Goal: Information Seeking & Learning: Learn about a topic

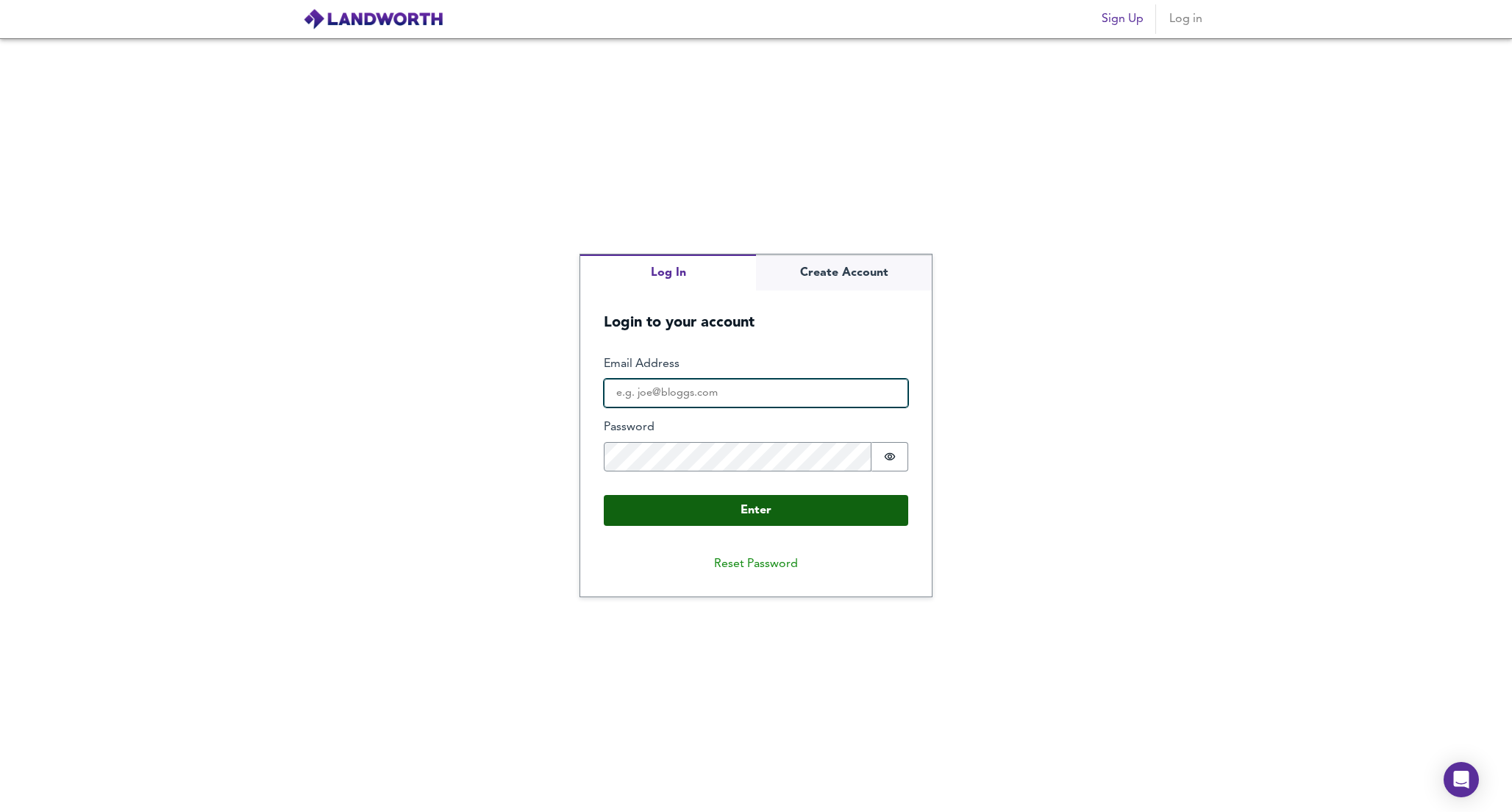
type input "fidele221@gmail.com"
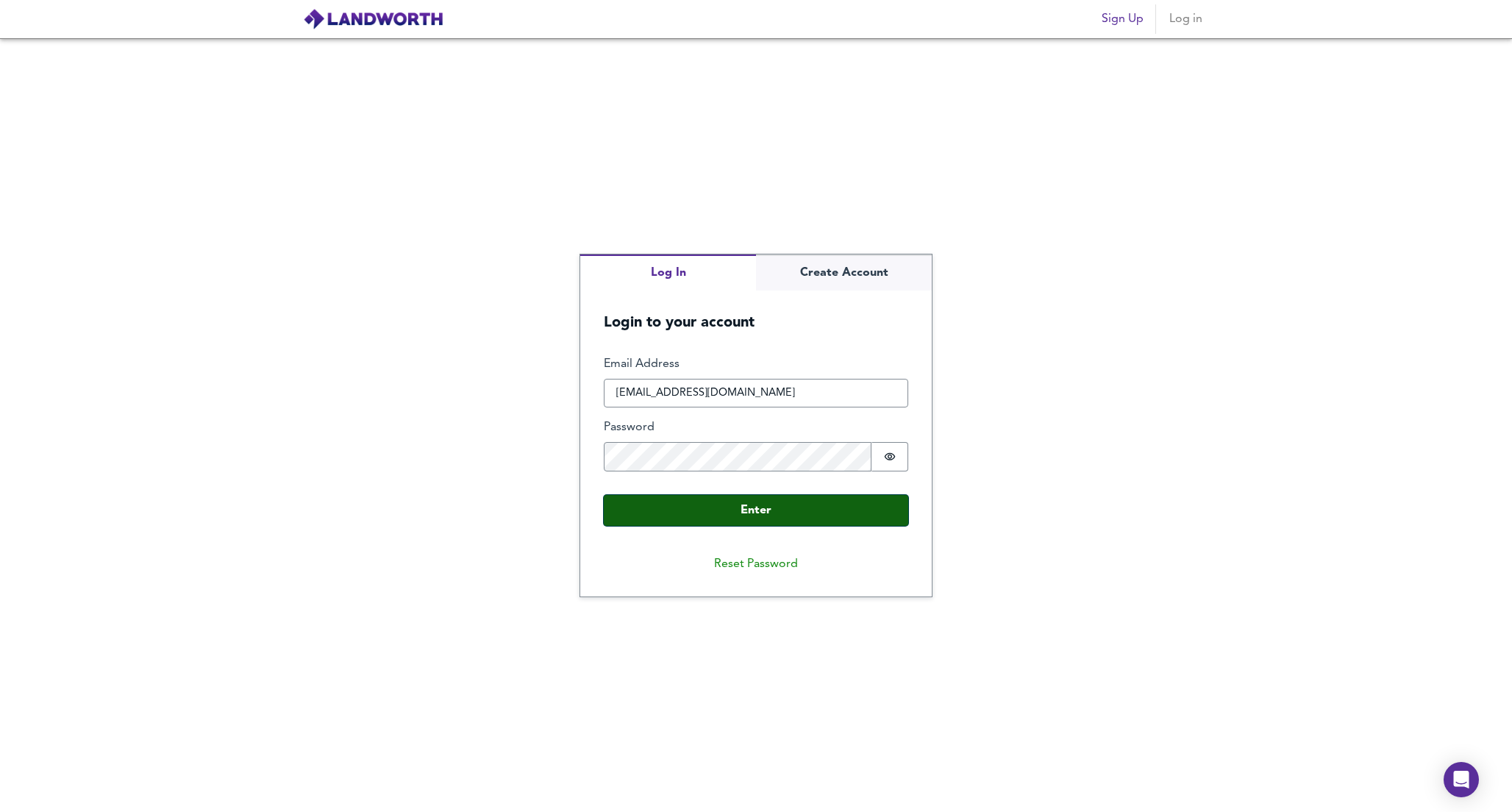
click at [777, 517] on button "Enter" at bounding box center [756, 510] width 305 height 31
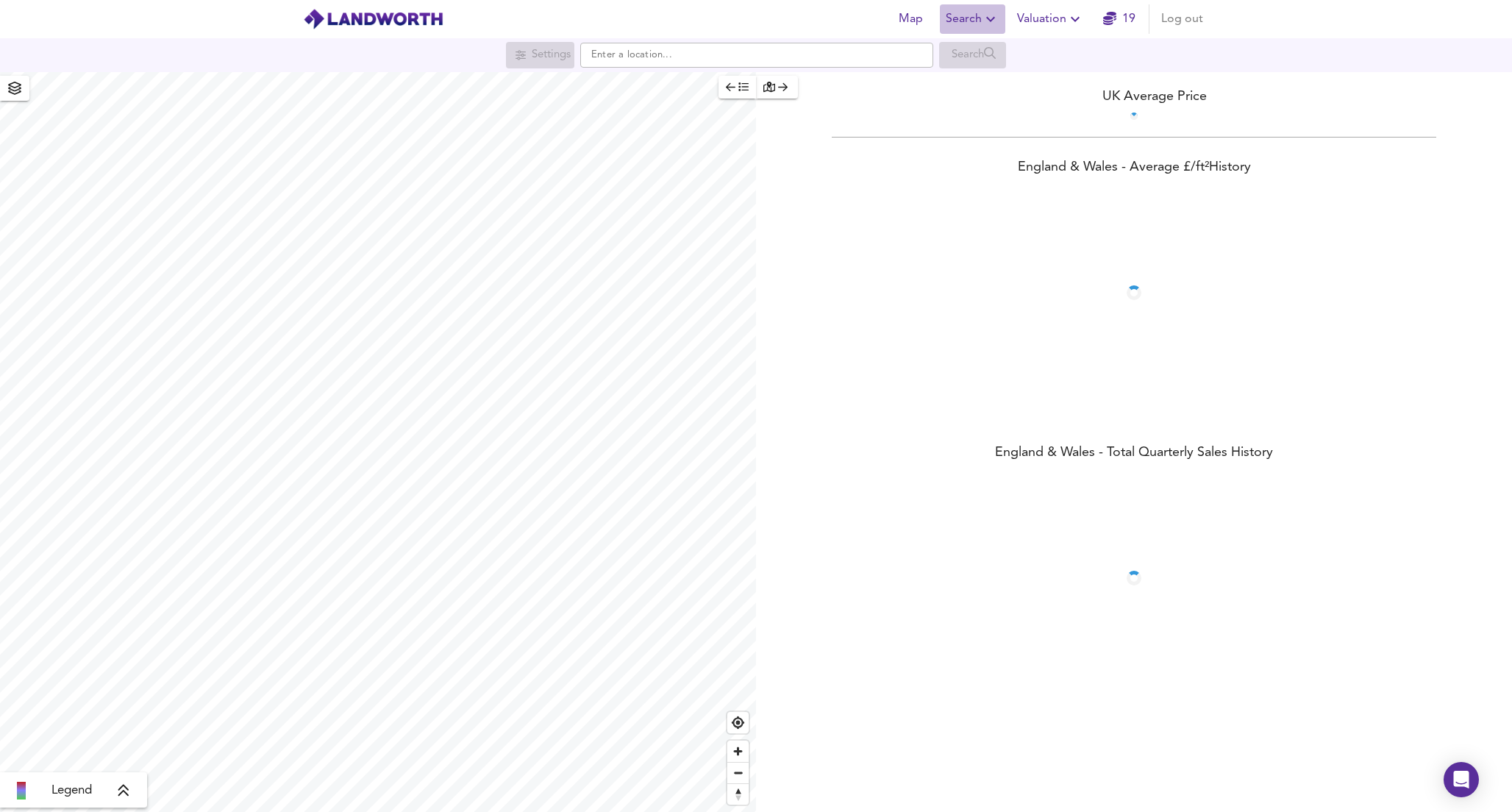
click at [970, 23] on span "Search" at bounding box center [973, 19] width 54 height 21
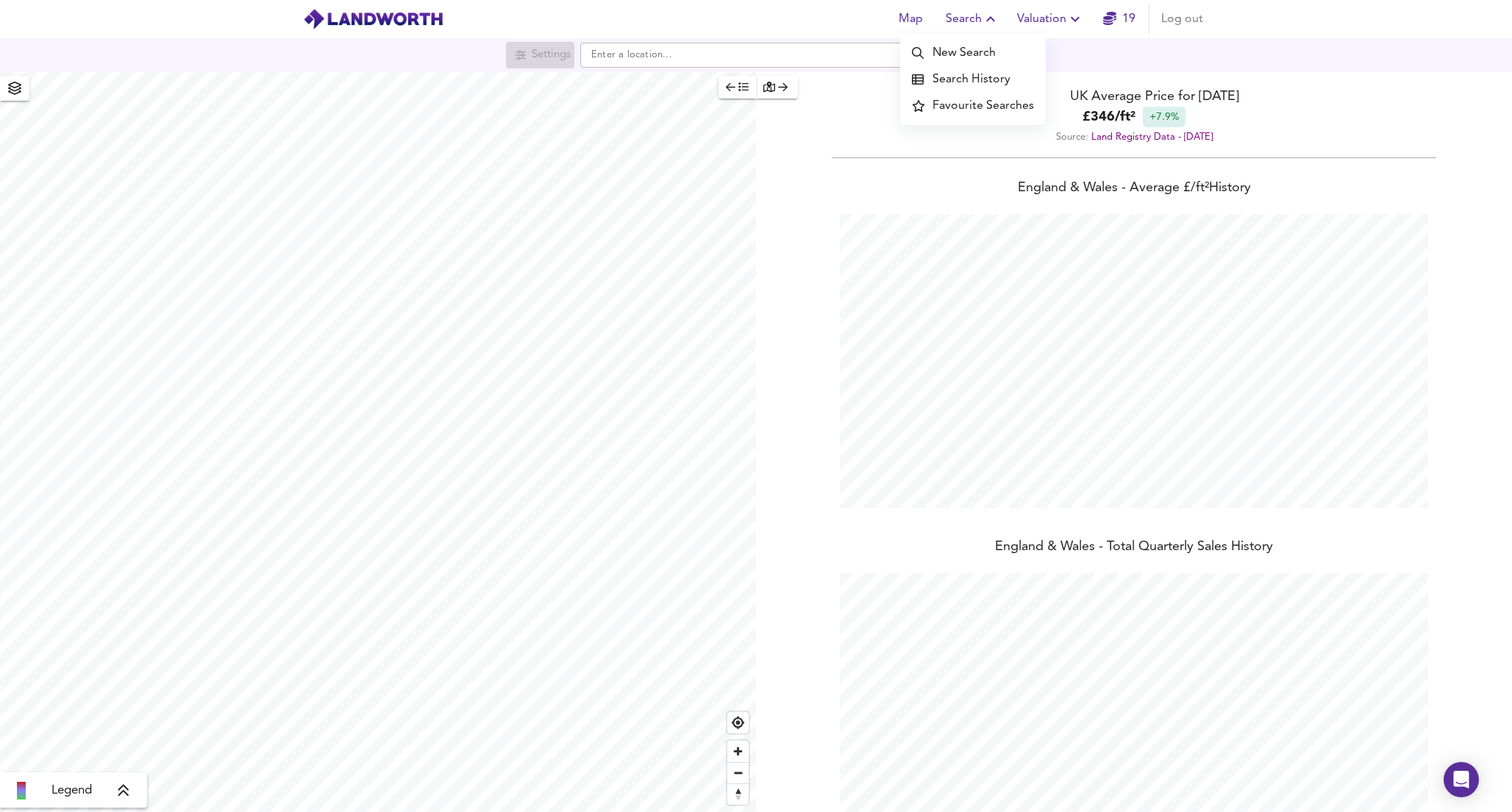
scroll to position [812, 1512]
click at [959, 83] on li "Search History" at bounding box center [973, 79] width 146 height 27
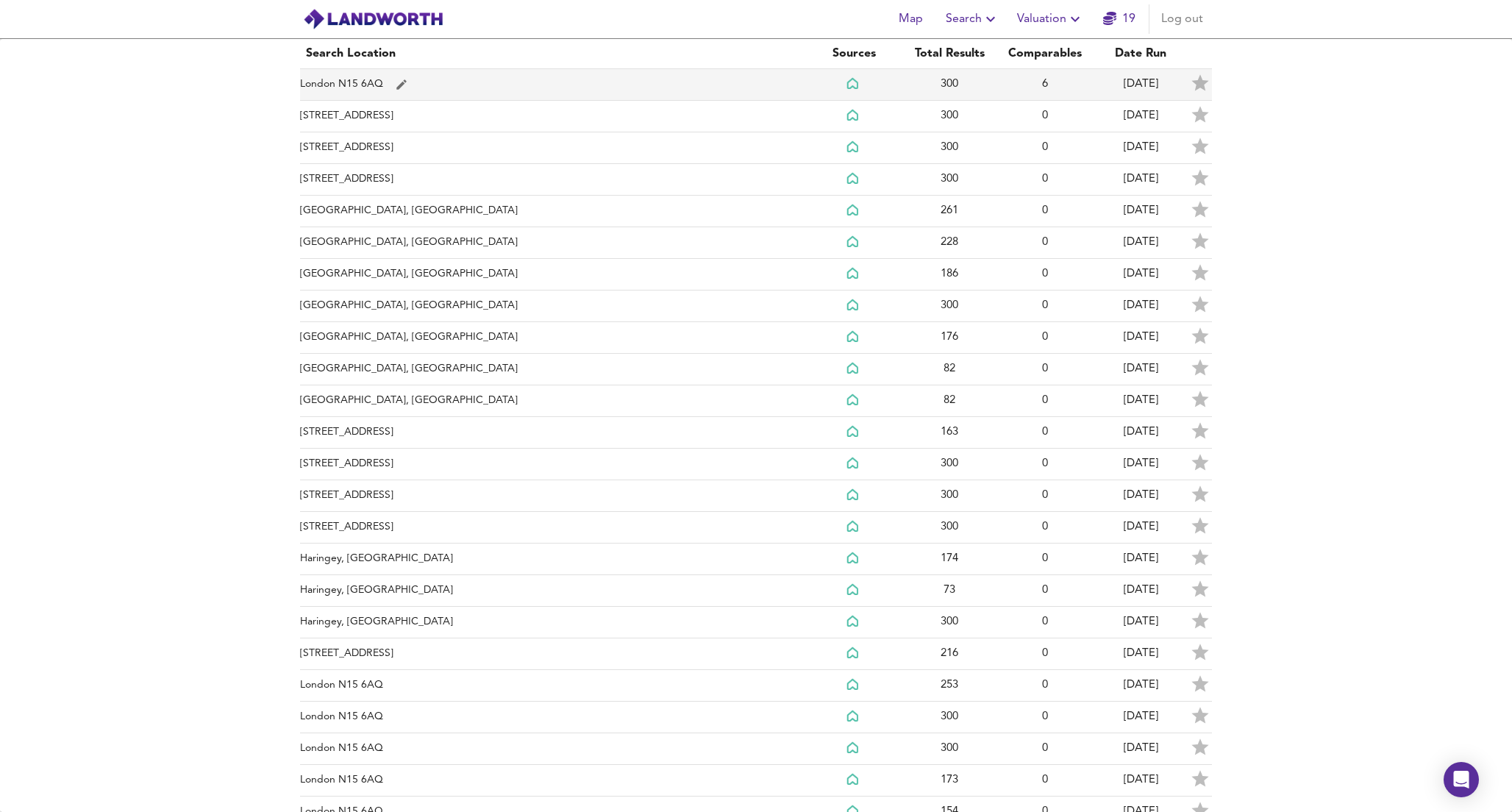
click at [444, 82] on td "London N15 6AQ" at bounding box center [553, 85] width 506 height 31
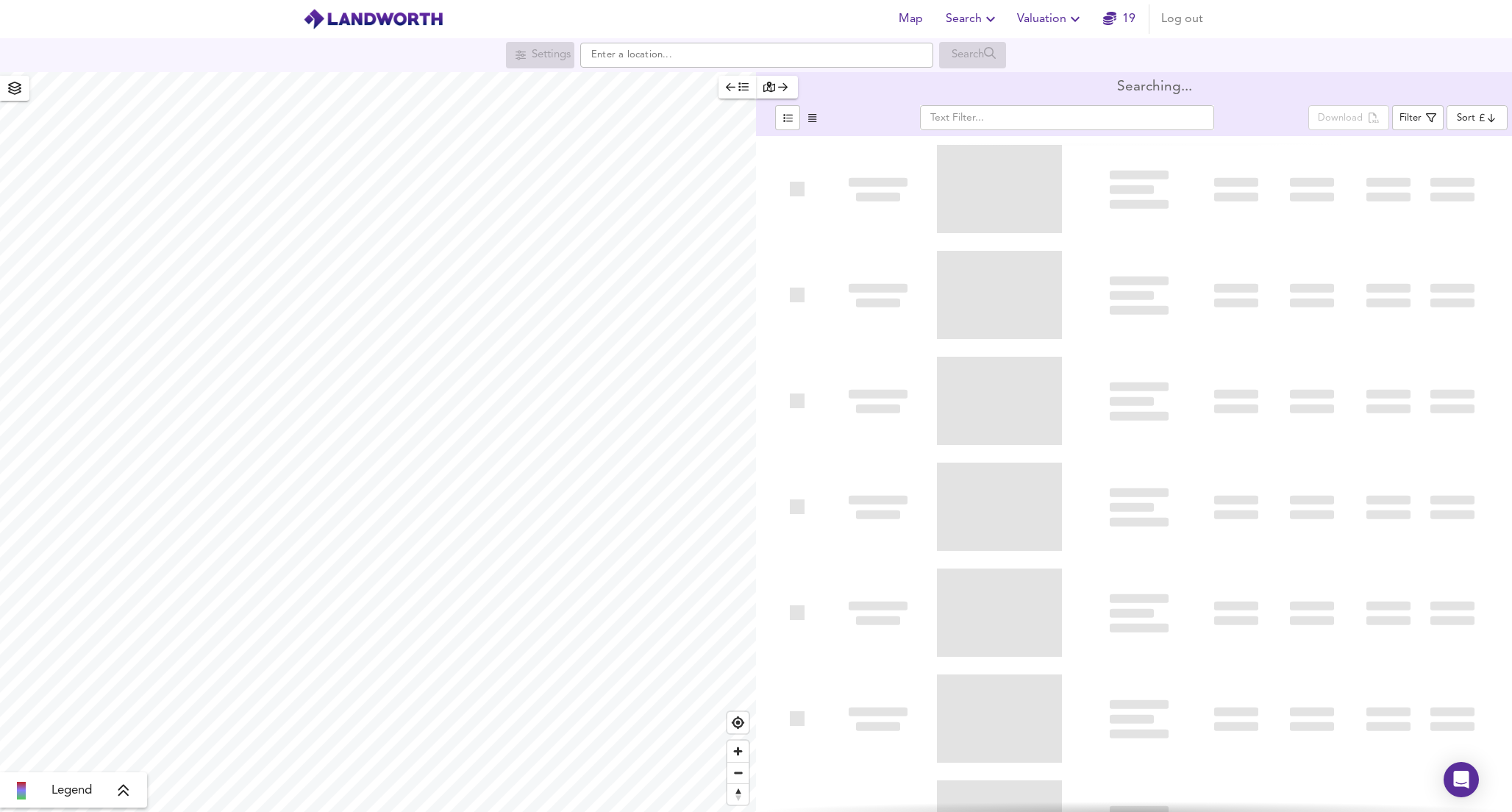
type input "bestdeal"
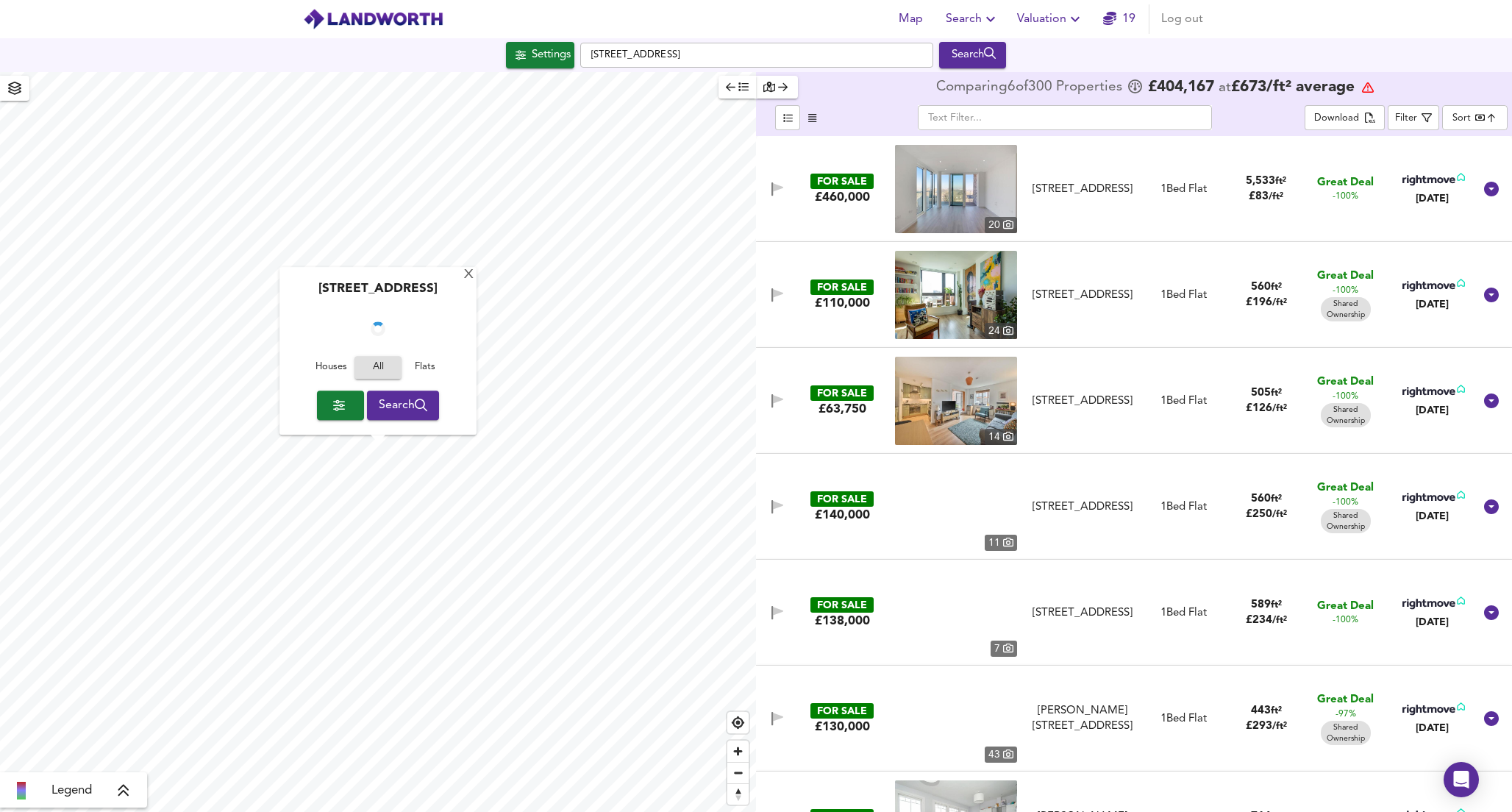
checkbox input "false"
checkbox input "true"
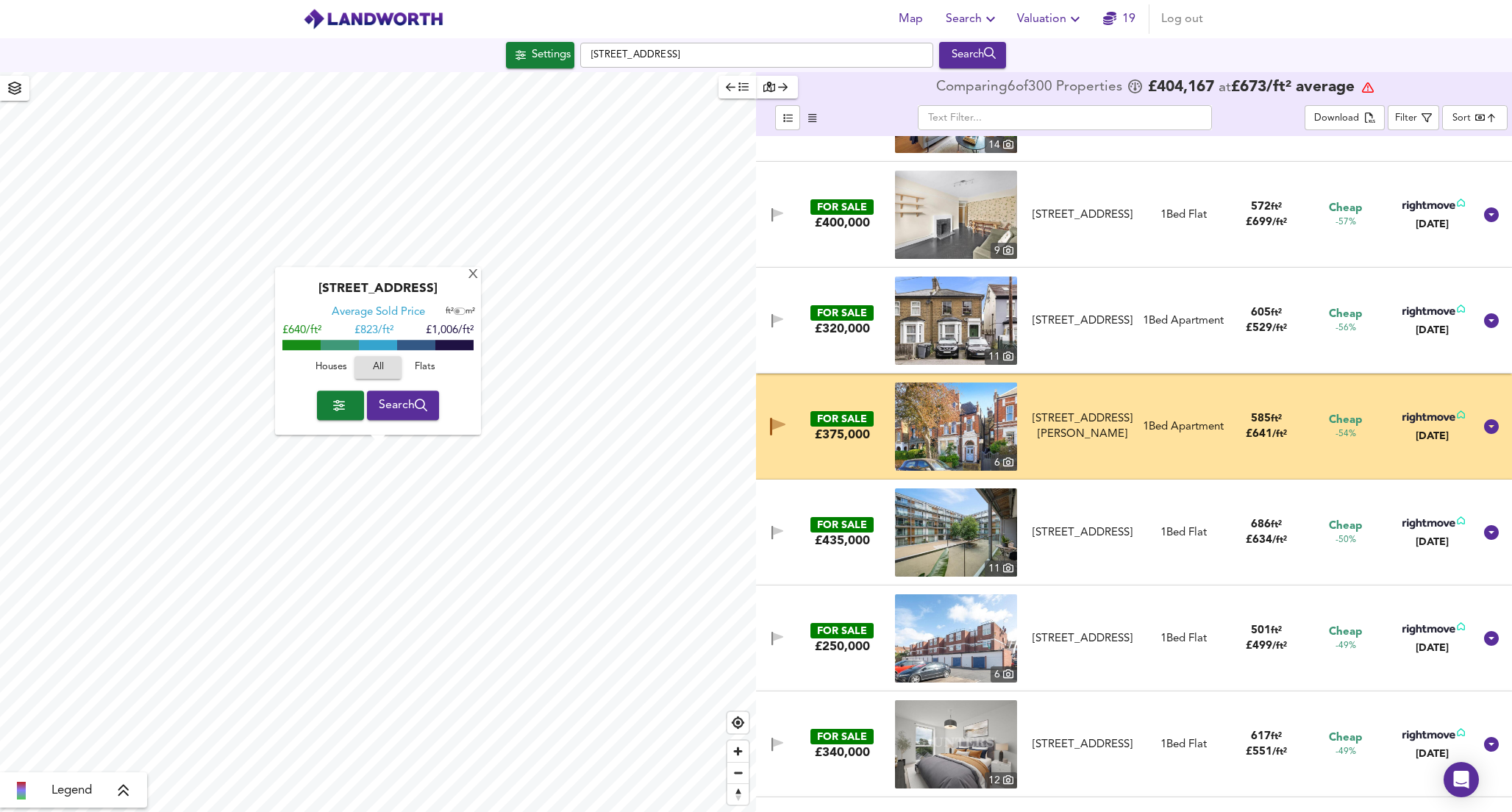
scroll to position [1777, 0]
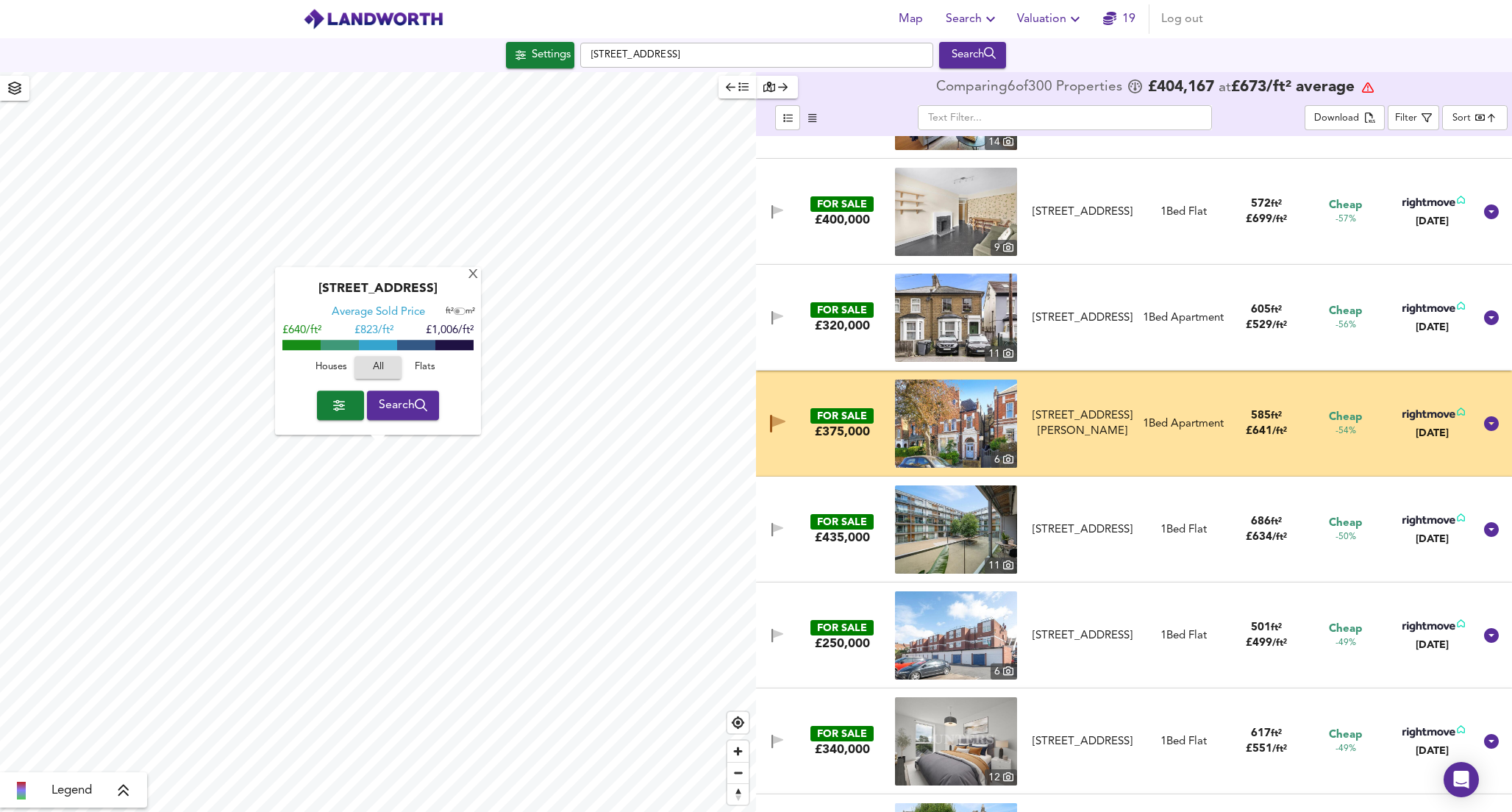
click at [979, 399] on img at bounding box center [956, 423] width 122 height 88
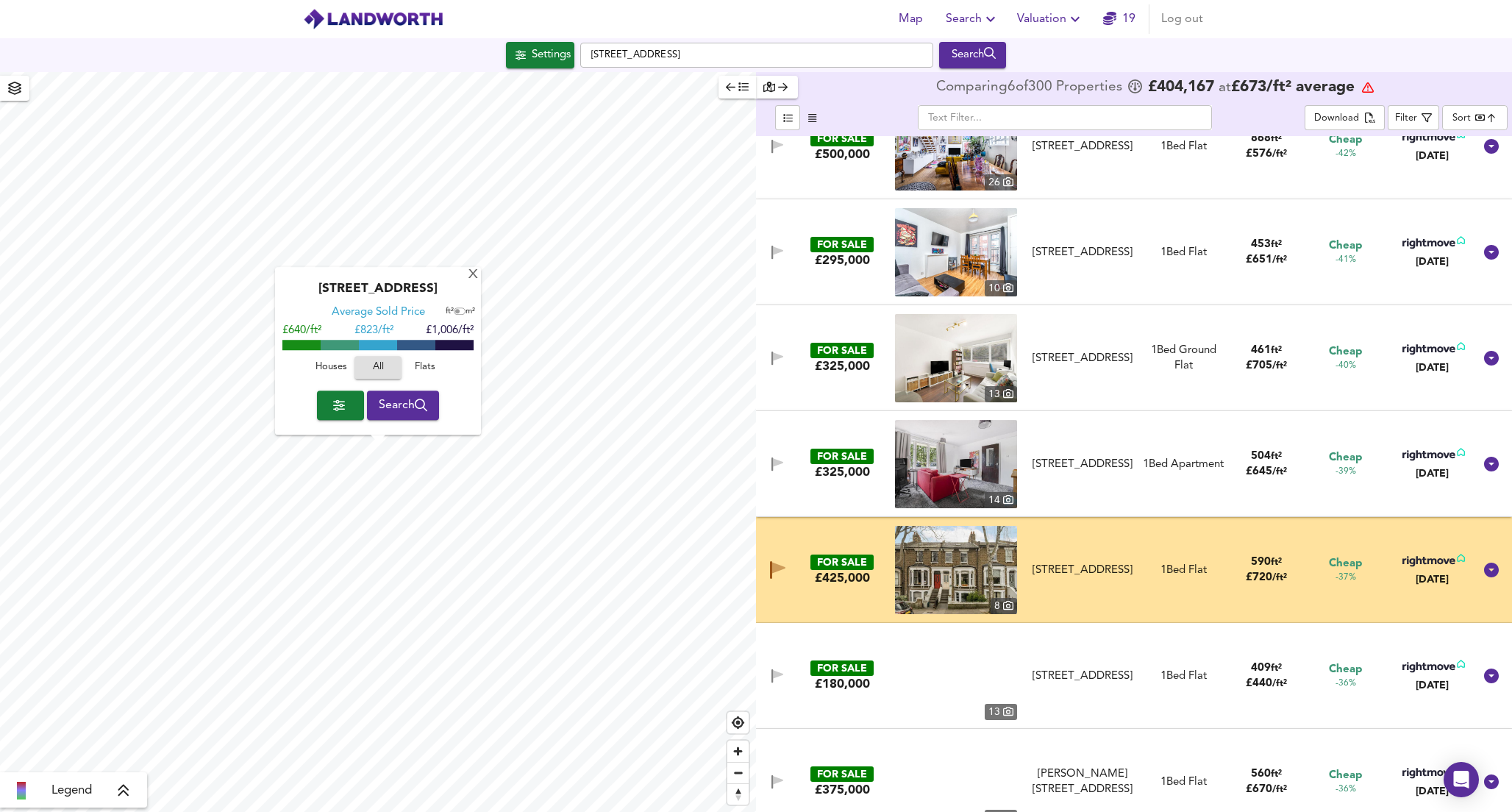
scroll to position [3338, 0]
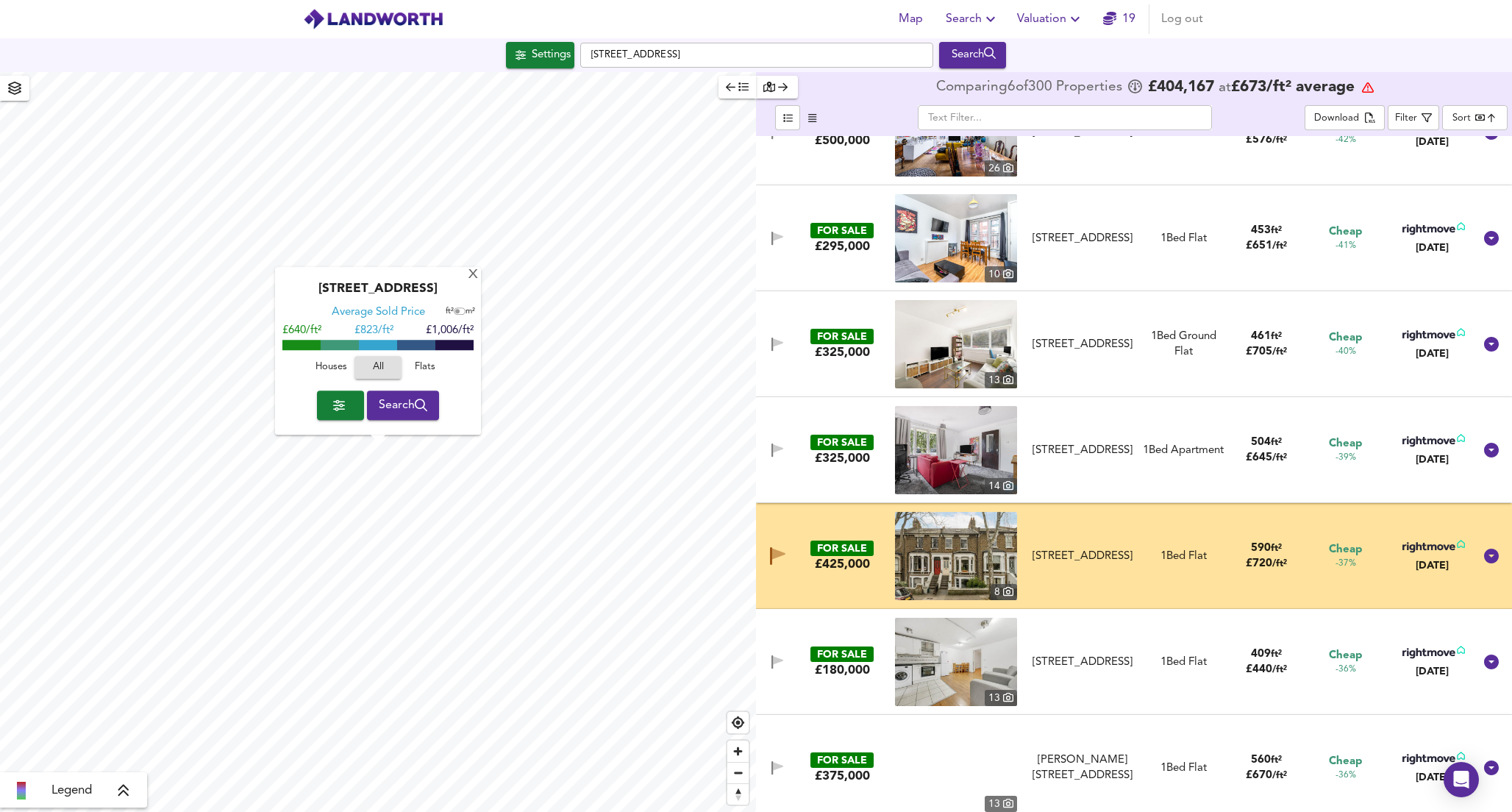
click at [973, 560] on img at bounding box center [956, 556] width 122 height 88
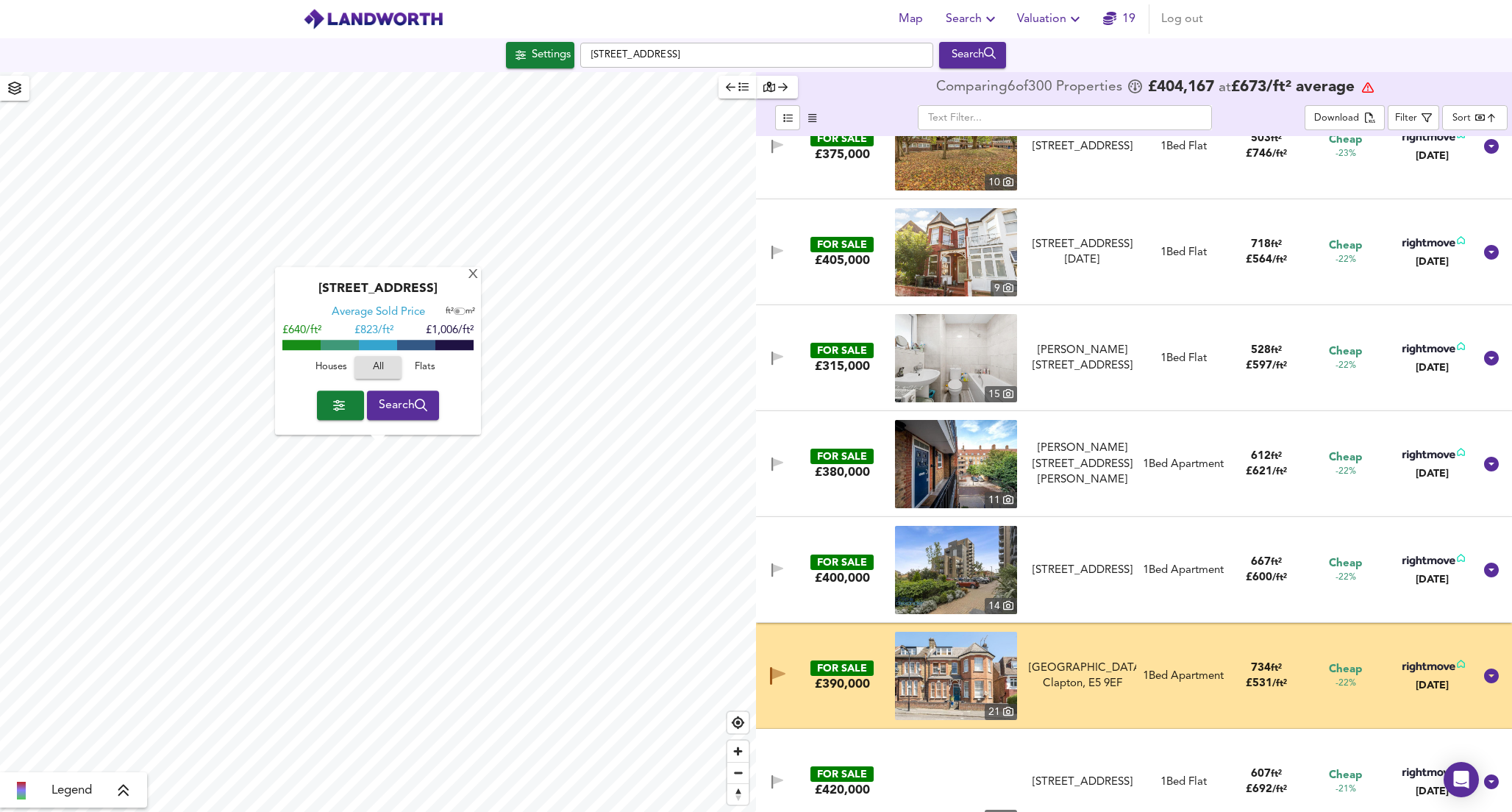
scroll to position [6094, 0]
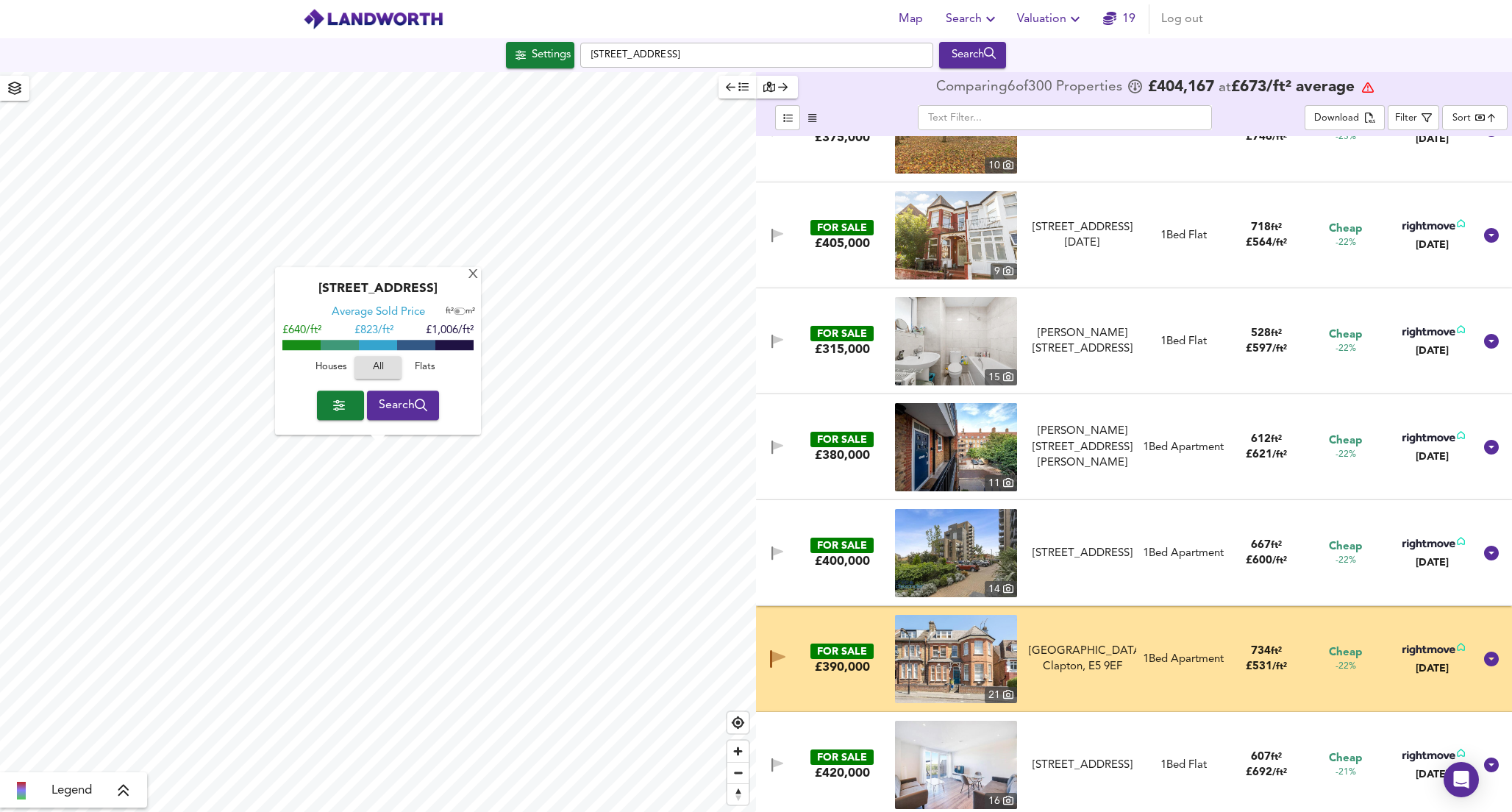
click at [972, 662] on img at bounding box center [956, 658] width 122 height 88
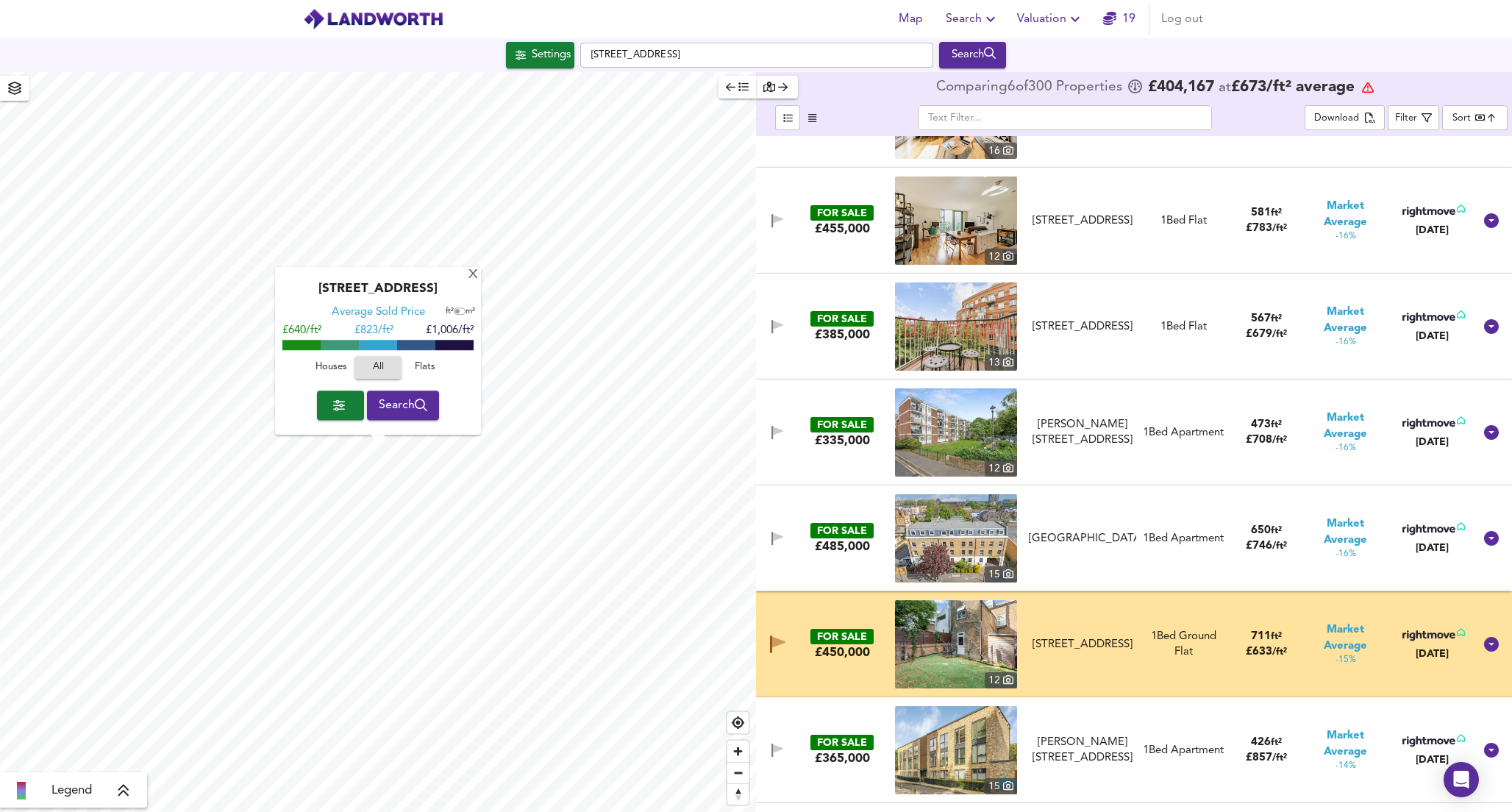
scroll to position [8441, 0]
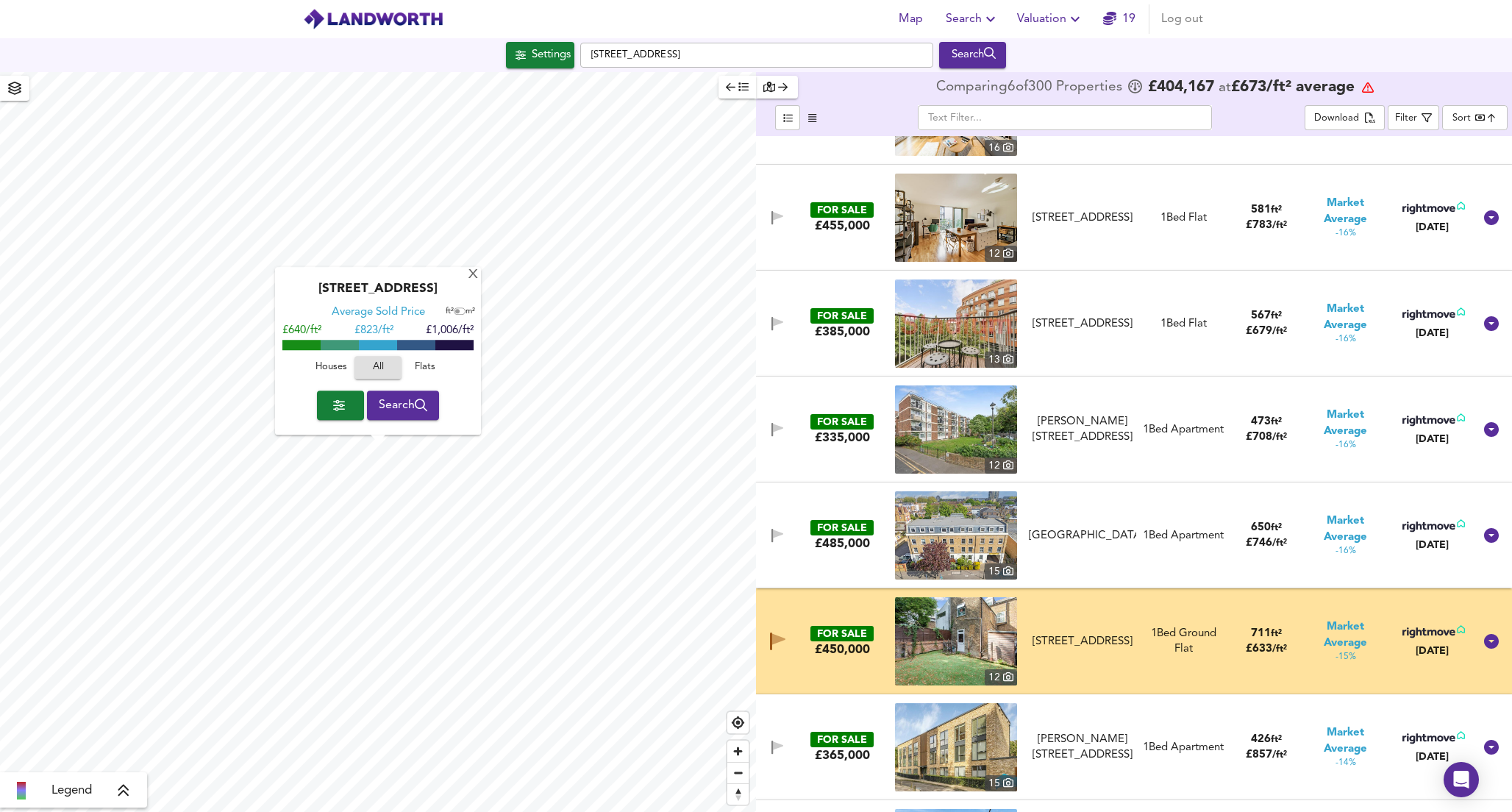
click at [949, 634] on img at bounding box center [956, 641] width 122 height 88
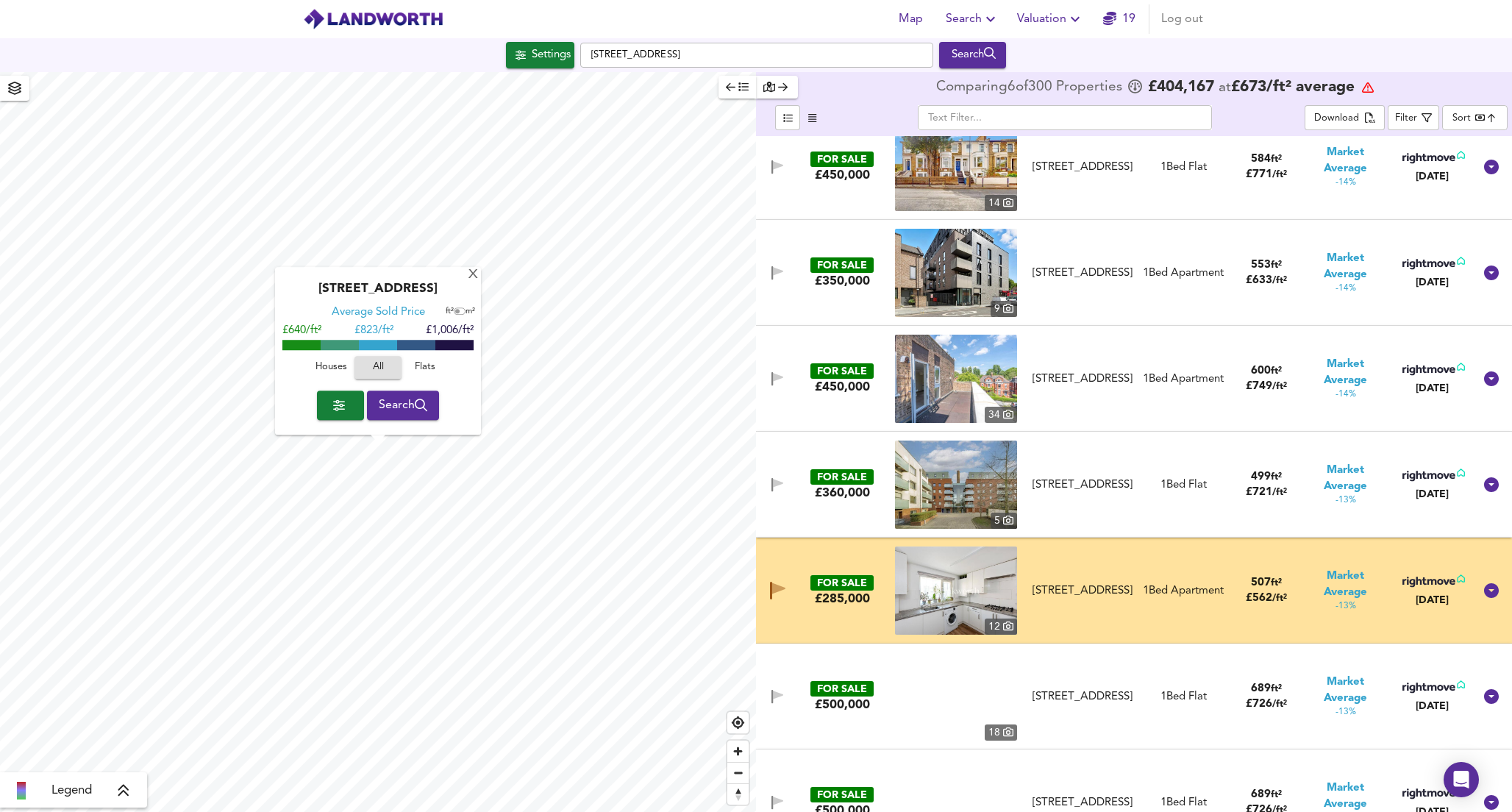
scroll to position [9236, 0]
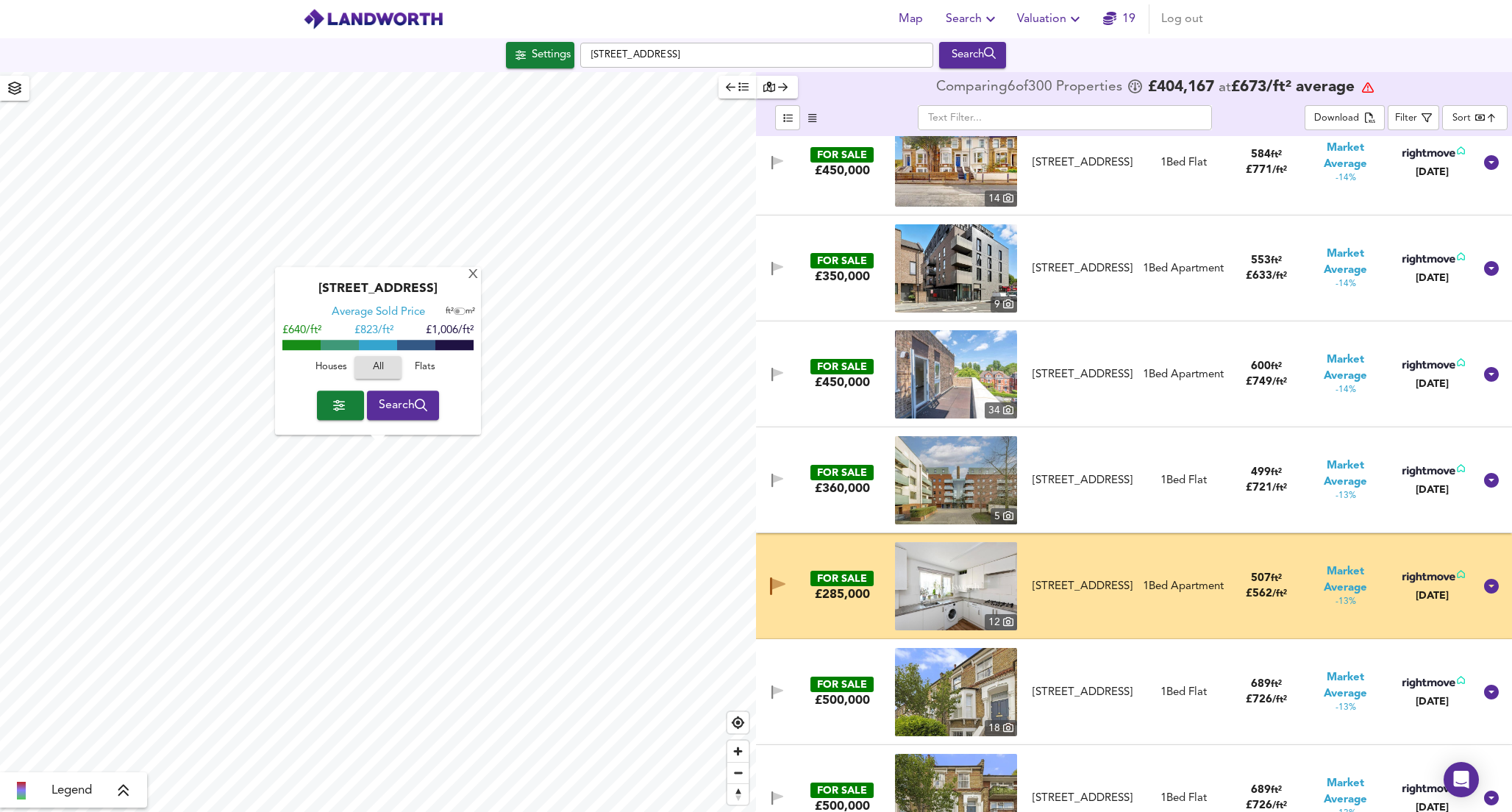
click at [964, 597] on img at bounding box center [956, 586] width 122 height 88
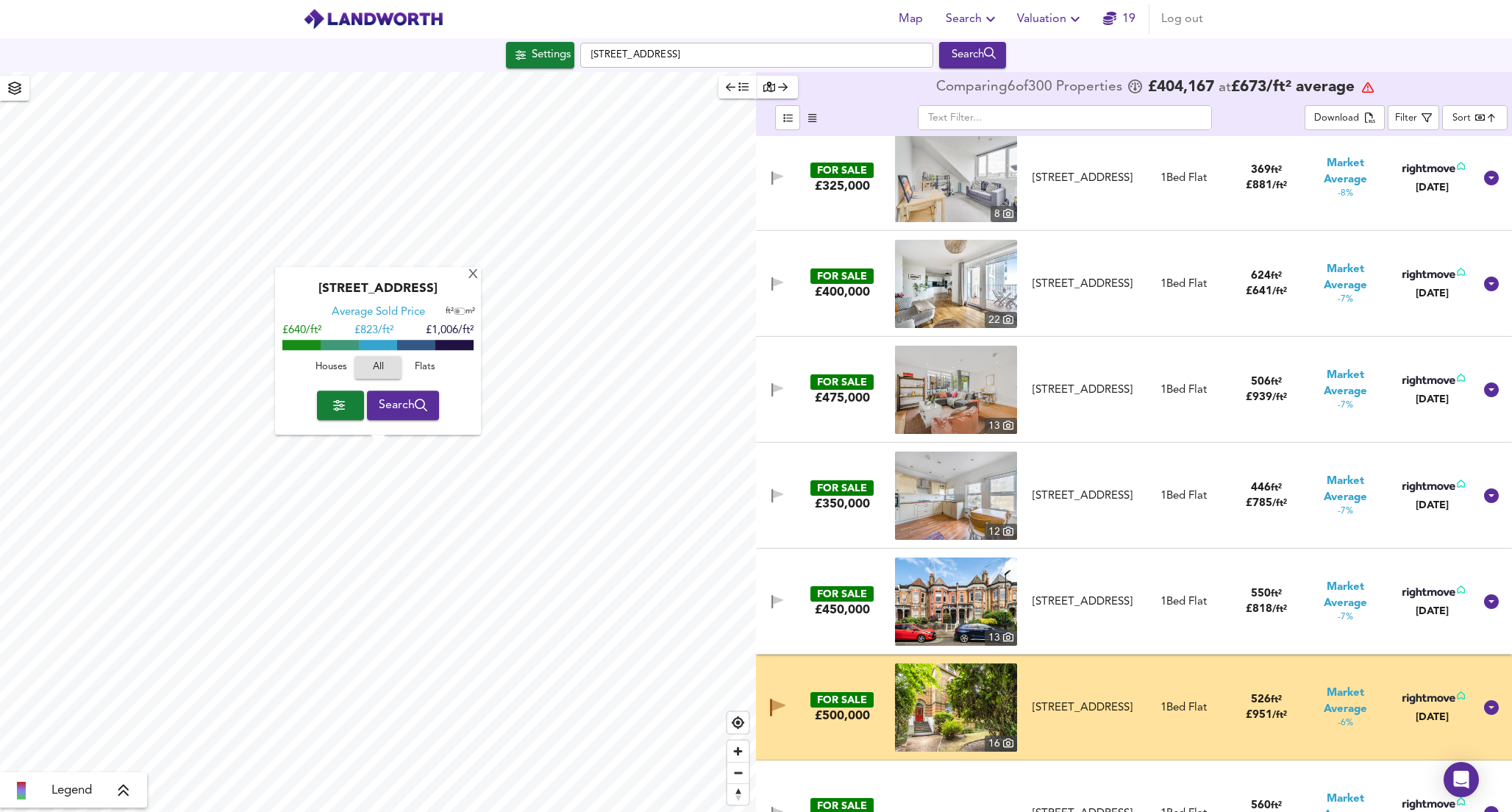
scroll to position [11560, 0]
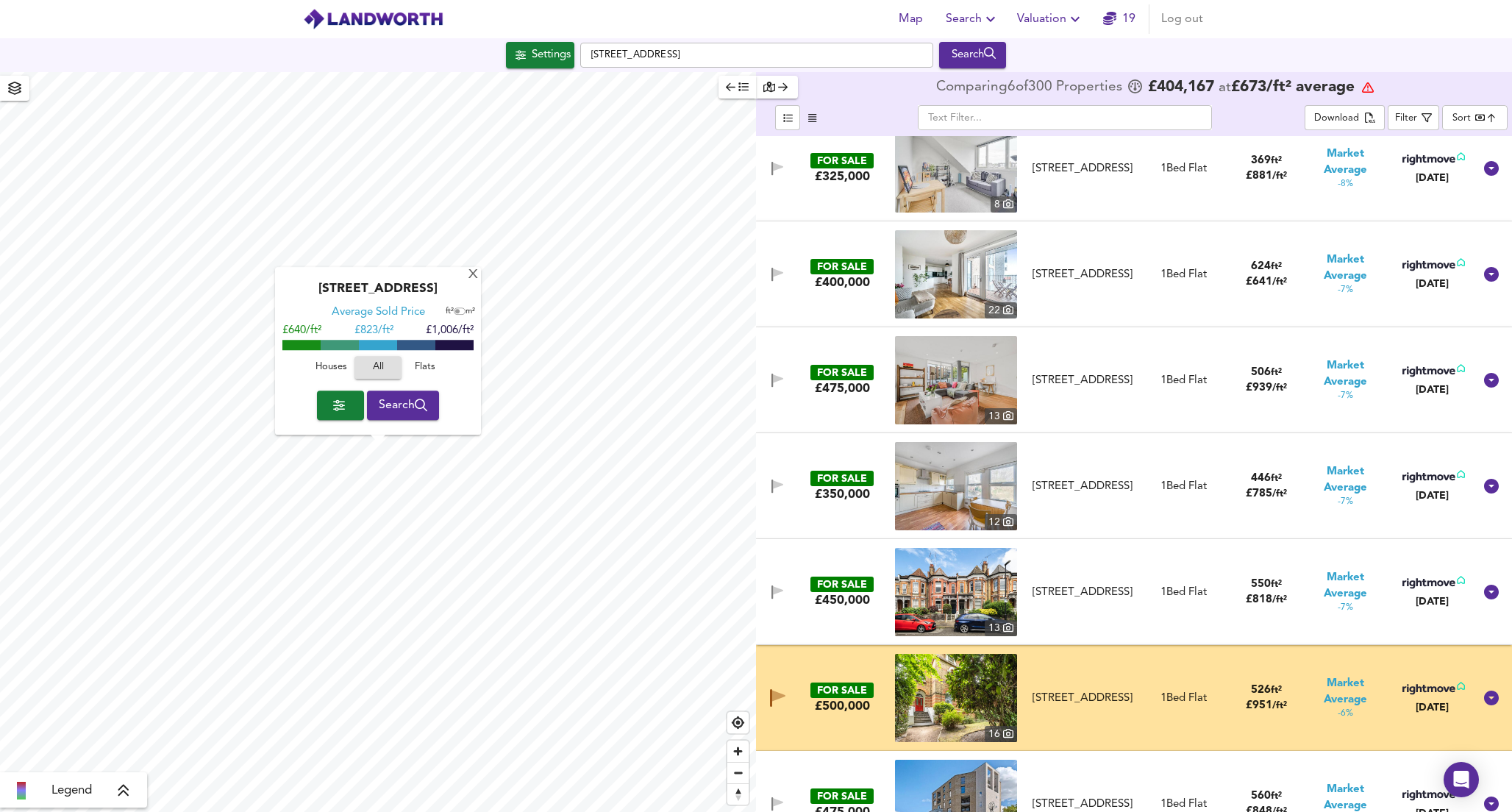
click at [952, 671] on img at bounding box center [956, 697] width 122 height 88
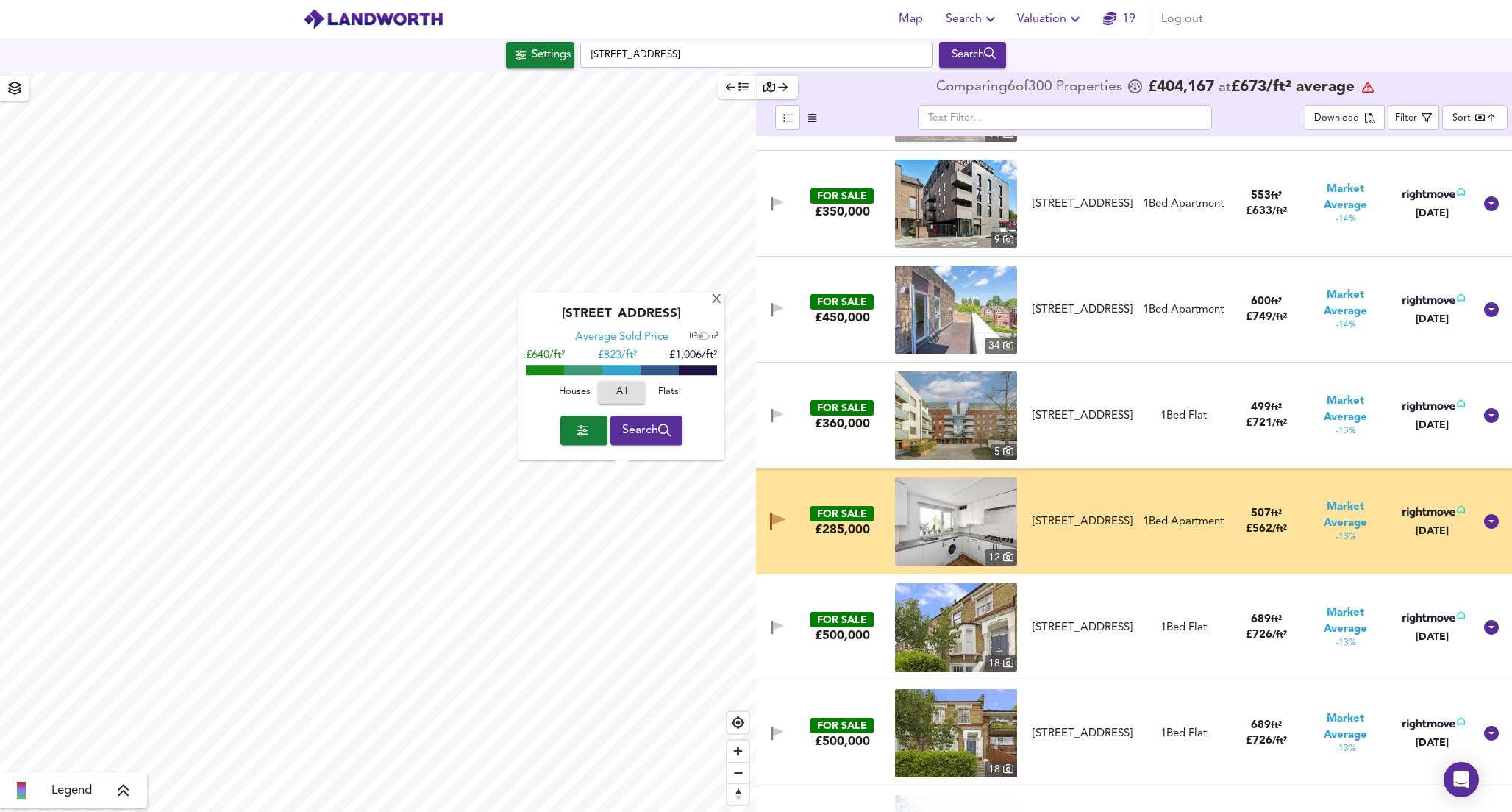
scroll to position [9076, 0]
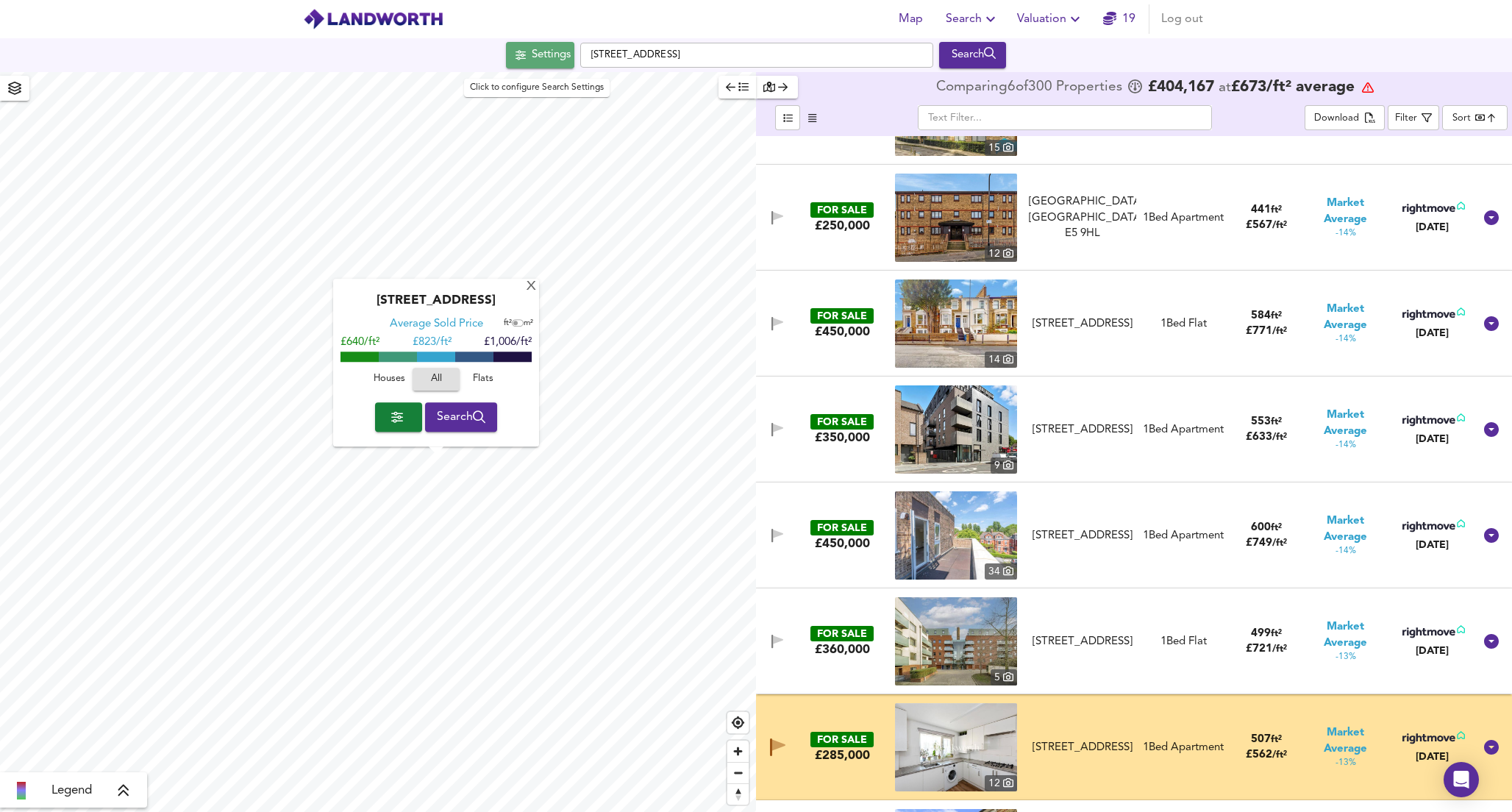
click at [555, 60] on div "Settings" at bounding box center [551, 56] width 39 height 19
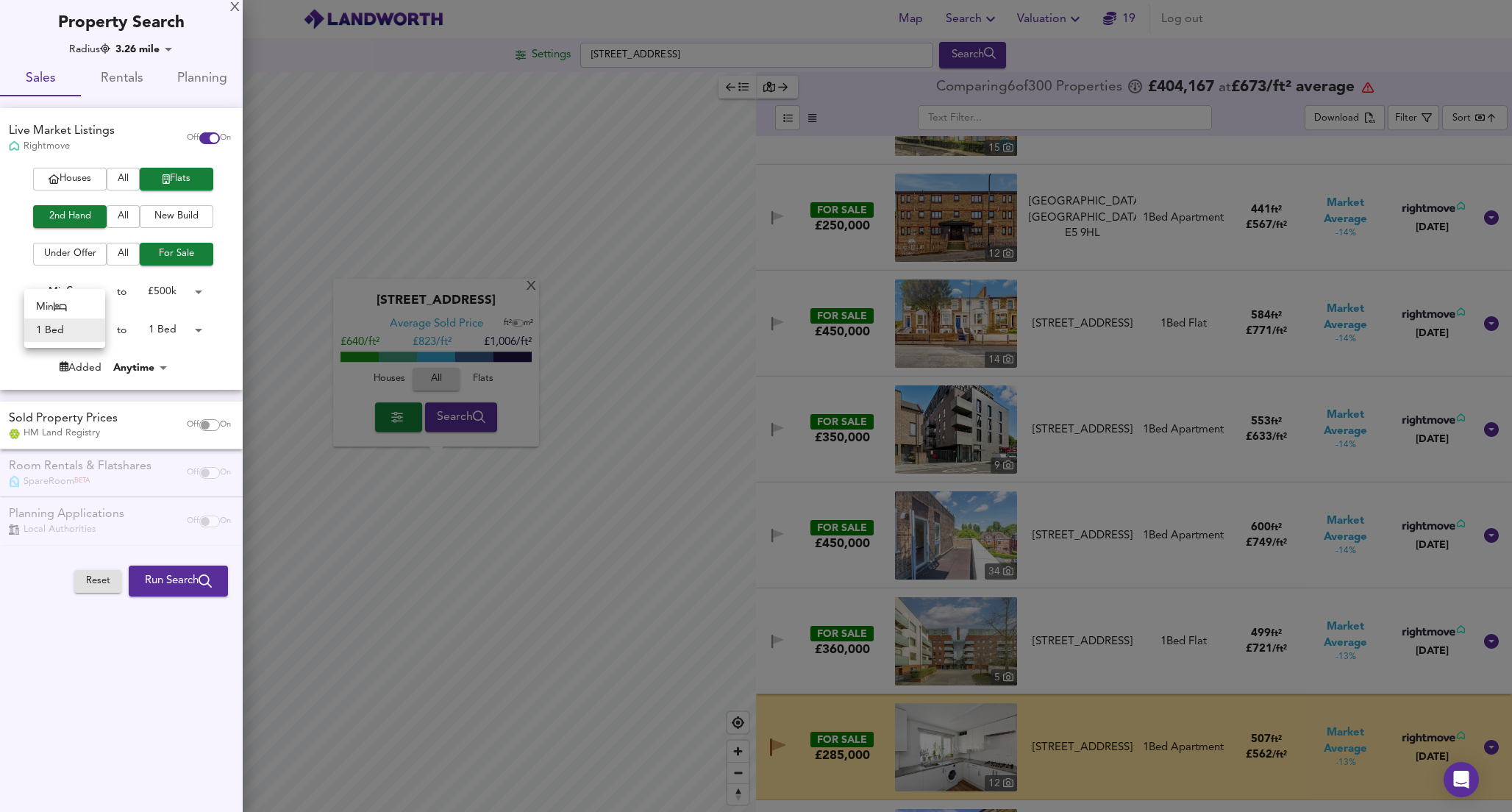
click at [98, 331] on body "Map Search Valuation 19 Log out Settings Catwalk Place, N15 6AQ Search X Catwal…" at bounding box center [756, 406] width 1512 height 812
click at [93, 304] on li "Min" at bounding box center [64, 306] width 81 height 23
type input "0"
click at [930, 9] on div at bounding box center [756, 406] width 1512 height 812
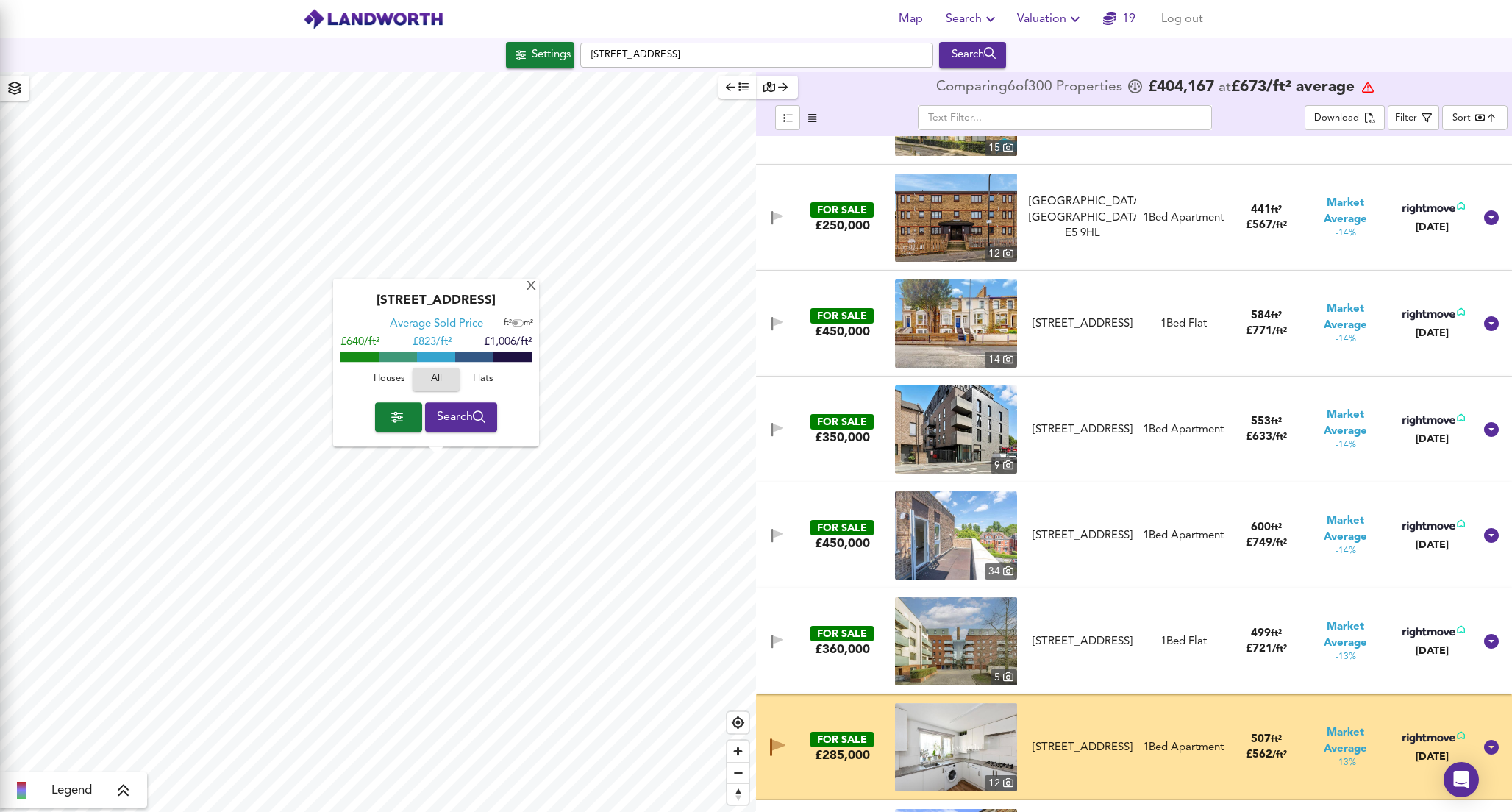
click at [984, 22] on body "Map Search Valuation 19 Log out Settings Catwalk Place, N15 6AQ Search X Catwal…" at bounding box center [756, 406] width 1512 height 812
click at [991, 20] on icon "button" at bounding box center [990, 19] width 9 height 5
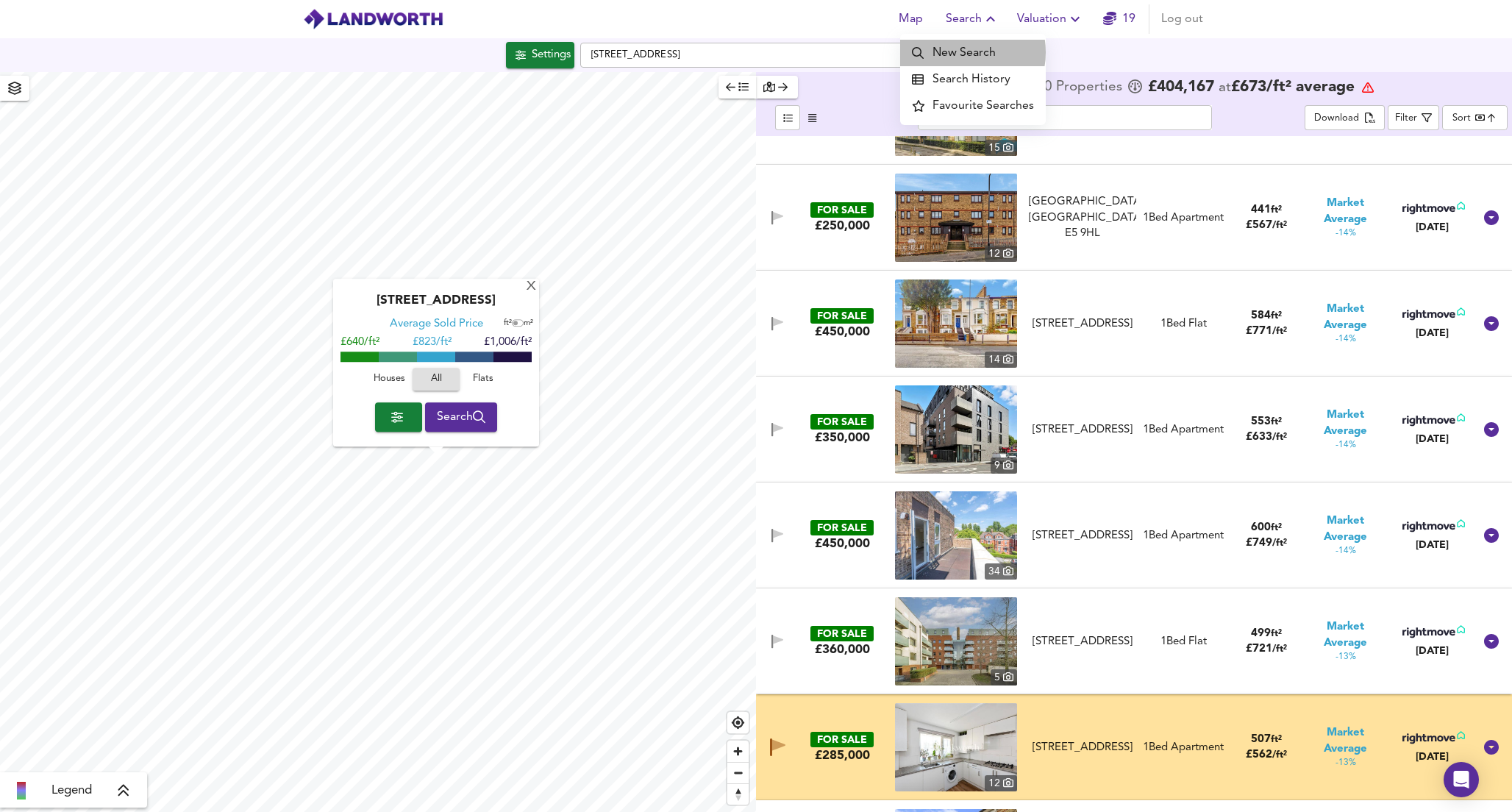
click at [966, 52] on li "New Search" at bounding box center [973, 53] width 146 height 27
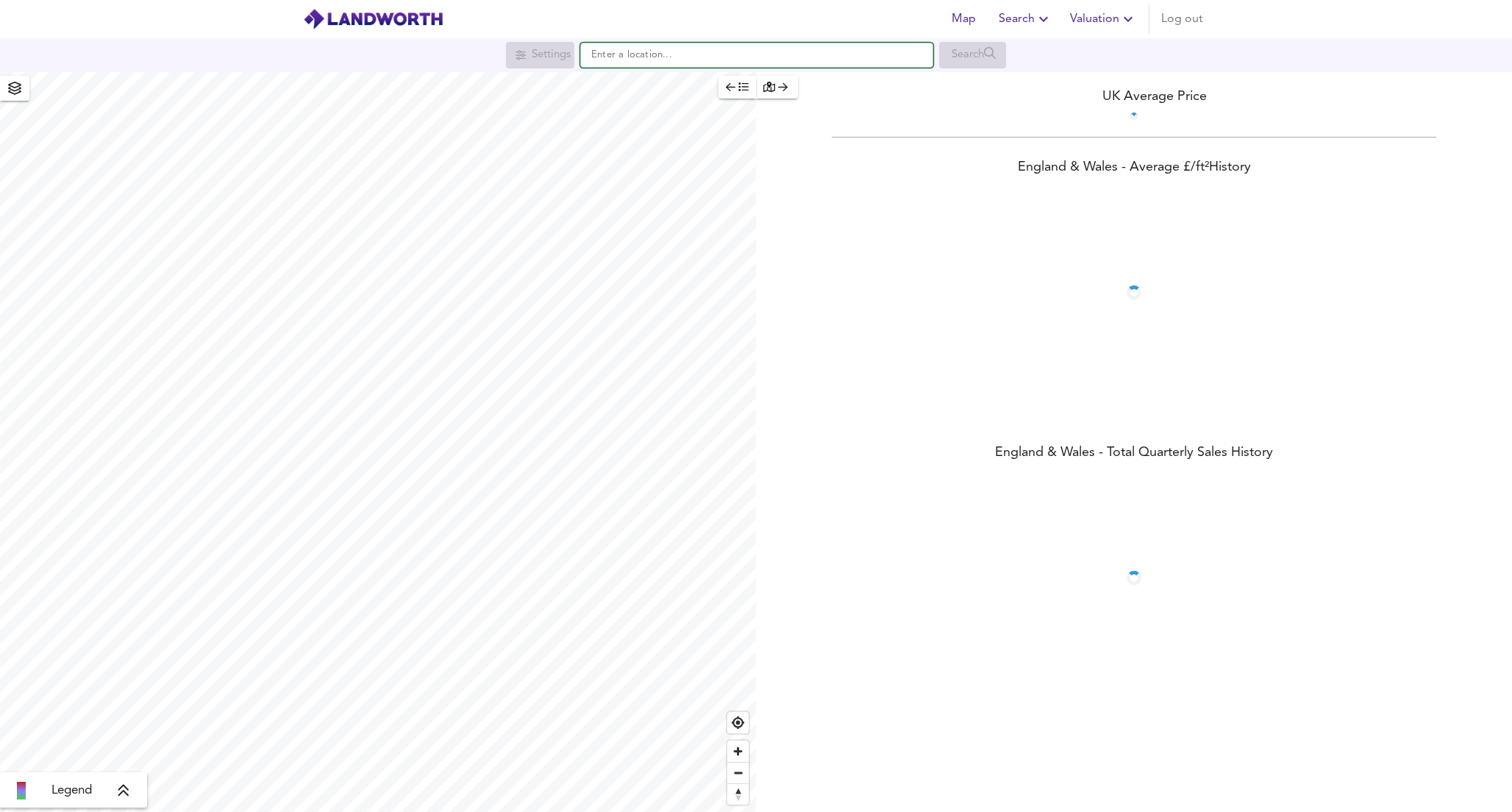
click at [667, 53] on input "text" at bounding box center [757, 55] width 353 height 25
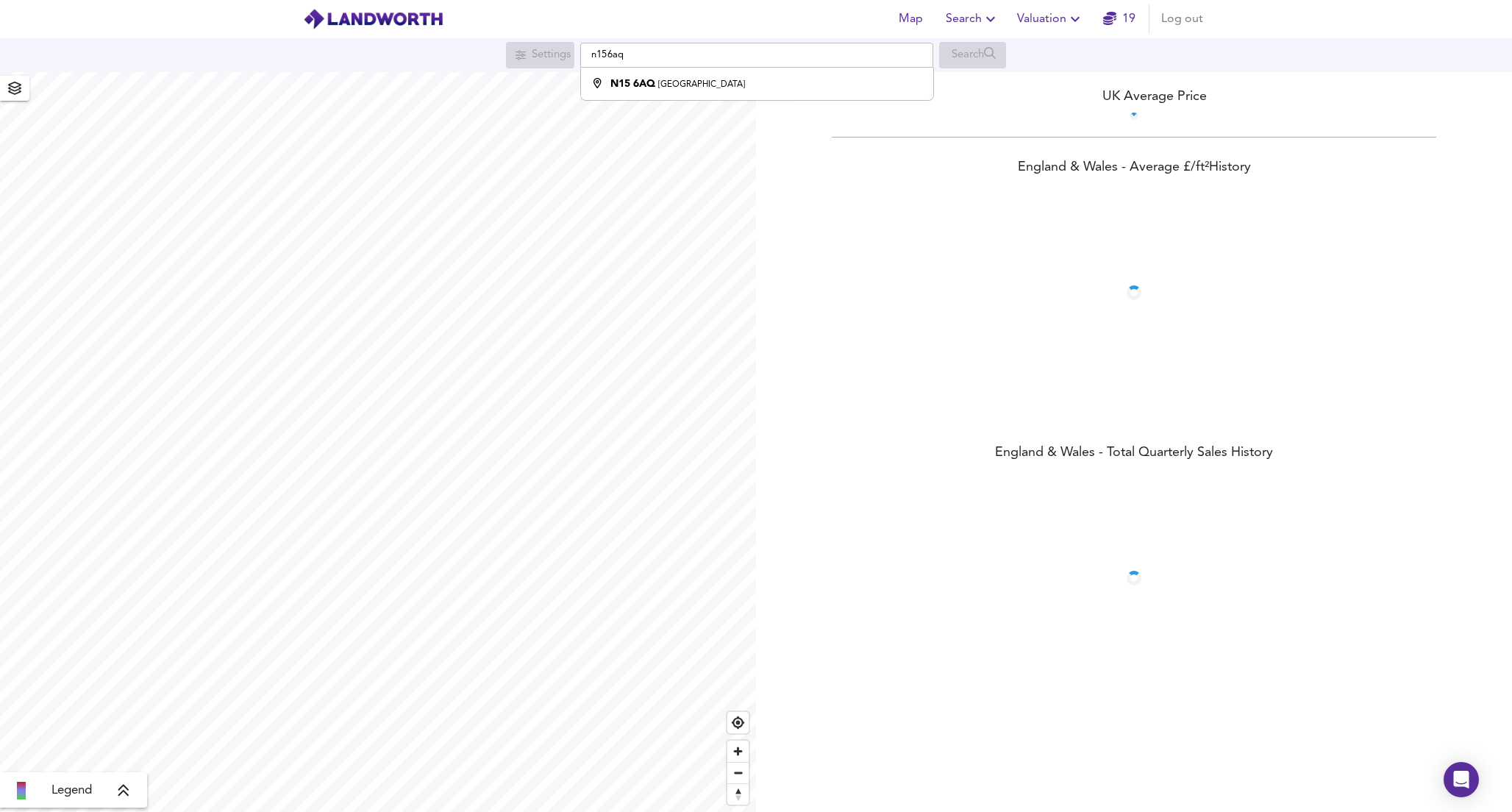
click at [690, 88] on div "N15 6AQ [GEOGRAPHIC_DATA]" at bounding box center [753, 83] width 338 height 15
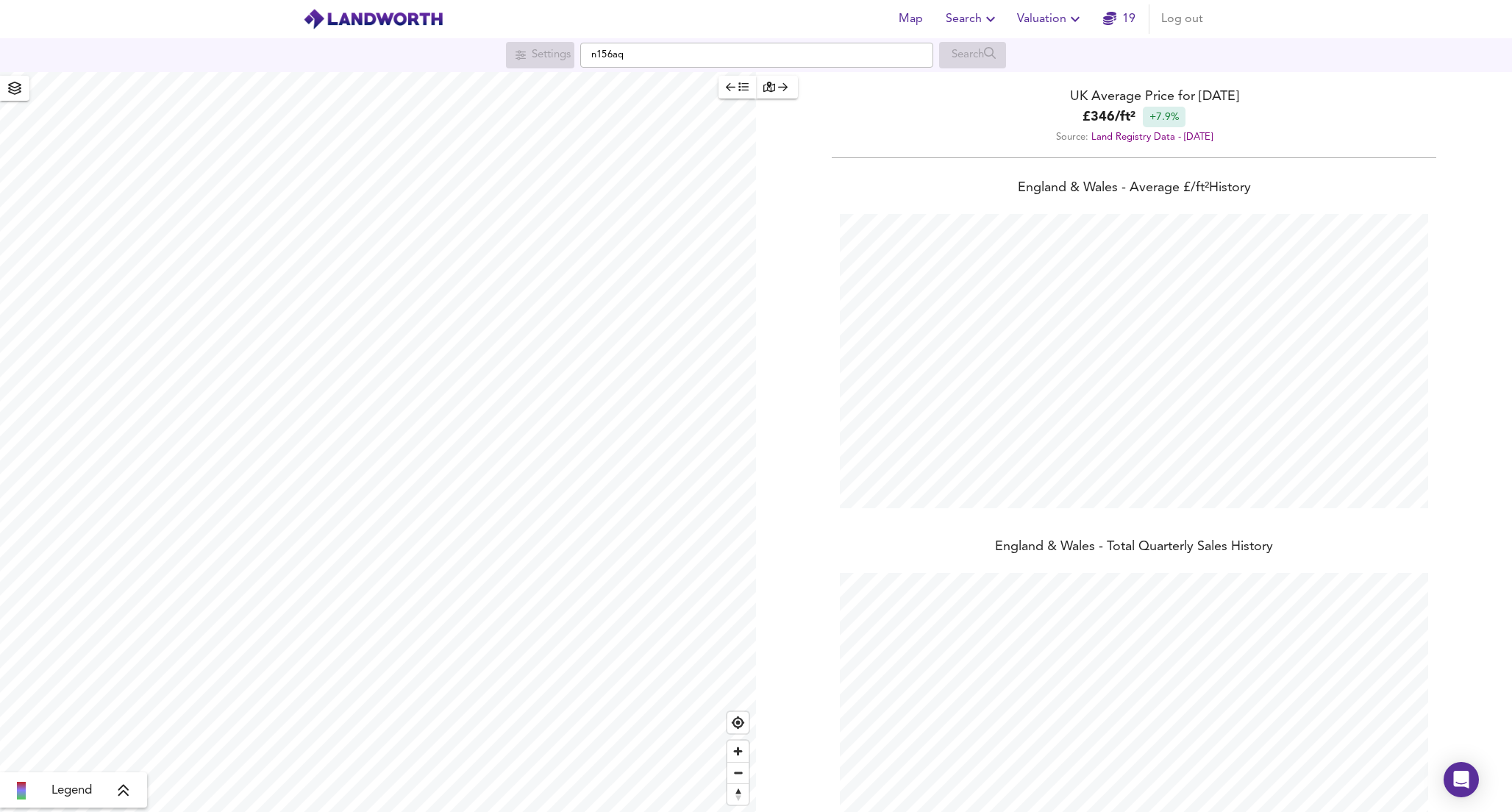
type input "London N15 6AQ"
click at [550, 60] on div "Settings" at bounding box center [551, 56] width 39 height 19
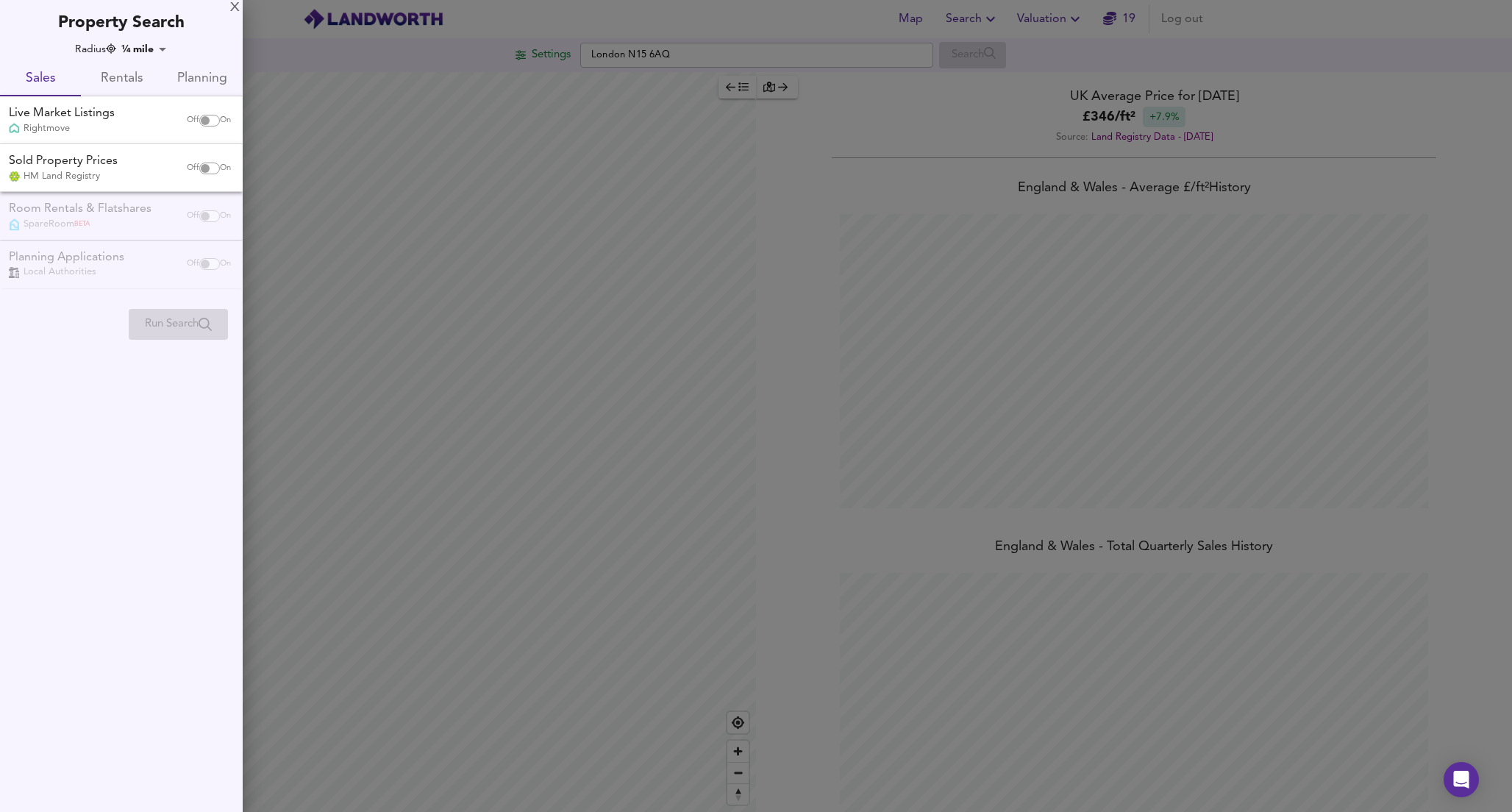
checkbox input "false"
checkbox input "true"
click at [210, 118] on input "checkbox" at bounding box center [205, 121] width 36 height 12
checkbox input "true"
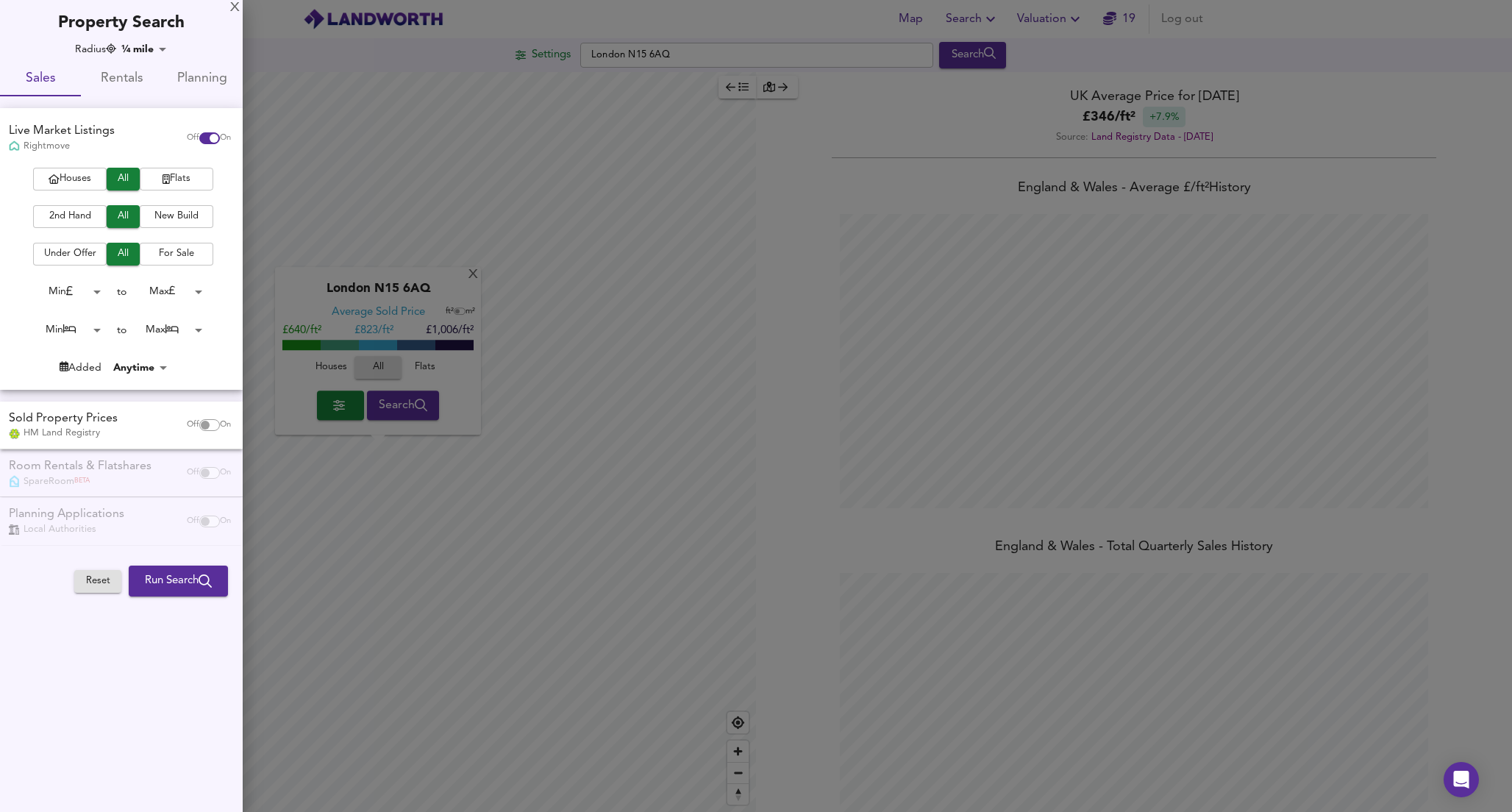
click at [171, 181] on span "Flats" at bounding box center [176, 179] width 59 height 16
click at [94, 216] on span "2nd Hand" at bounding box center [70, 216] width 59 height 16
click at [157, 254] on span "For Sale" at bounding box center [176, 253] width 59 height 16
click at [92, 287] on body "Map Search Valuation 19 Log out Settings London N15 6AQ Search X London N15 6AQ…" at bounding box center [756, 406] width 1512 height 812
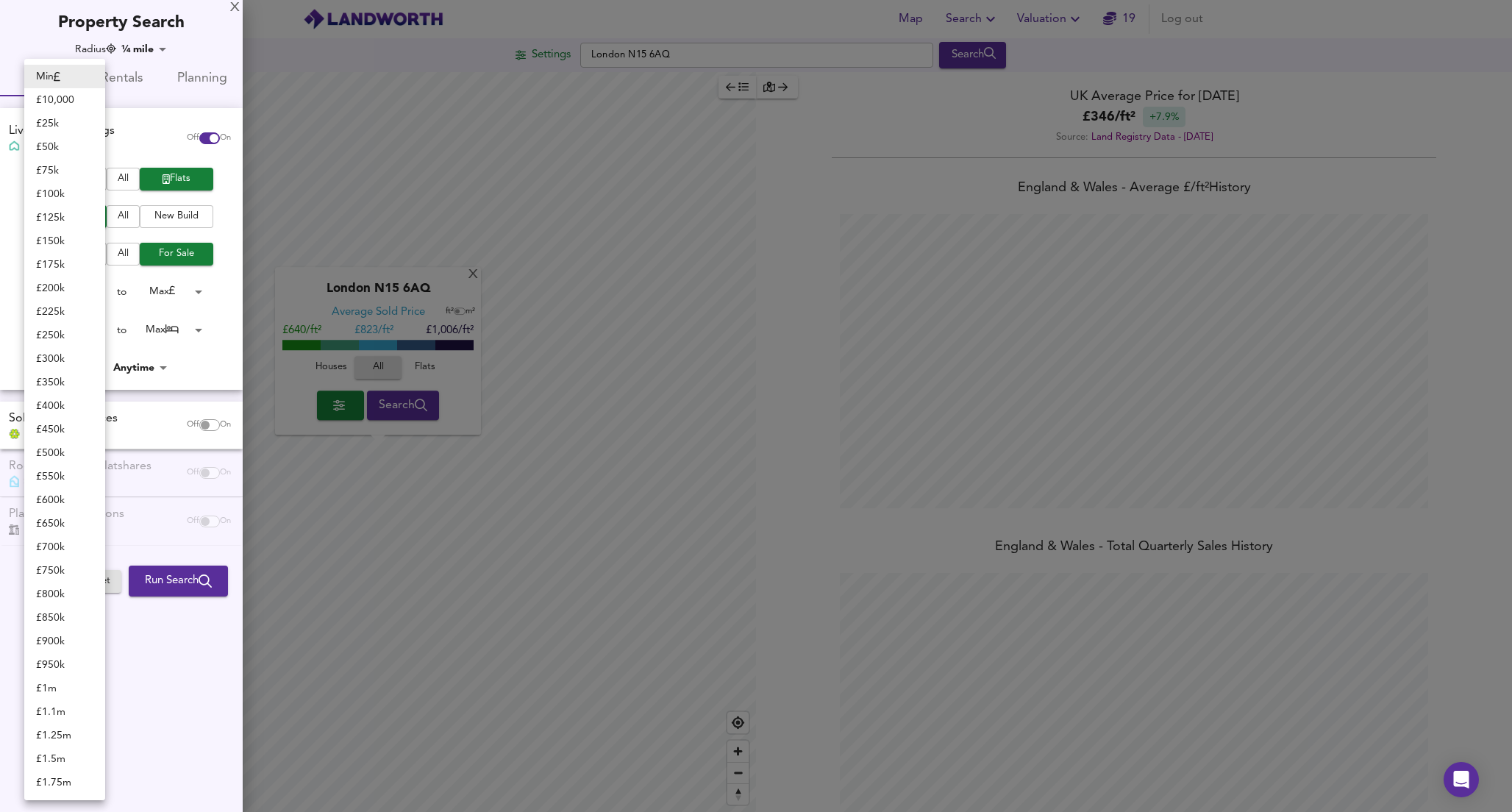
click at [184, 295] on div at bounding box center [756, 406] width 1512 height 812
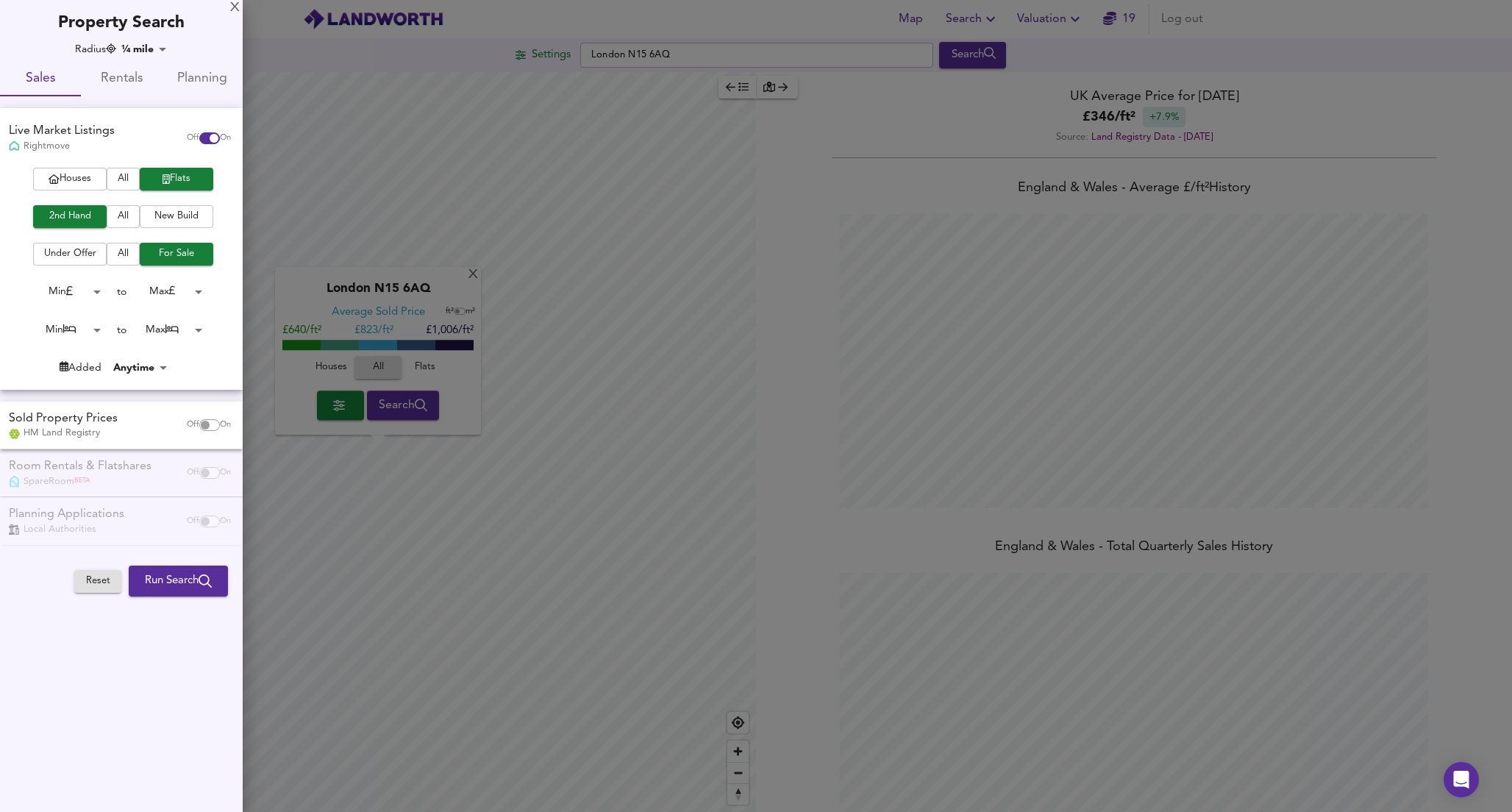
click at [94, 285] on body "Map Search Valuation 19 Log out Settings London N15 6AQ Search X London N15 6AQ…" at bounding box center [756, 406] width 1512 height 812
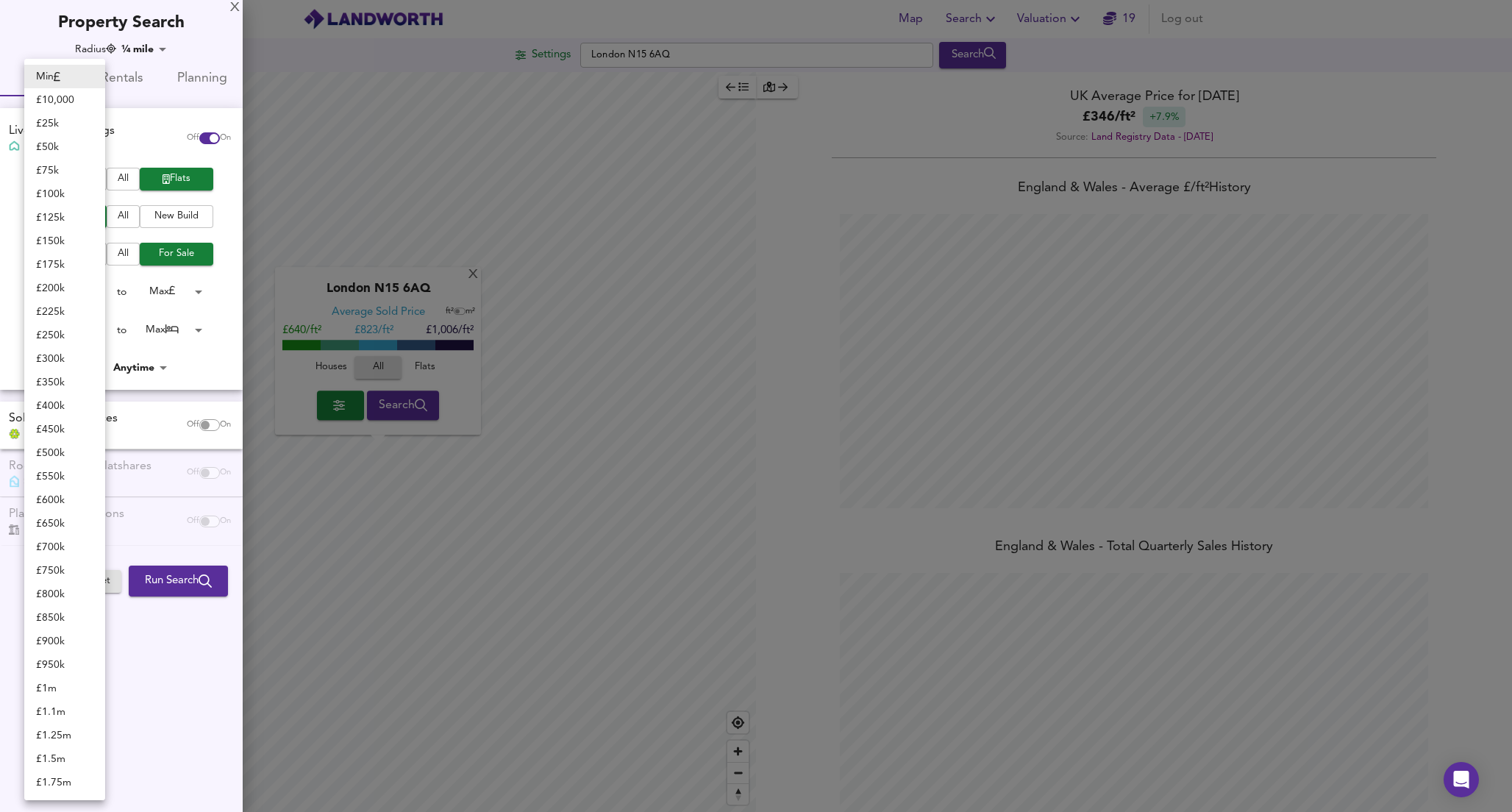
click at [62, 311] on li "£ 225k" at bounding box center [64, 311] width 81 height 23
type input "225000"
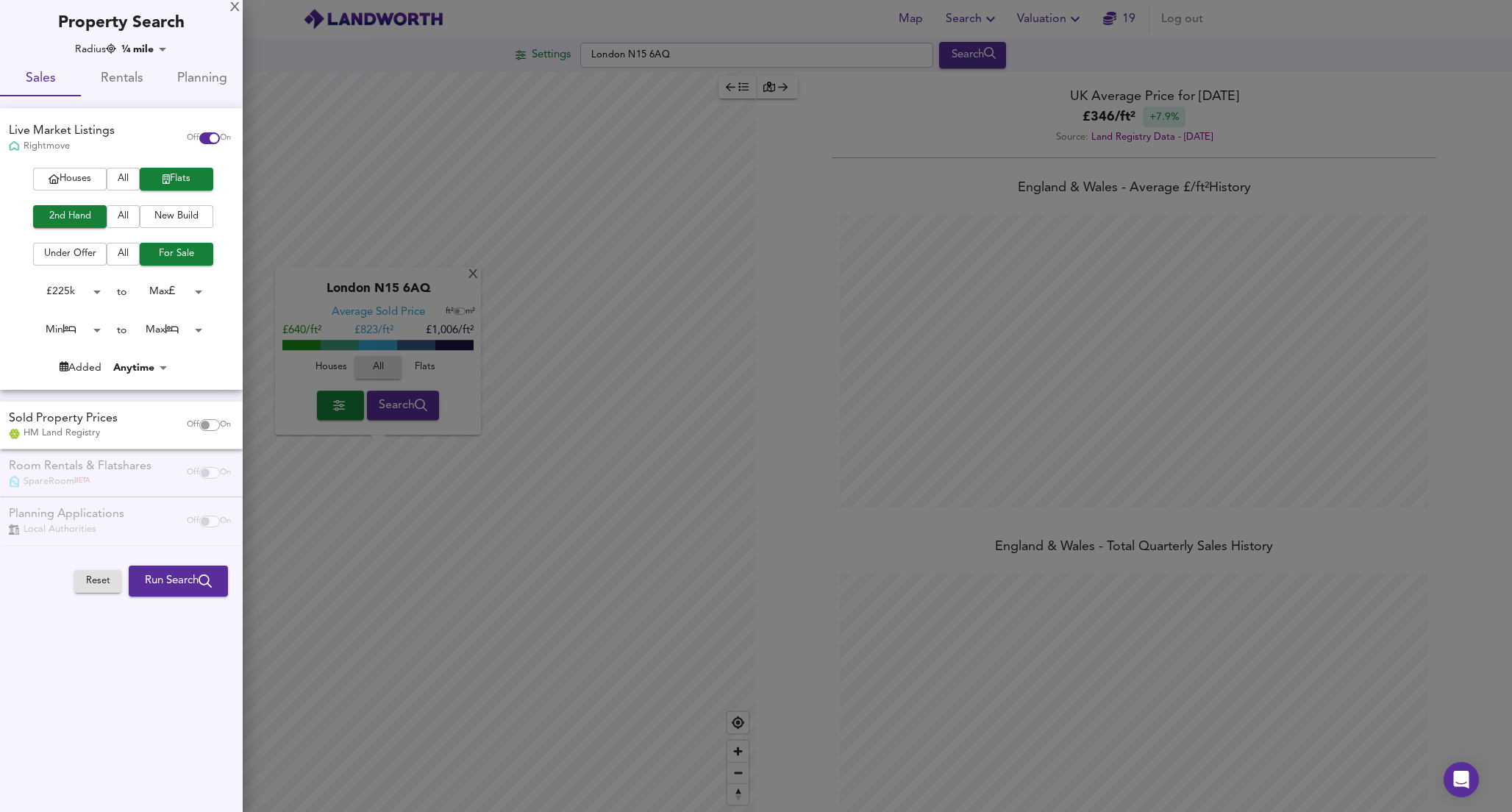
click at [181, 289] on body "Map Search Valuation 19 Log out Settings London N15 6AQ Search X London N15 6AQ…" at bounding box center [756, 406] width 1512 height 812
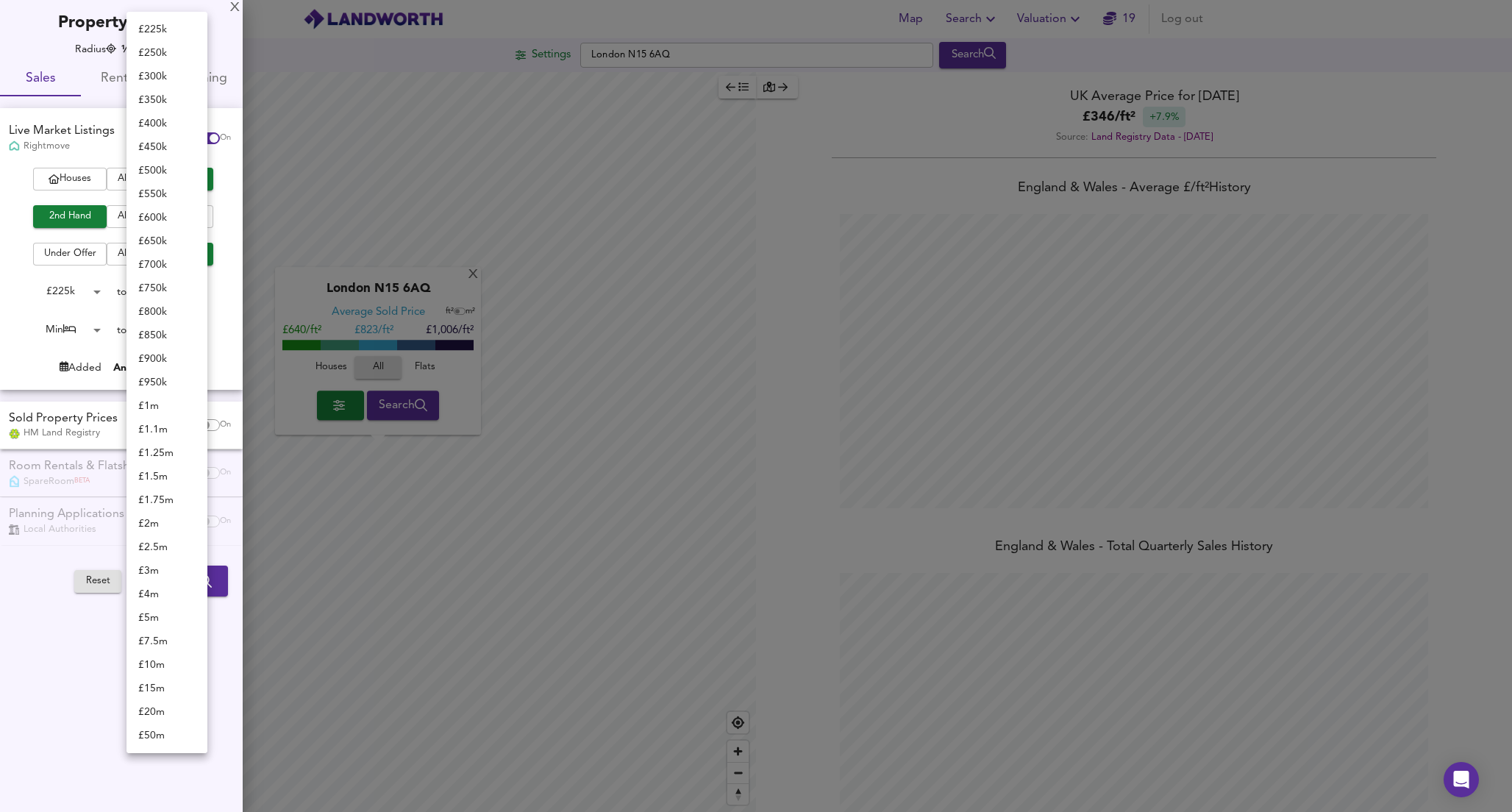
scroll to position [47, 0]
click at [161, 80] on li "£ 400k" at bounding box center [167, 76] width 81 height 23
type input "400000"
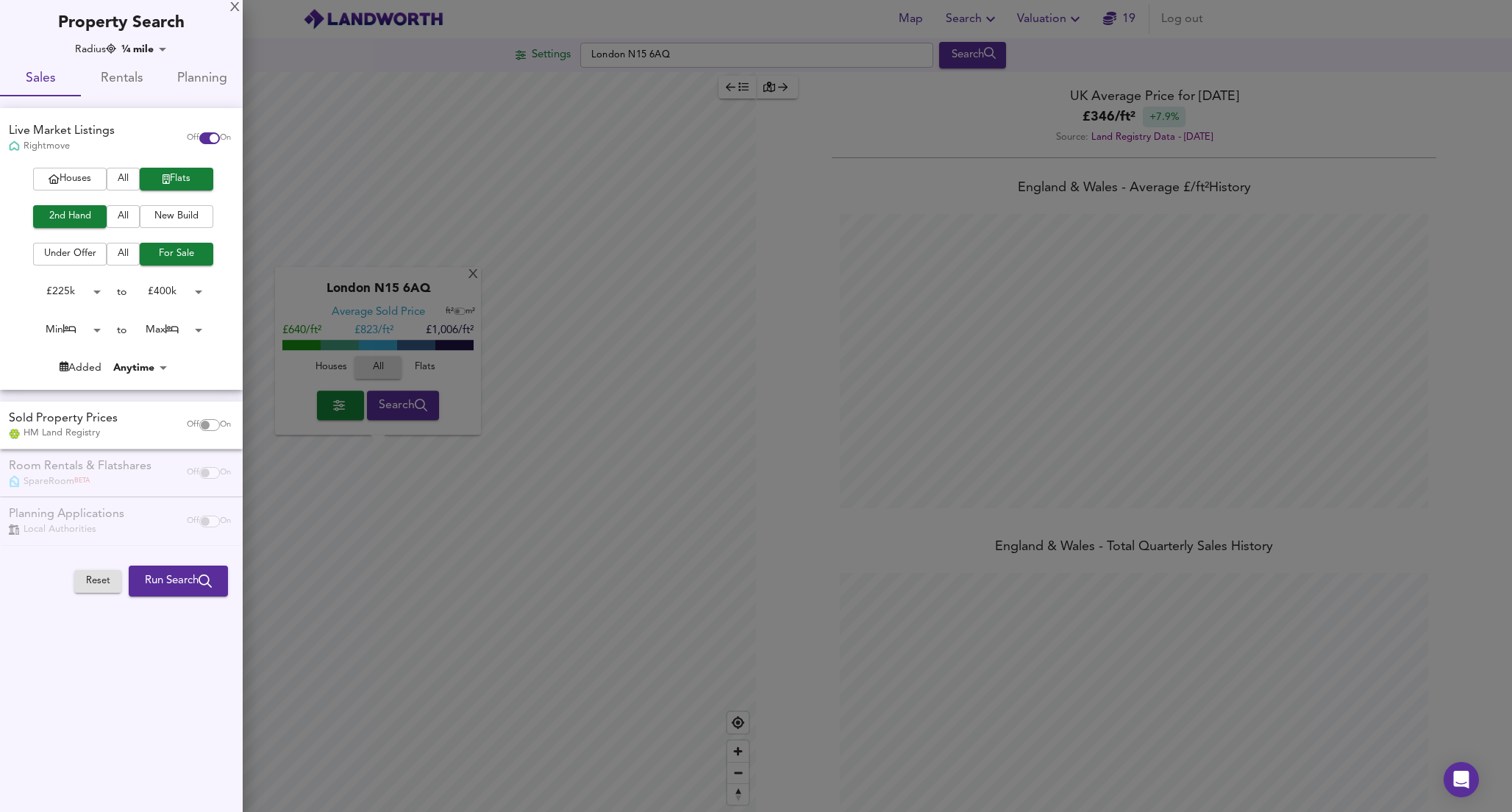
click at [140, 39] on div "X Property Search Radius ¼ mile 402 Sales Rentals Planning Live Market Listings…" at bounding box center [122, 301] width 243 height 602
click at [141, 52] on body "Map Search Valuation 19 Log out Settings London N15 6AQ Search X London N15 6AQ…" at bounding box center [756, 406] width 1512 height 812
click at [159, 236] on li "5 miles" at bounding box center [152, 240] width 65 height 23
type input "8045"
click at [498, 446] on div at bounding box center [756, 406] width 1512 height 812
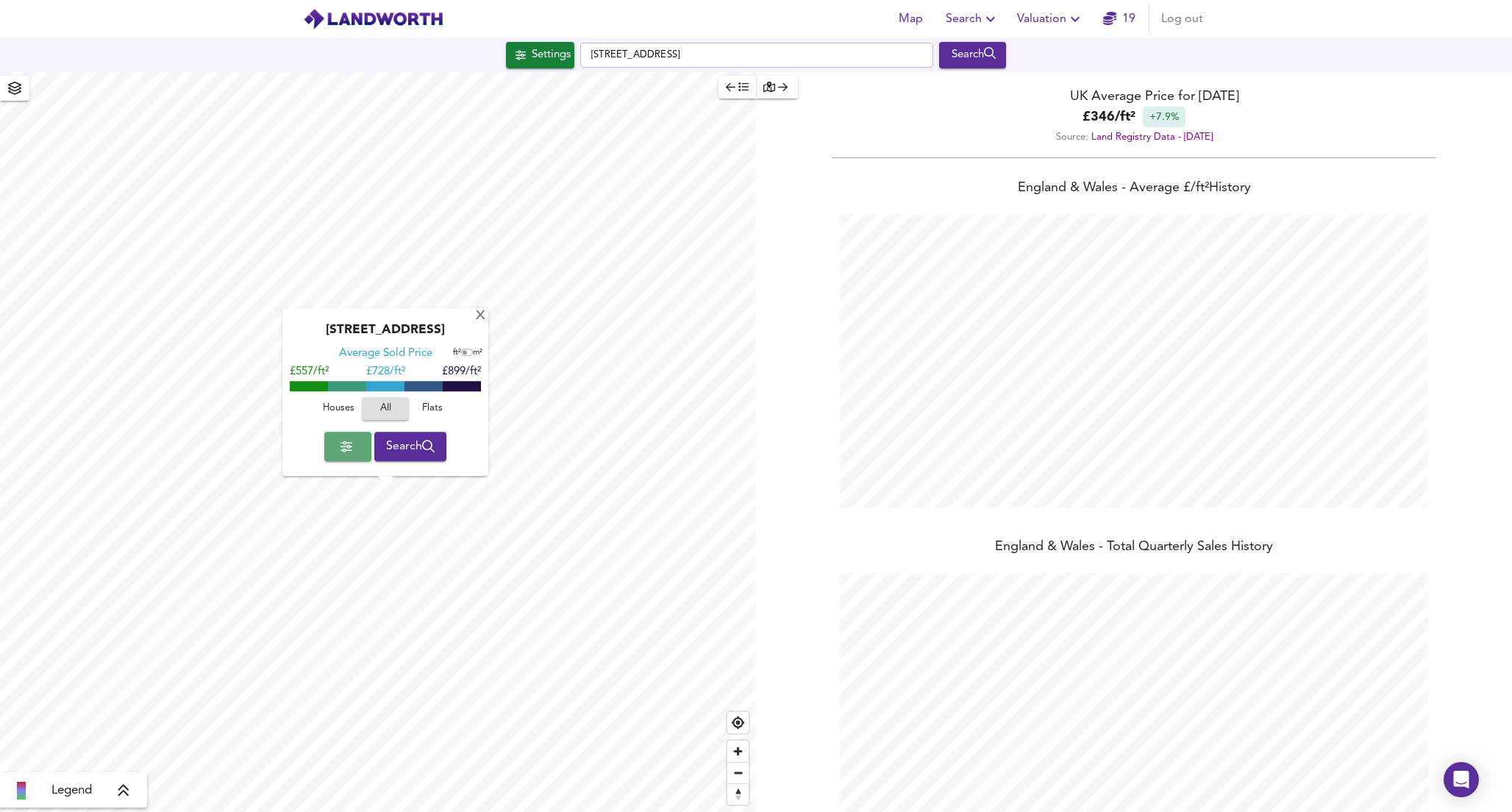
click at [340, 450] on icon "button" at bounding box center [346, 447] width 12 height 12
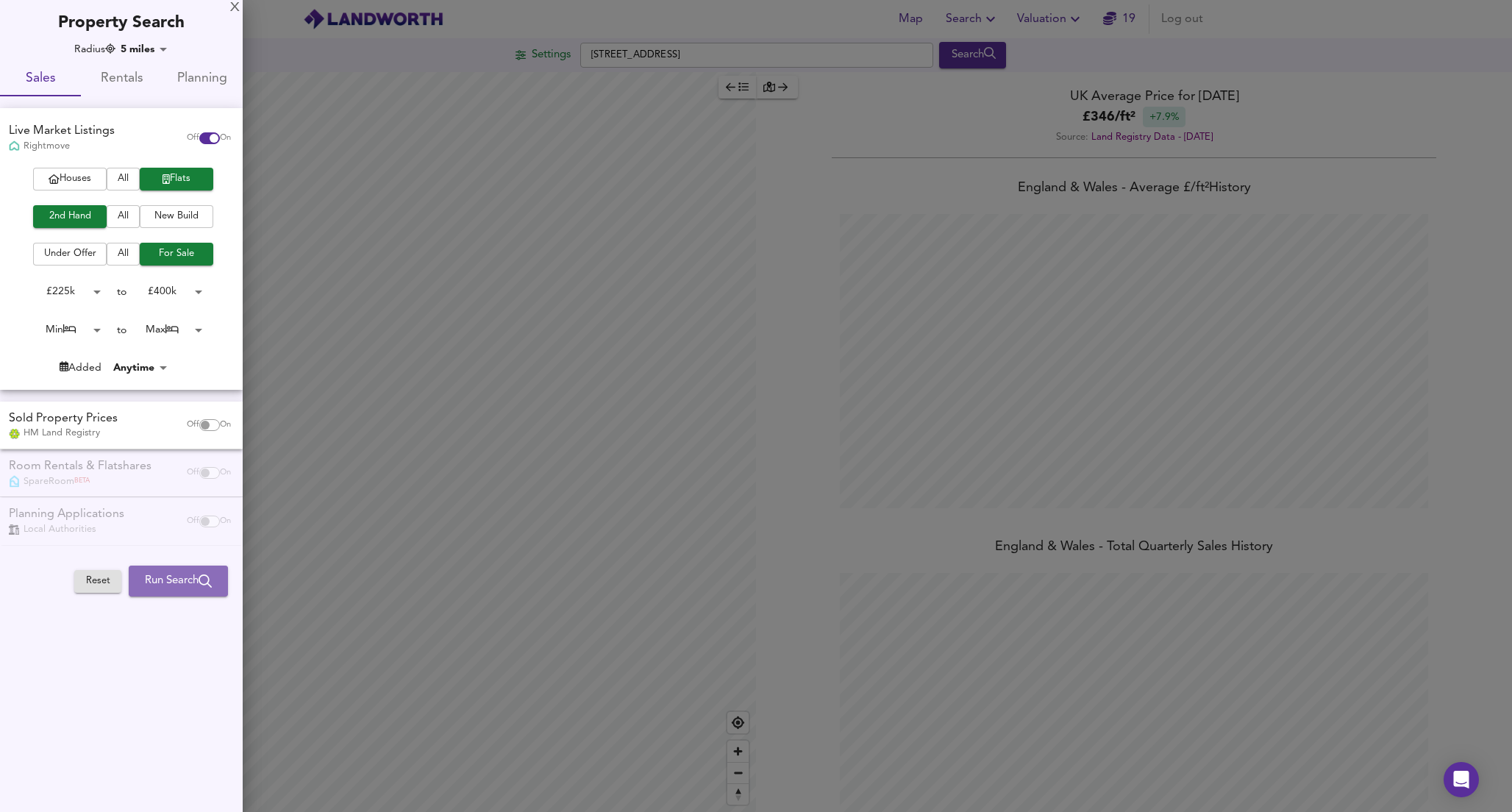
click at [159, 569] on button "Run Search" at bounding box center [178, 581] width 99 height 31
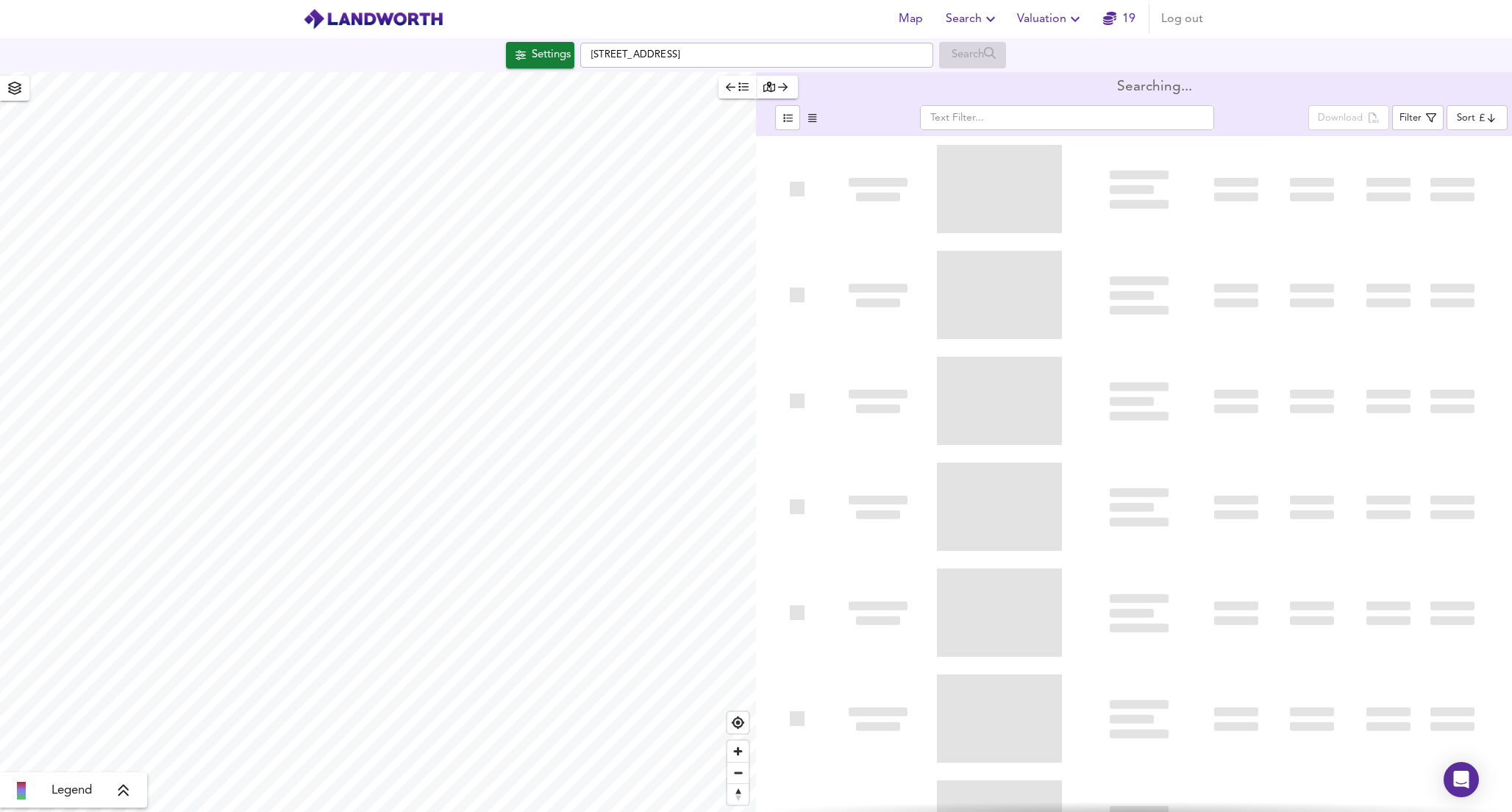
type input "bestdeal"
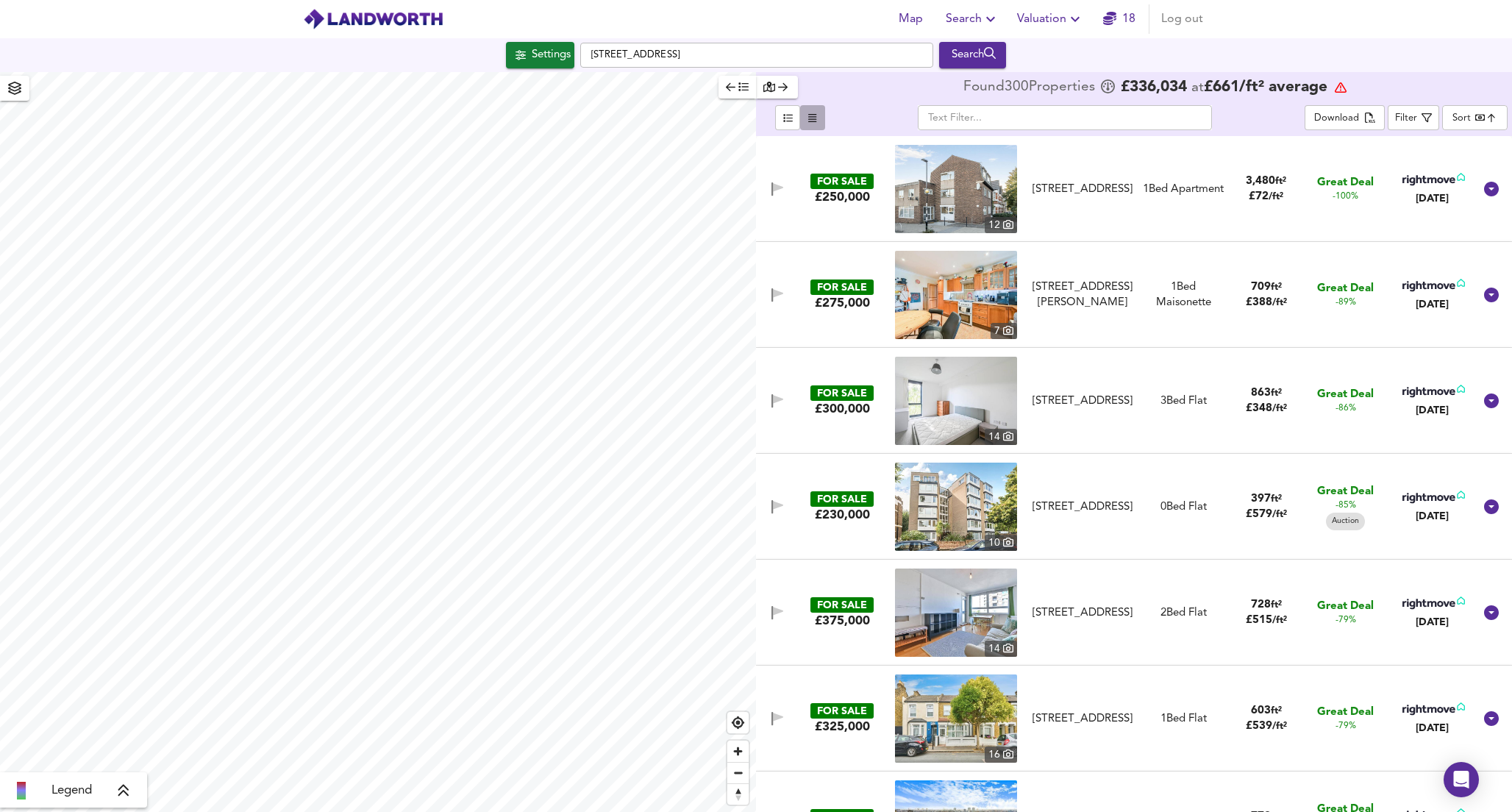
click at [808, 114] on icon "button" at bounding box center [812, 118] width 8 height 10
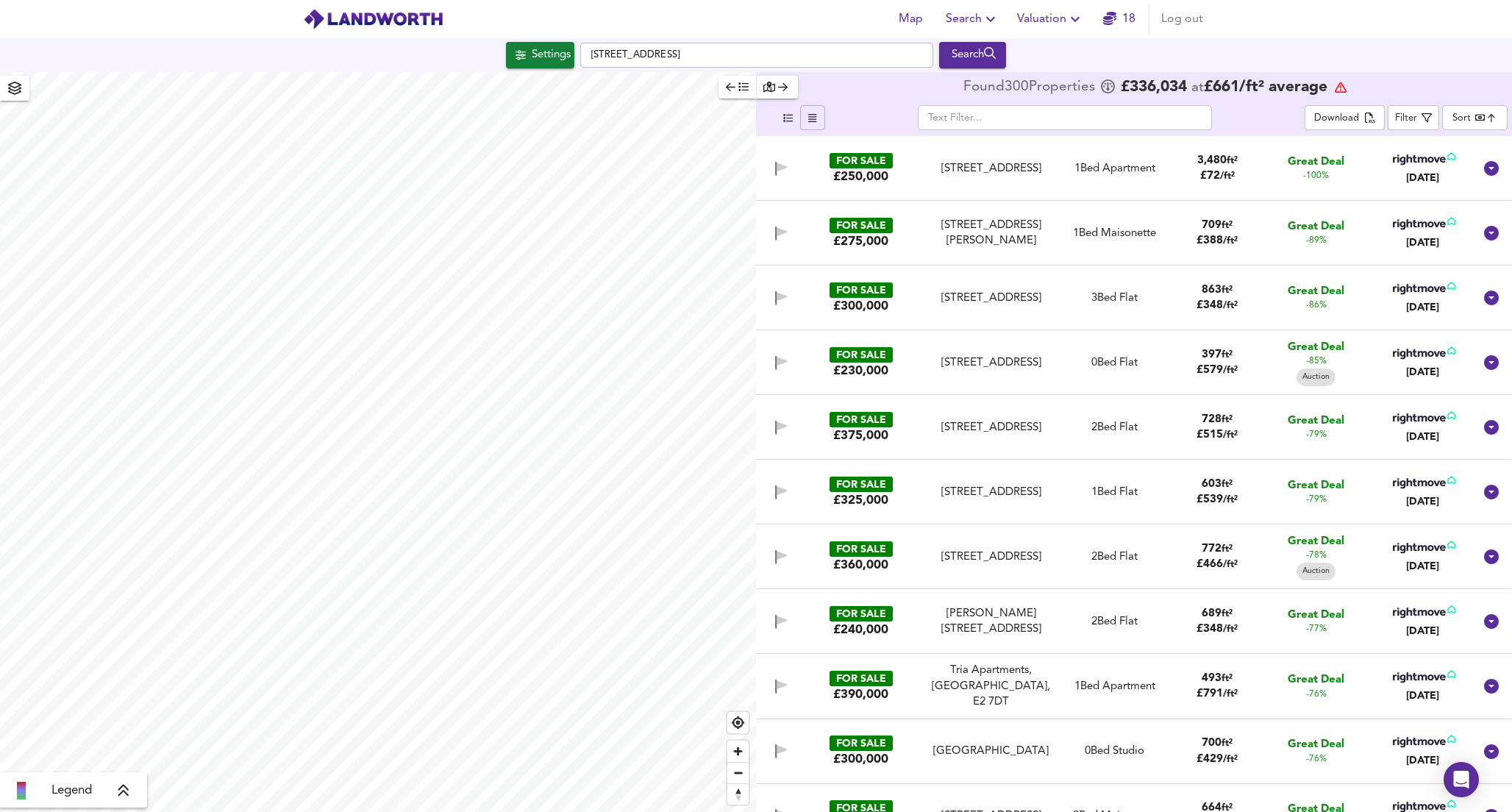
click at [780, 121] on span "button" at bounding box center [787, 117] width 17 height 16
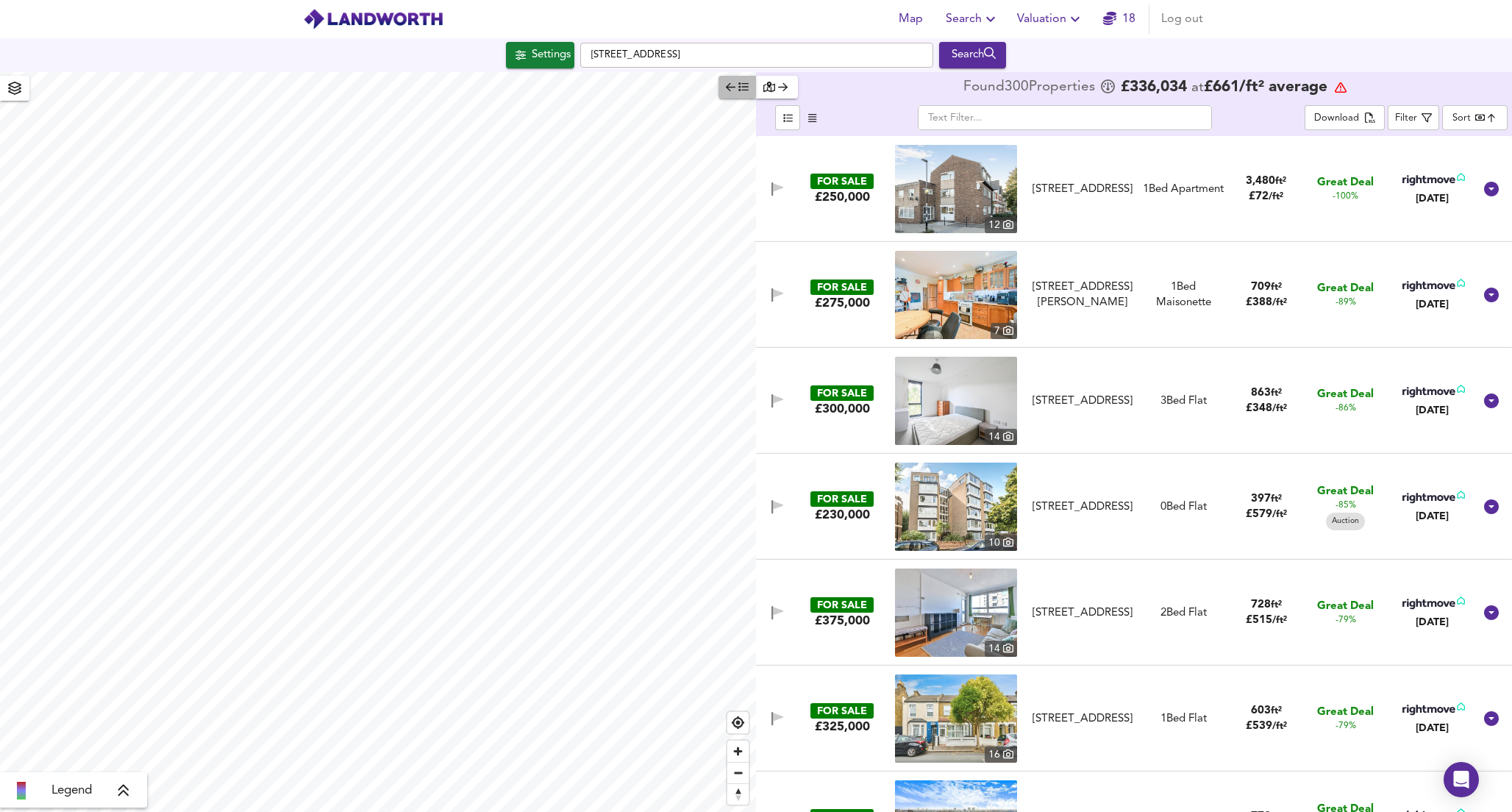
click at [738, 87] on span "button" at bounding box center [737, 87] width 23 height 16
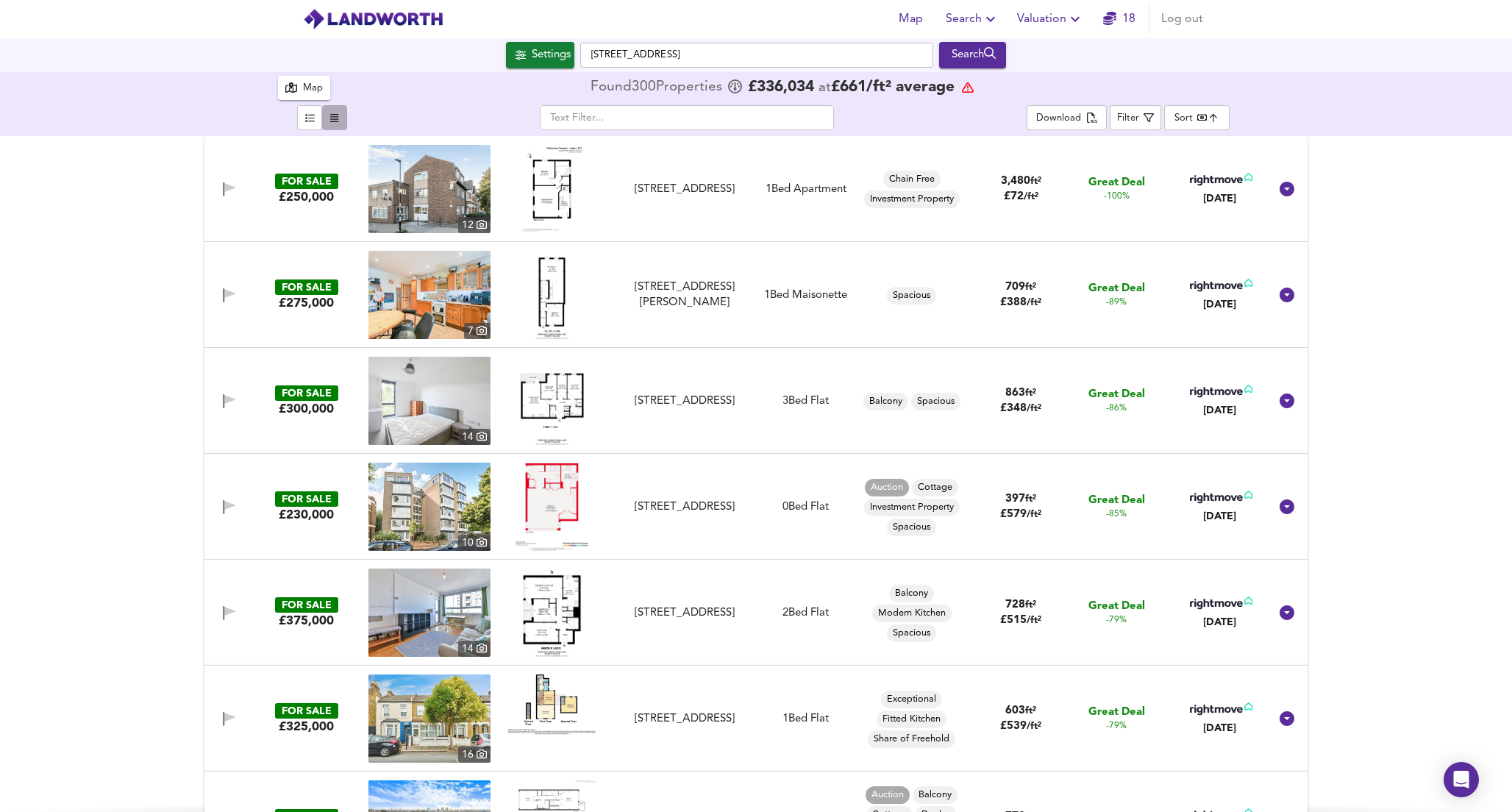
click at [331, 120] on icon "button" at bounding box center [334, 118] width 8 height 10
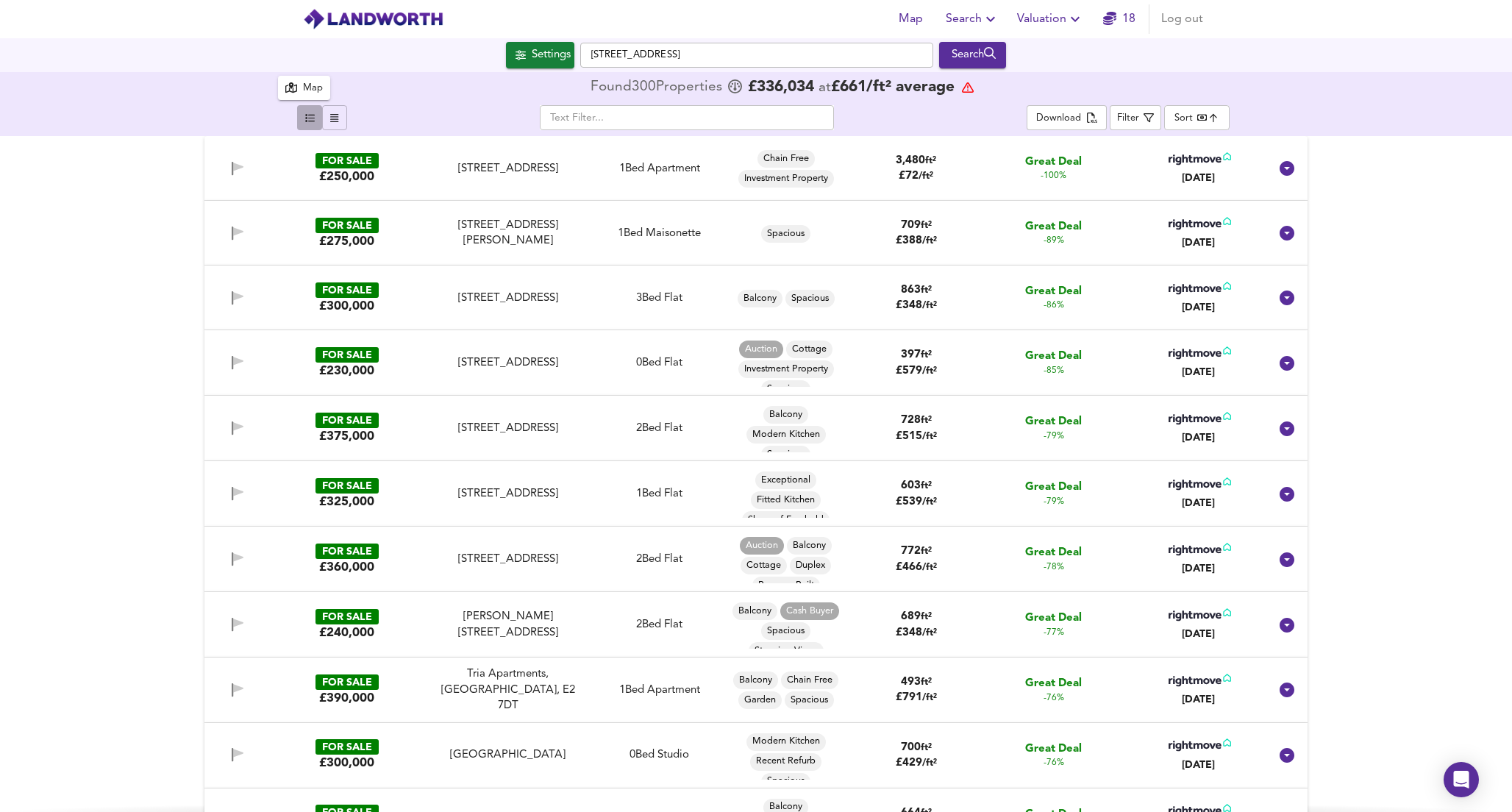
click at [308, 123] on span "button" at bounding box center [310, 117] width 17 height 16
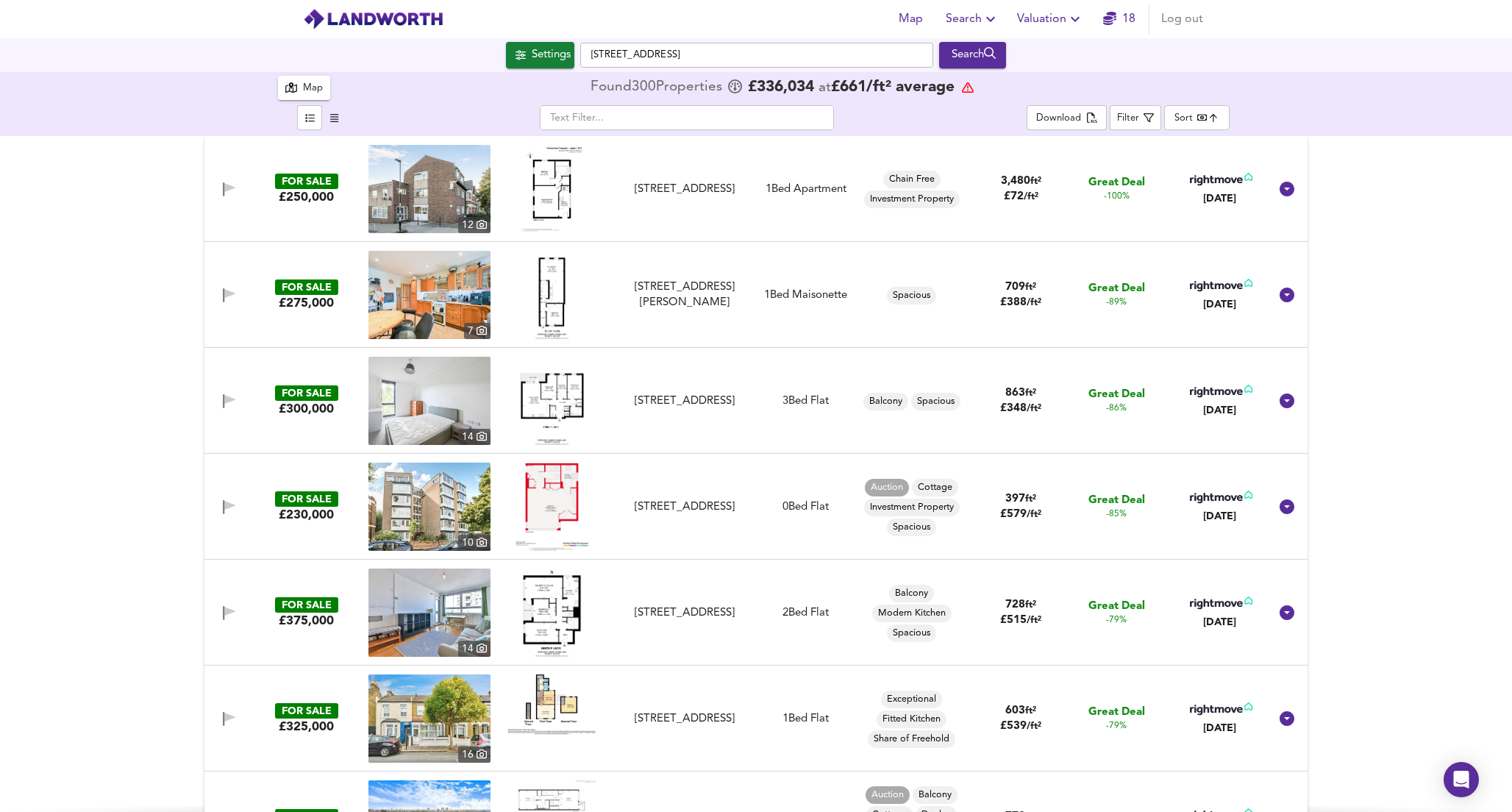
click at [417, 208] on img at bounding box center [430, 189] width 122 height 88
click at [542, 299] on img at bounding box center [552, 295] width 64 height 88
click at [548, 389] on img at bounding box center [552, 401] width 64 height 88
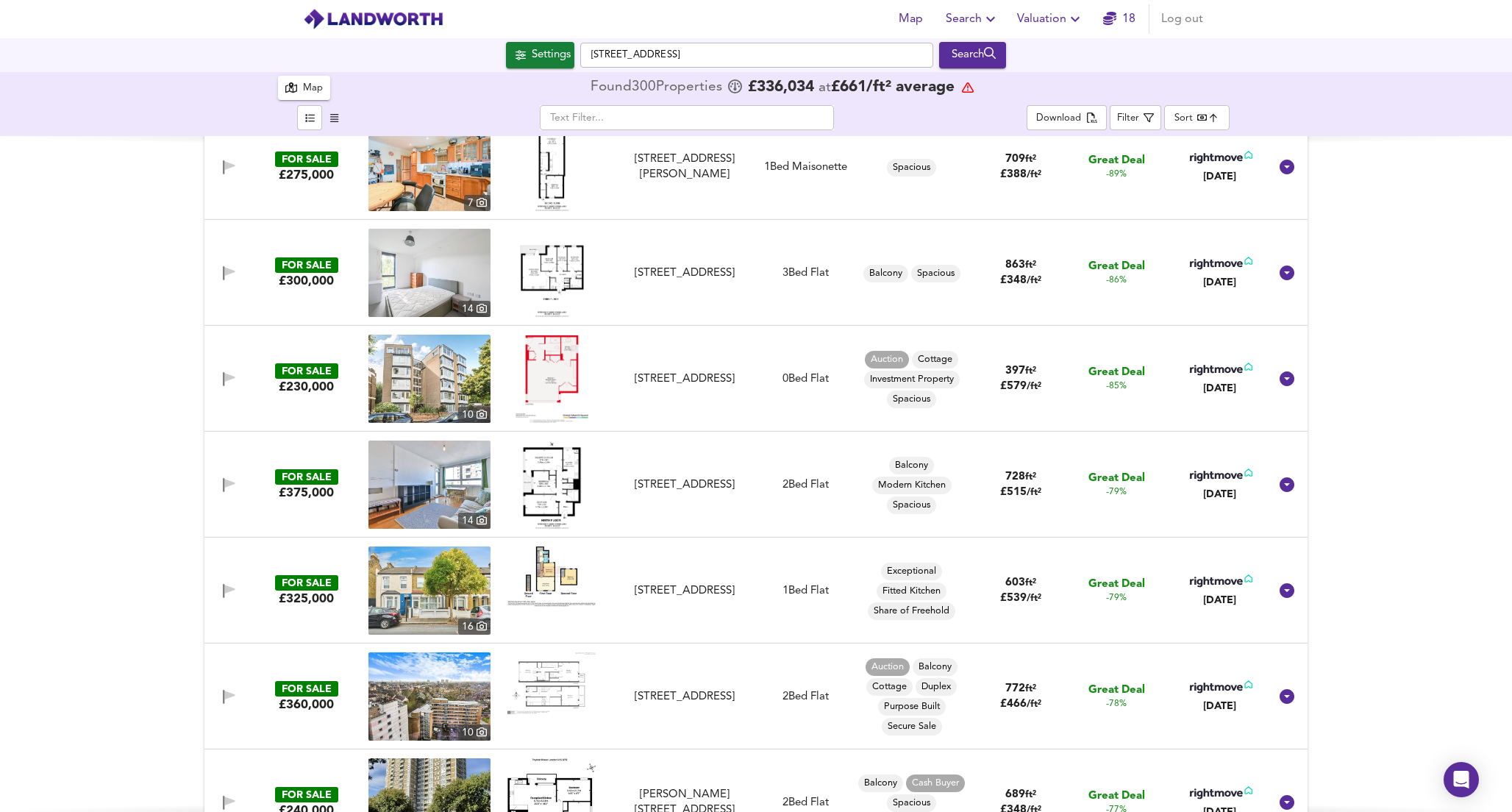
scroll to position [132, 0]
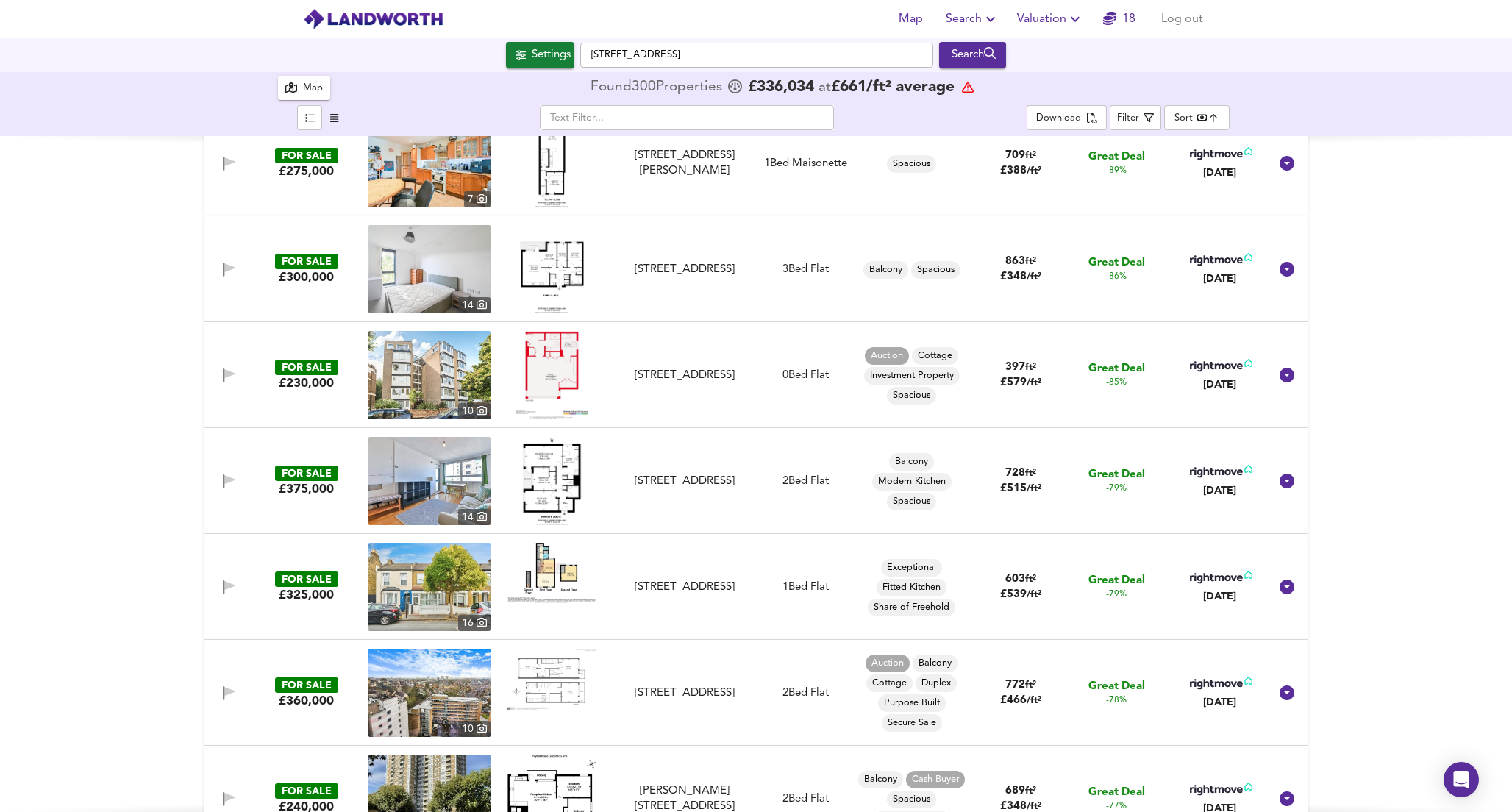
click at [549, 388] on img at bounding box center [552, 375] width 73 height 88
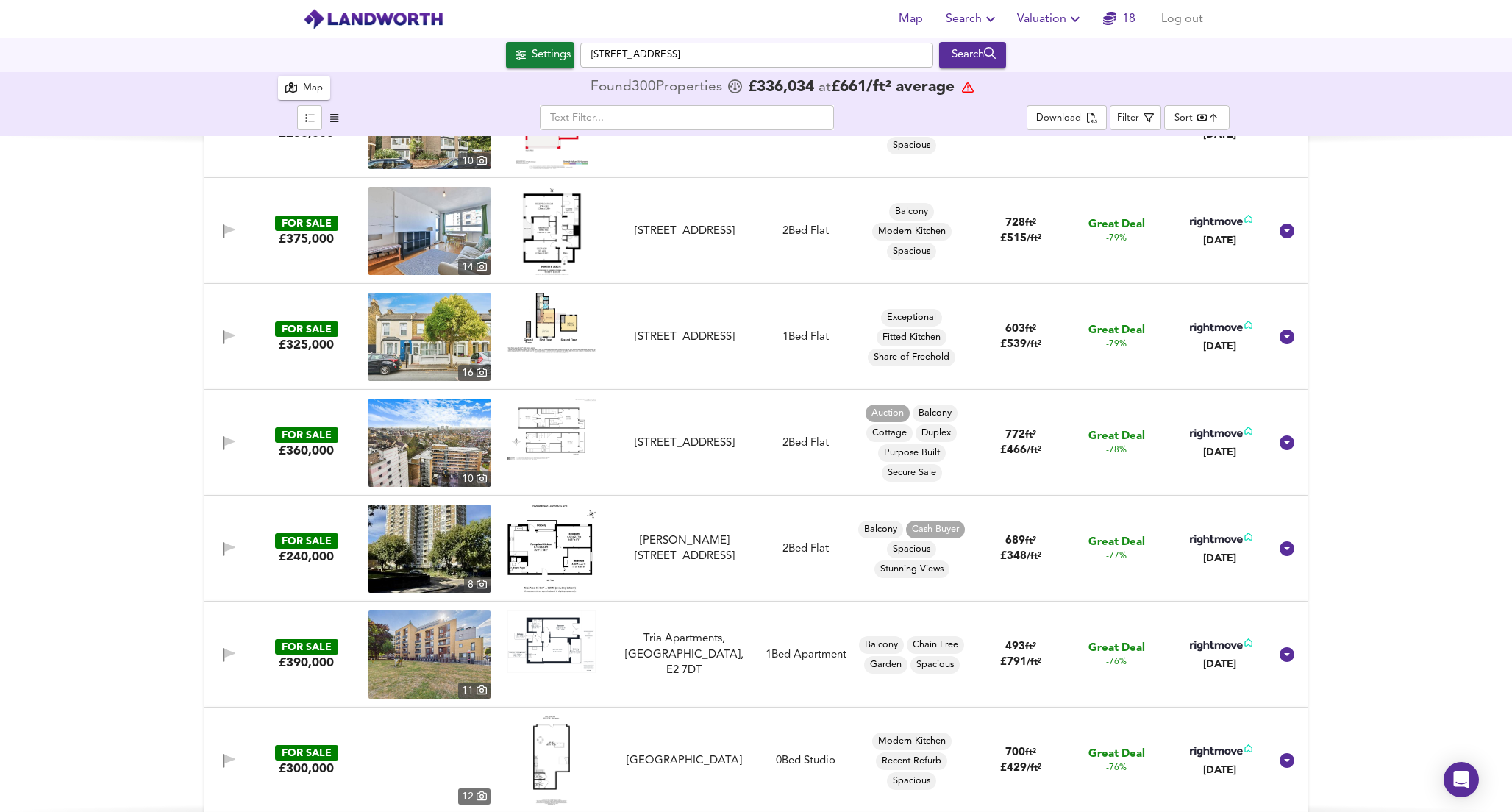
scroll to position [384, 0]
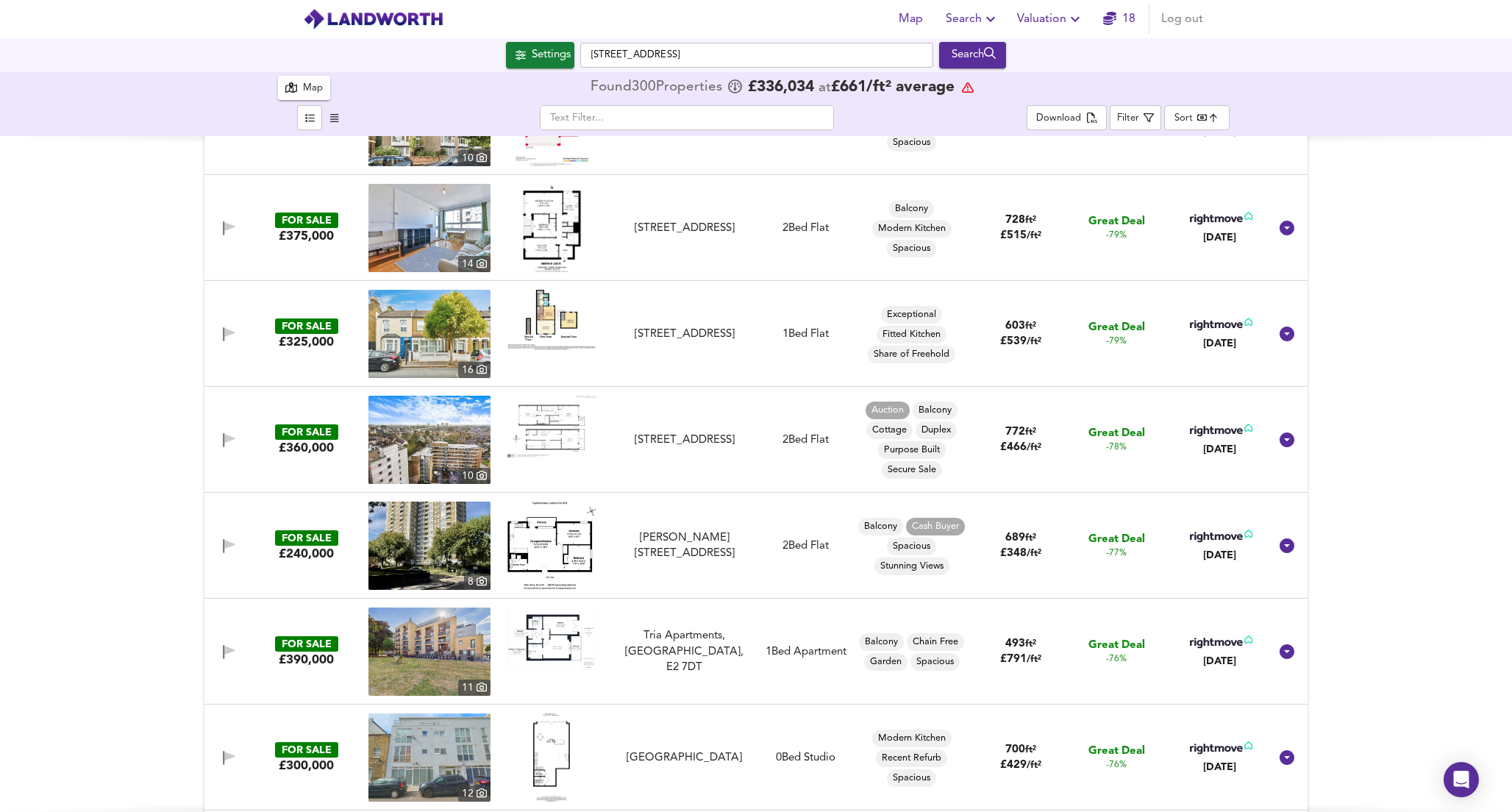
click at [547, 322] on img at bounding box center [552, 319] width 89 height 60
click at [719, 342] on div "[STREET_ADDRESS]" at bounding box center [685, 334] width 132 height 16
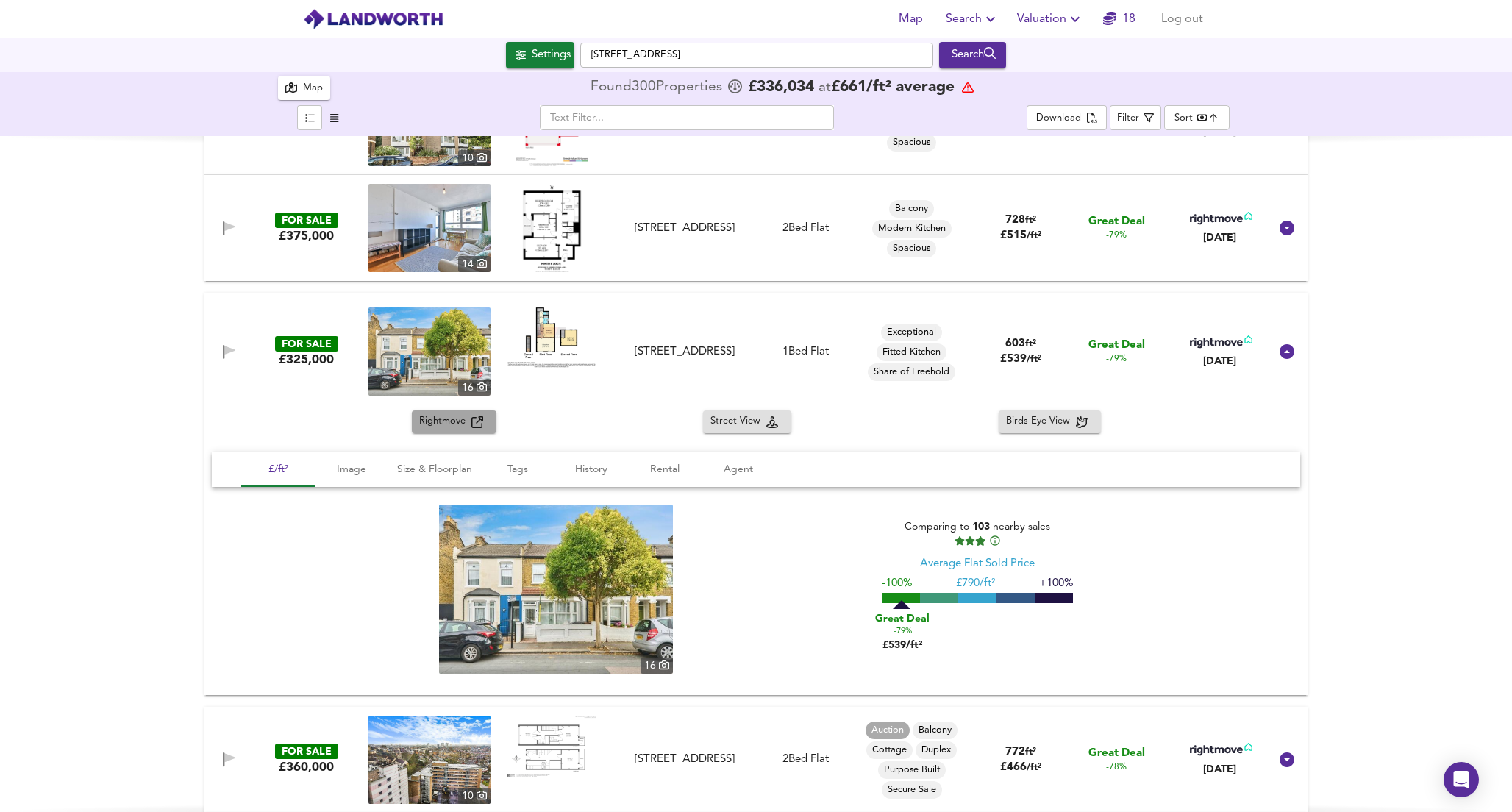
click at [431, 419] on span "Rightmove" at bounding box center [445, 421] width 52 height 16
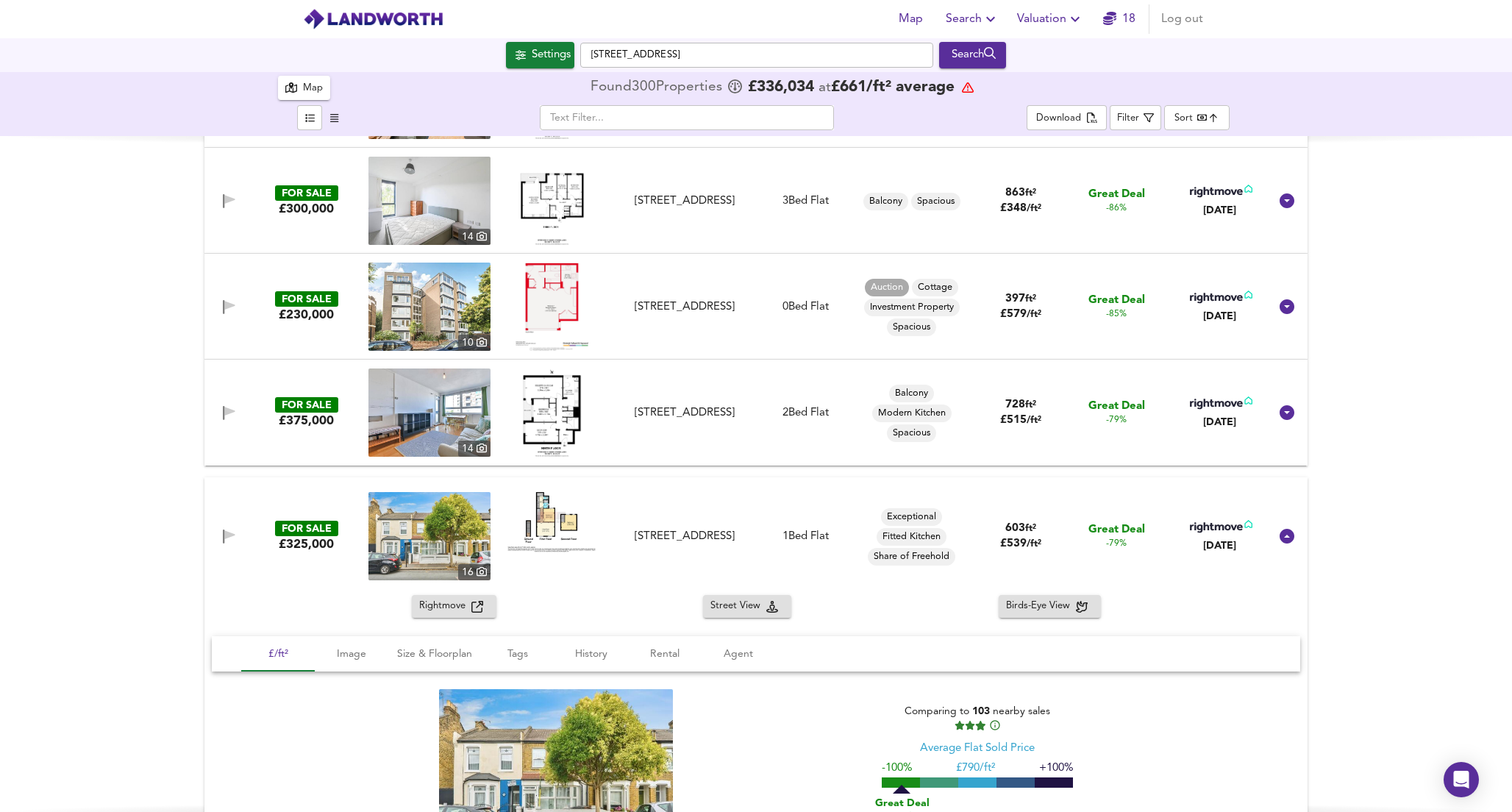
scroll to position [205, 0]
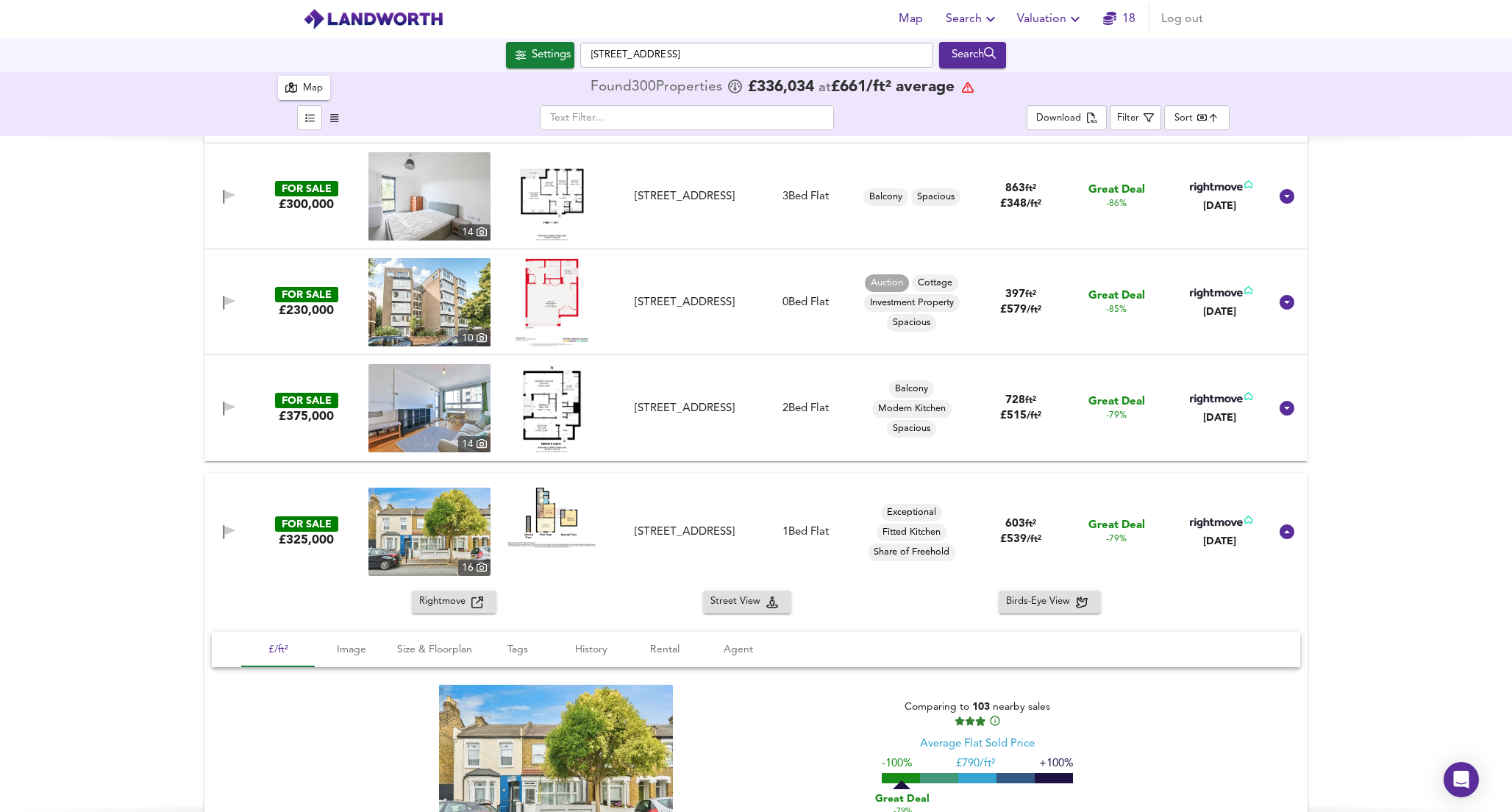
click at [552, 417] on img at bounding box center [552, 408] width 64 height 88
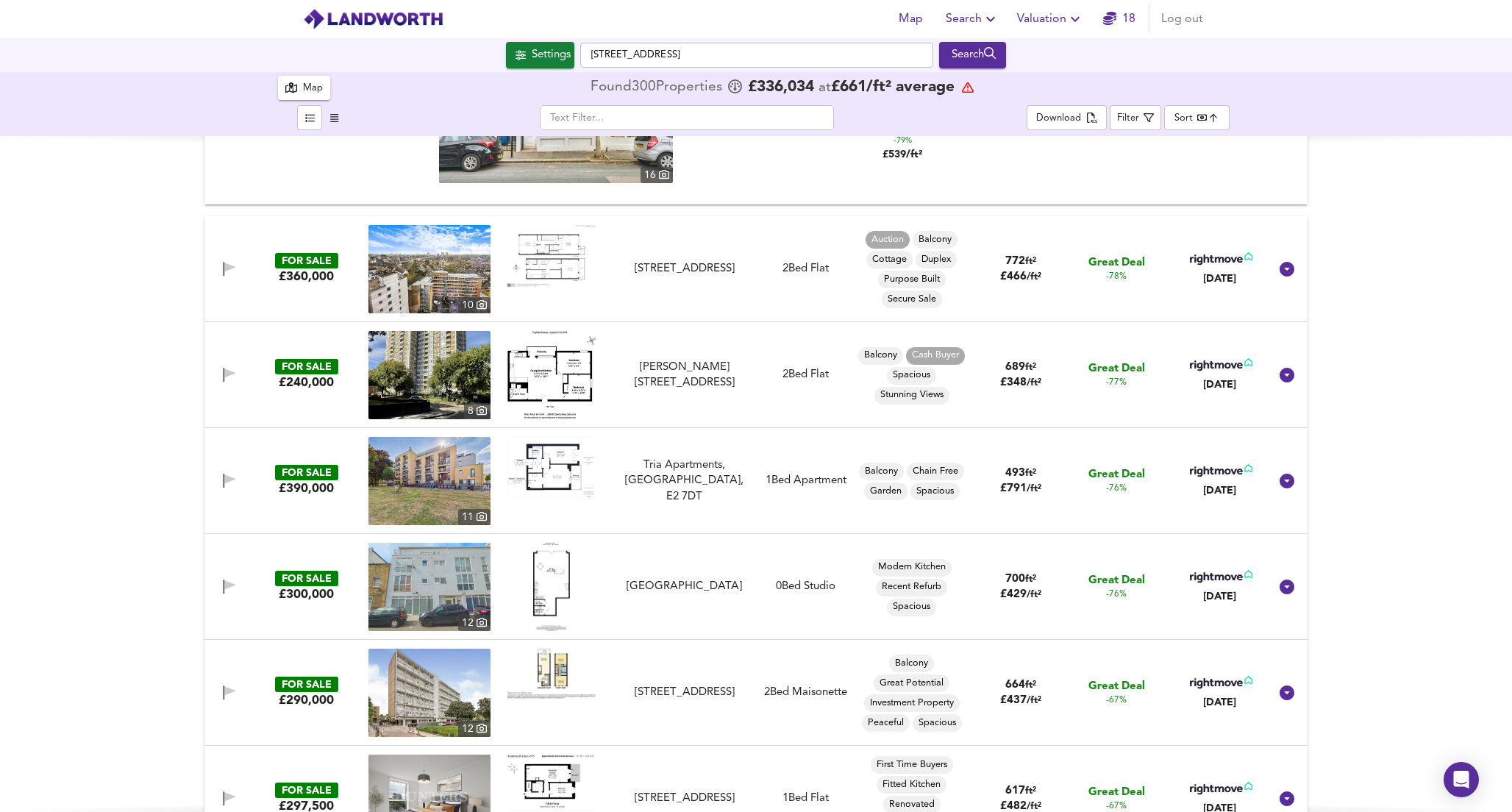
scroll to position [872, 0]
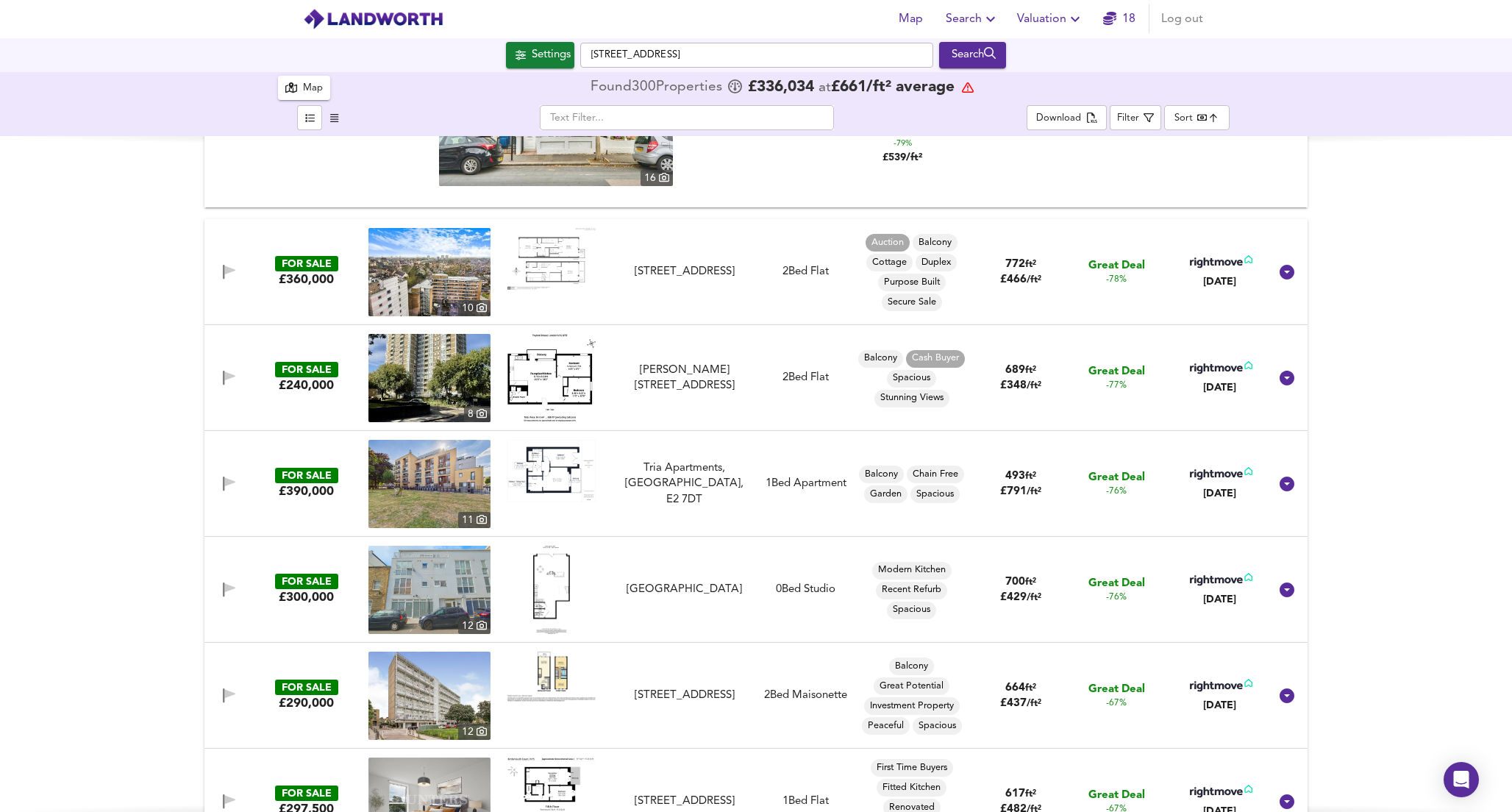
click at [549, 586] on img at bounding box center [551, 590] width 36 height 88
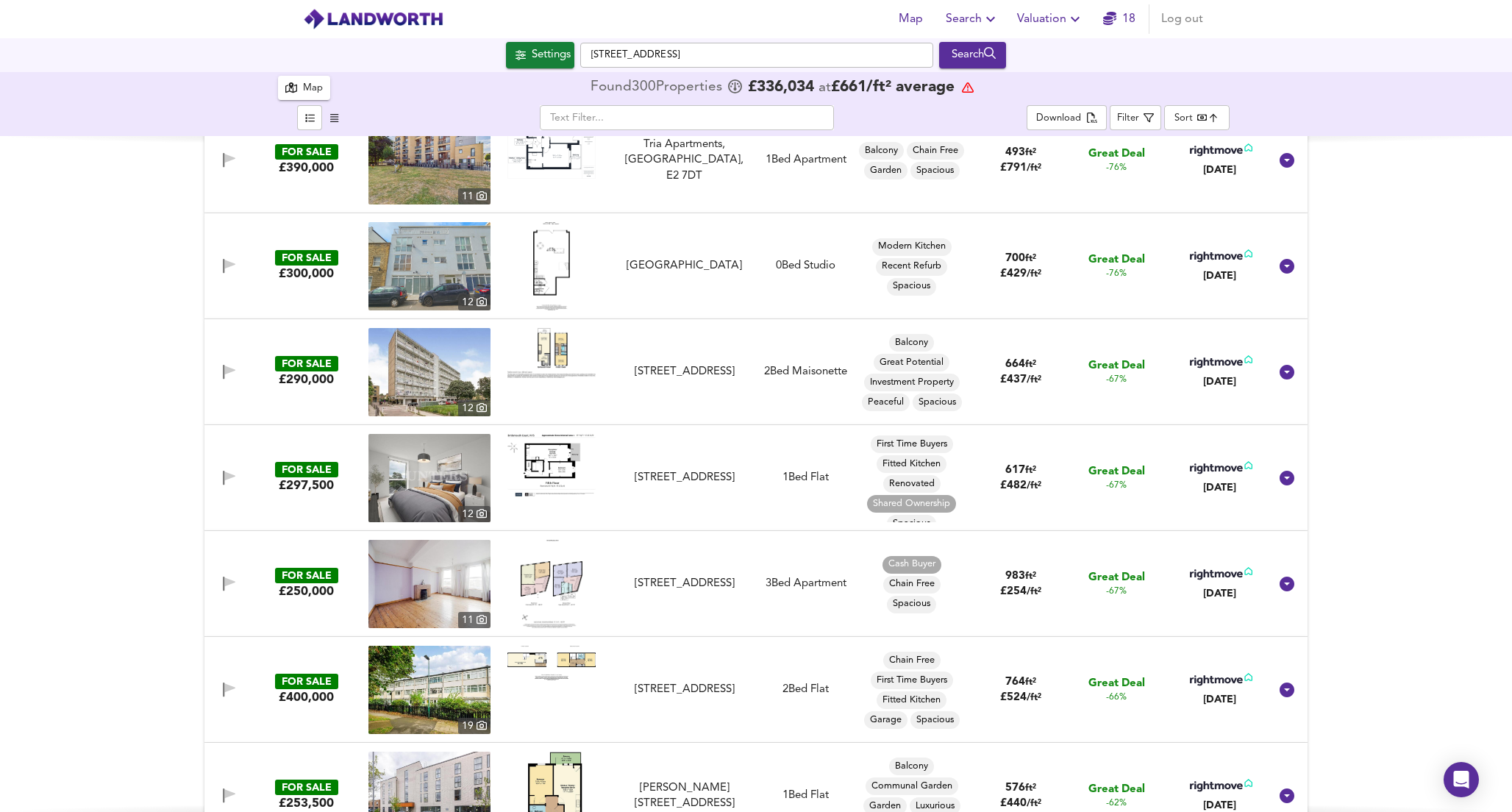
scroll to position [1200, 0]
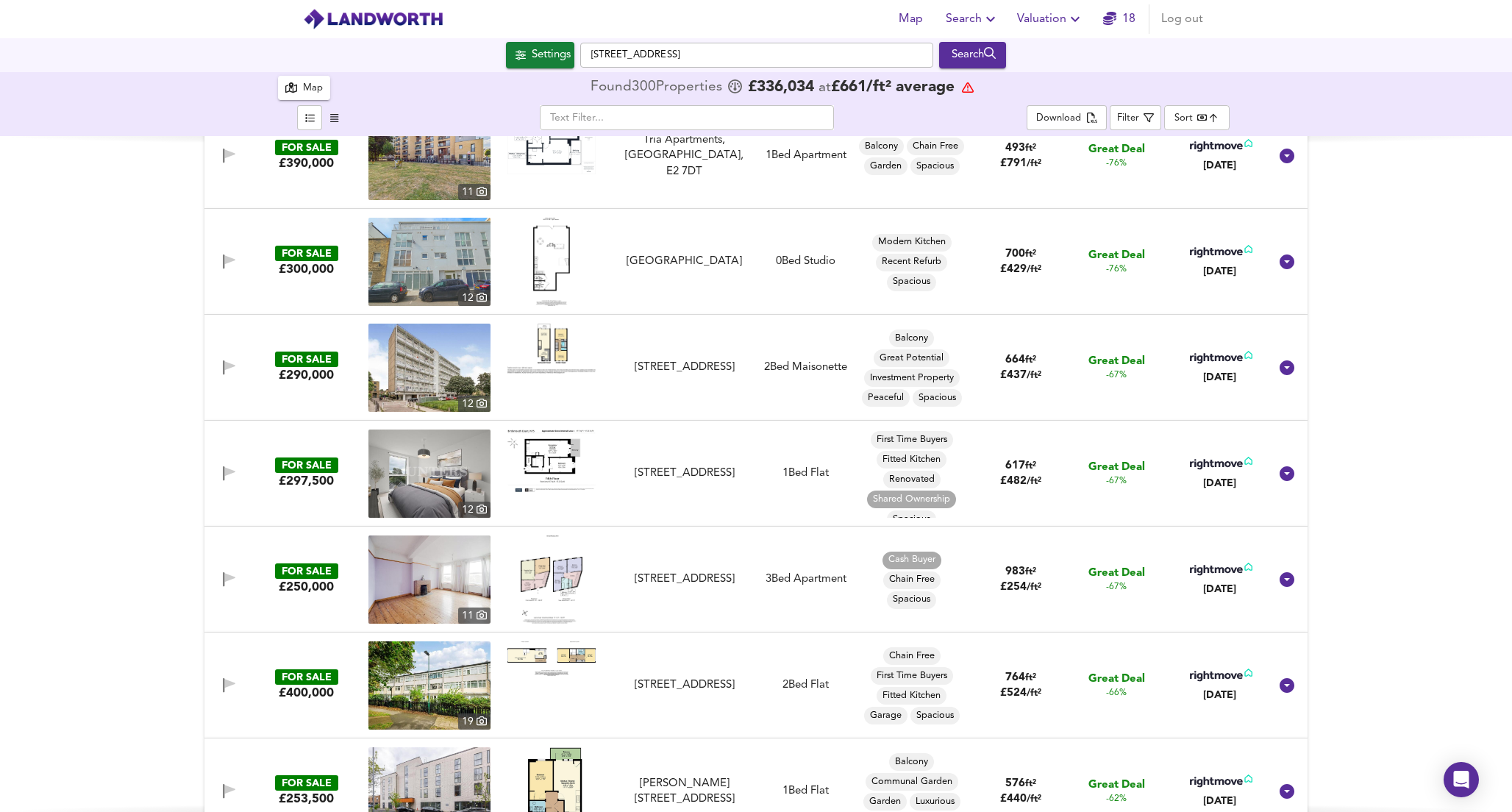
click at [549, 580] on img at bounding box center [551, 580] width 62 height 88
click at [657, 571] on div "[STREET_ADDRESS]" at bounding box center [685, 579] width 132 height 16
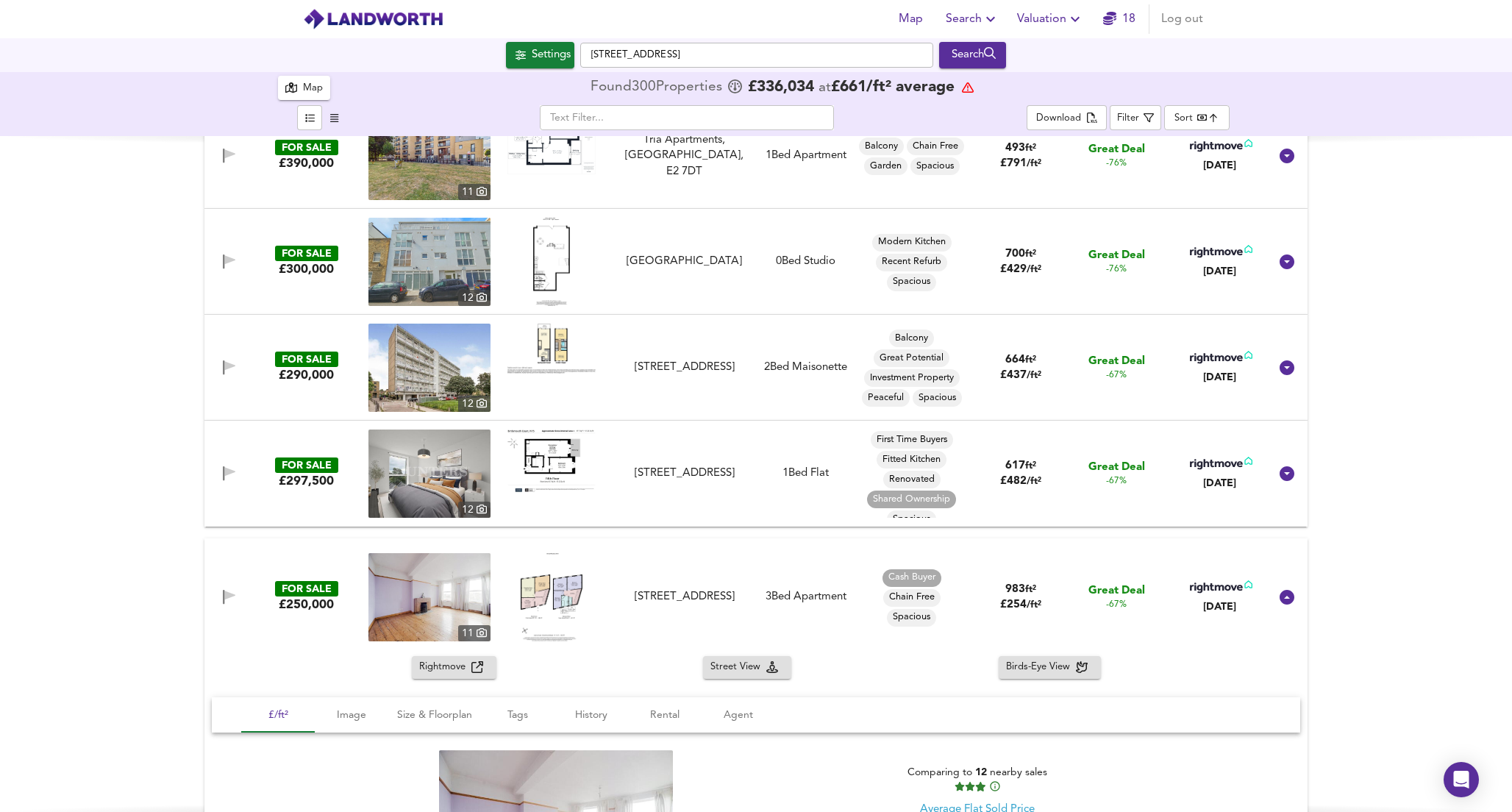
click at [447, 666] on span "Rightmove" at bounding box center [445, 666] width 52 height 16
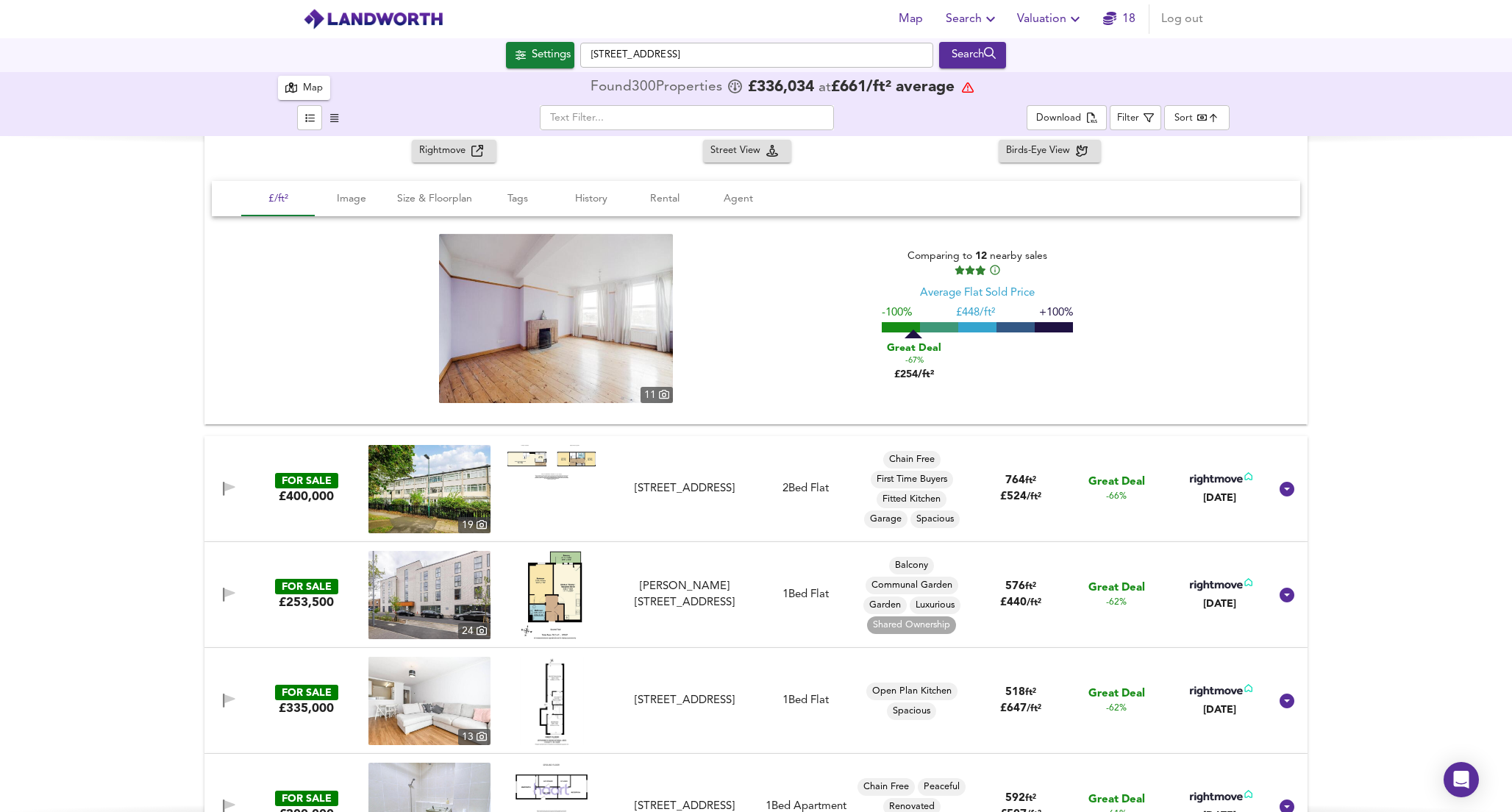
scroll to position [1717, 0]
click at [1282, 489] on icon at bounding box center [1287, 488] width 15 height 15
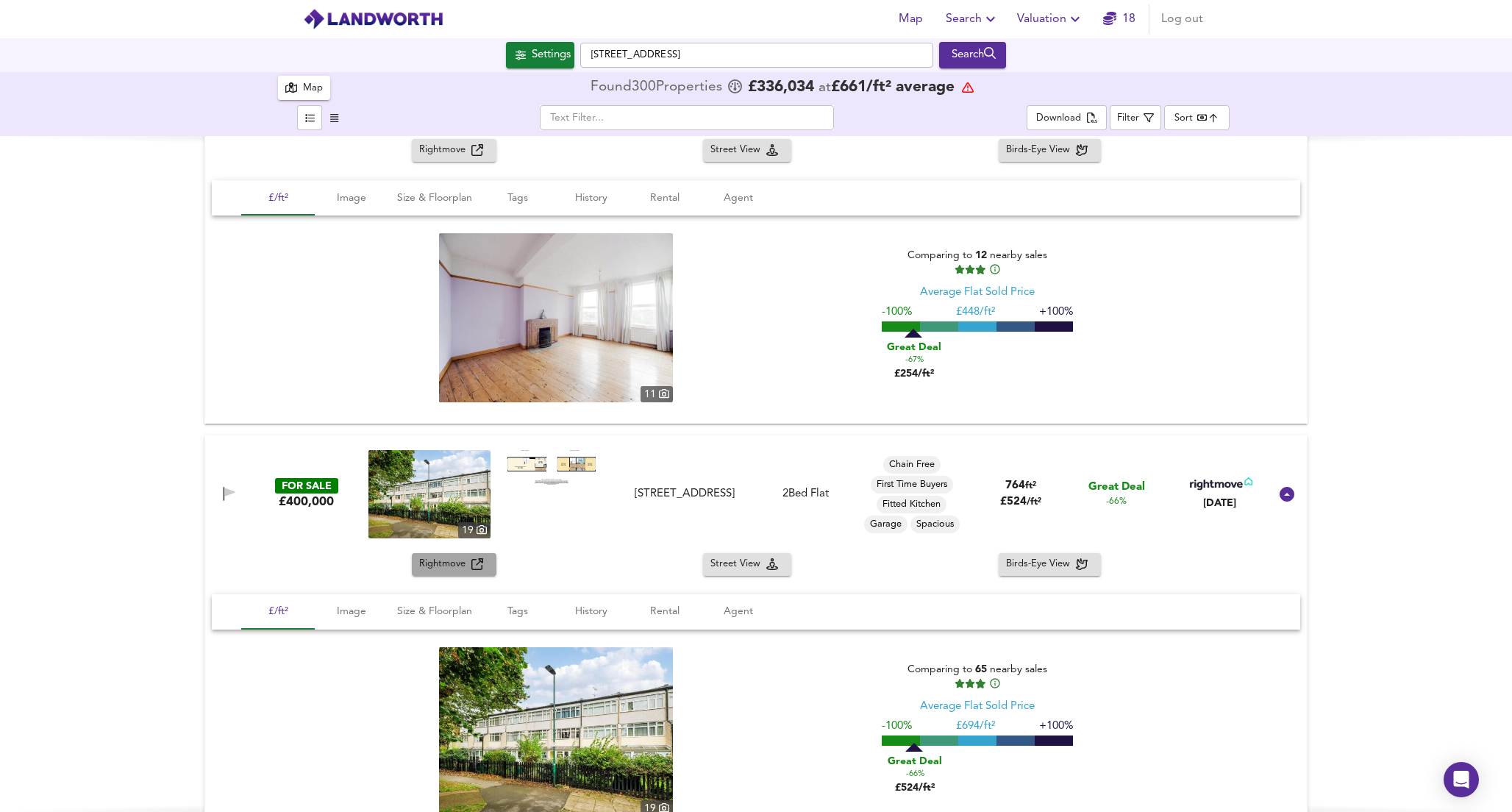
click at [427, 566] on span "Rightmove" at bounding box center [445, 564] width 52 height 16
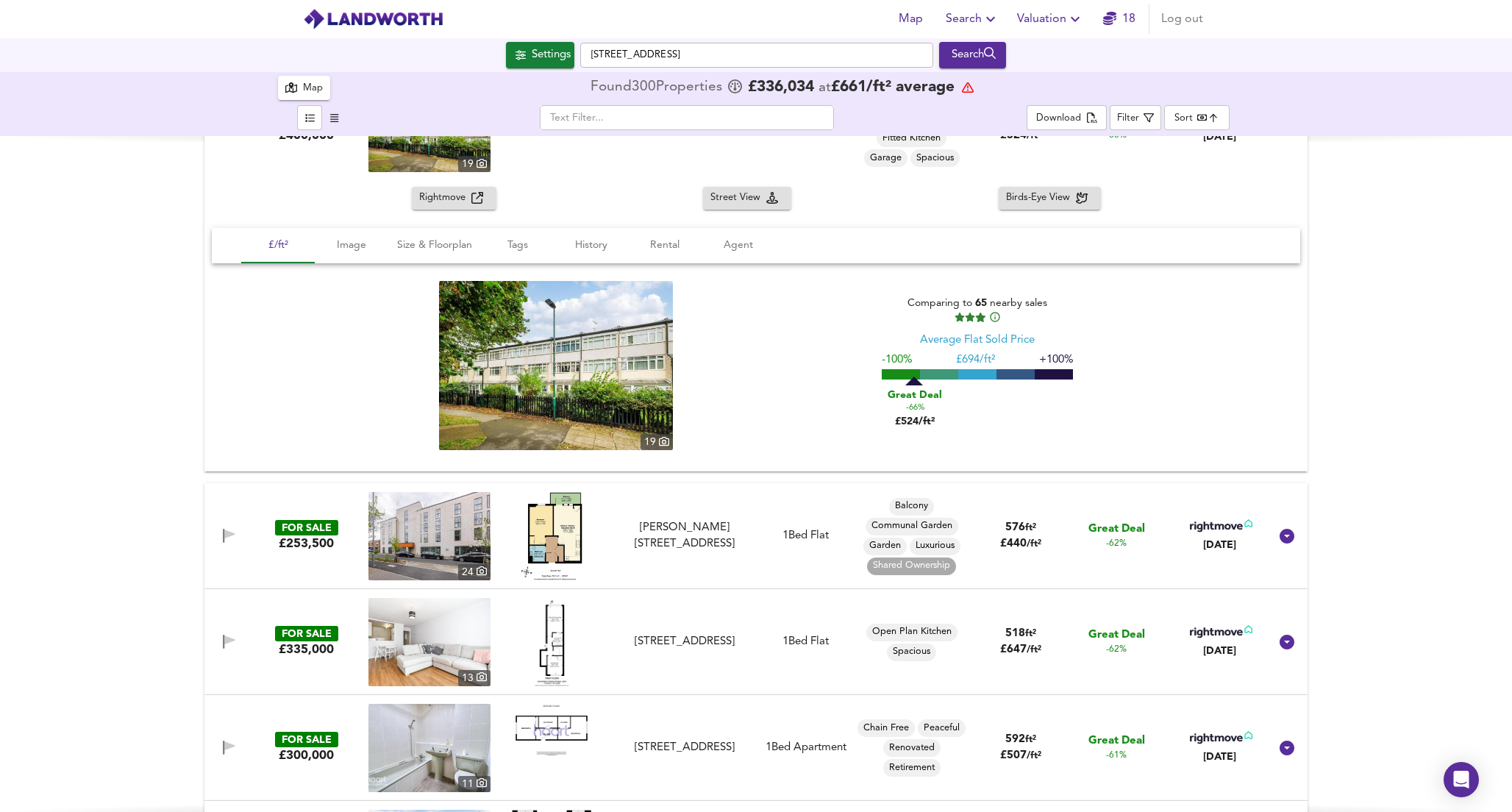
scroll to position [2113, 0]
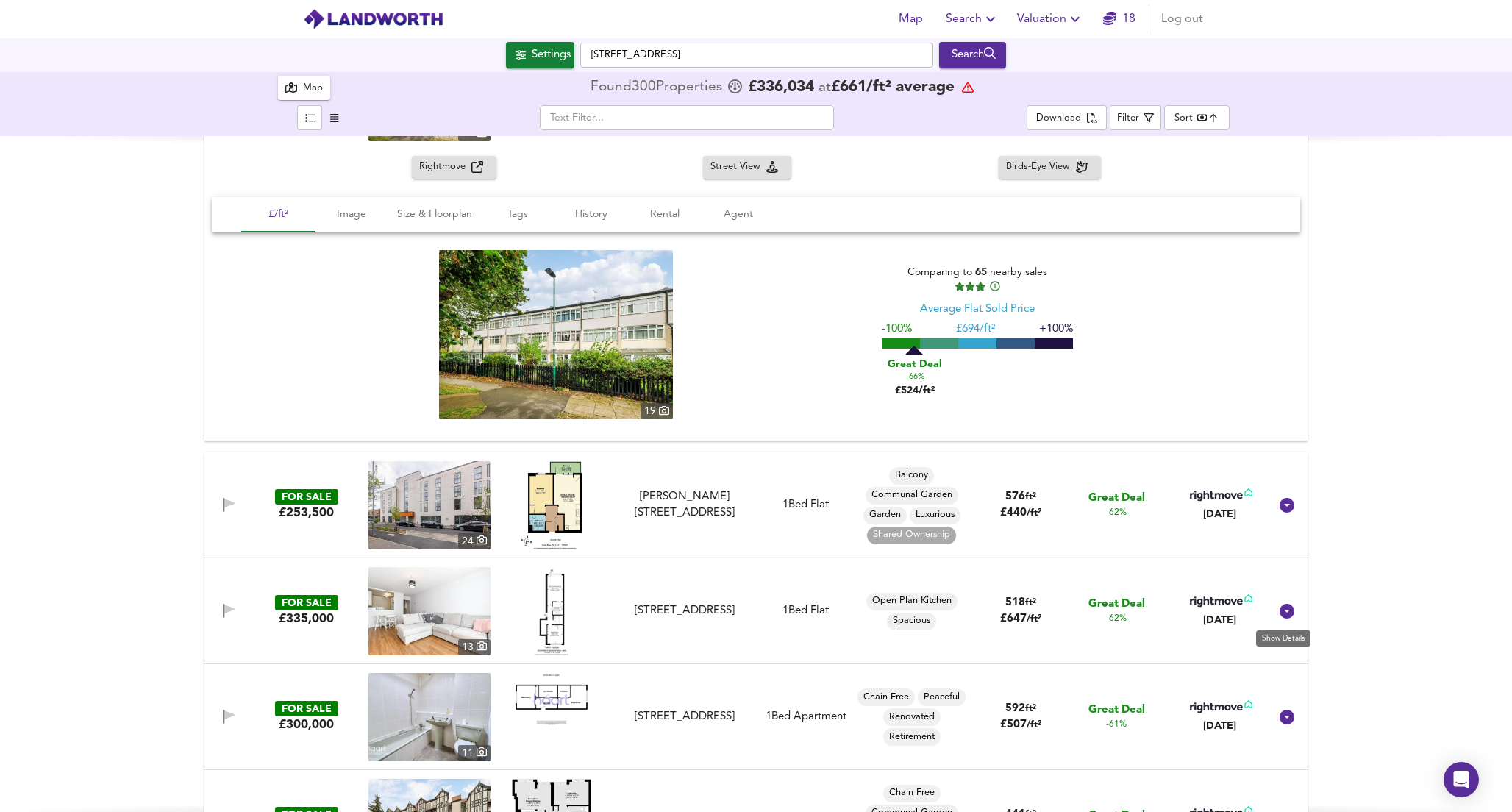
click at [1287, 609] on icon at bounding box center [1287, 611] width 15 height 15
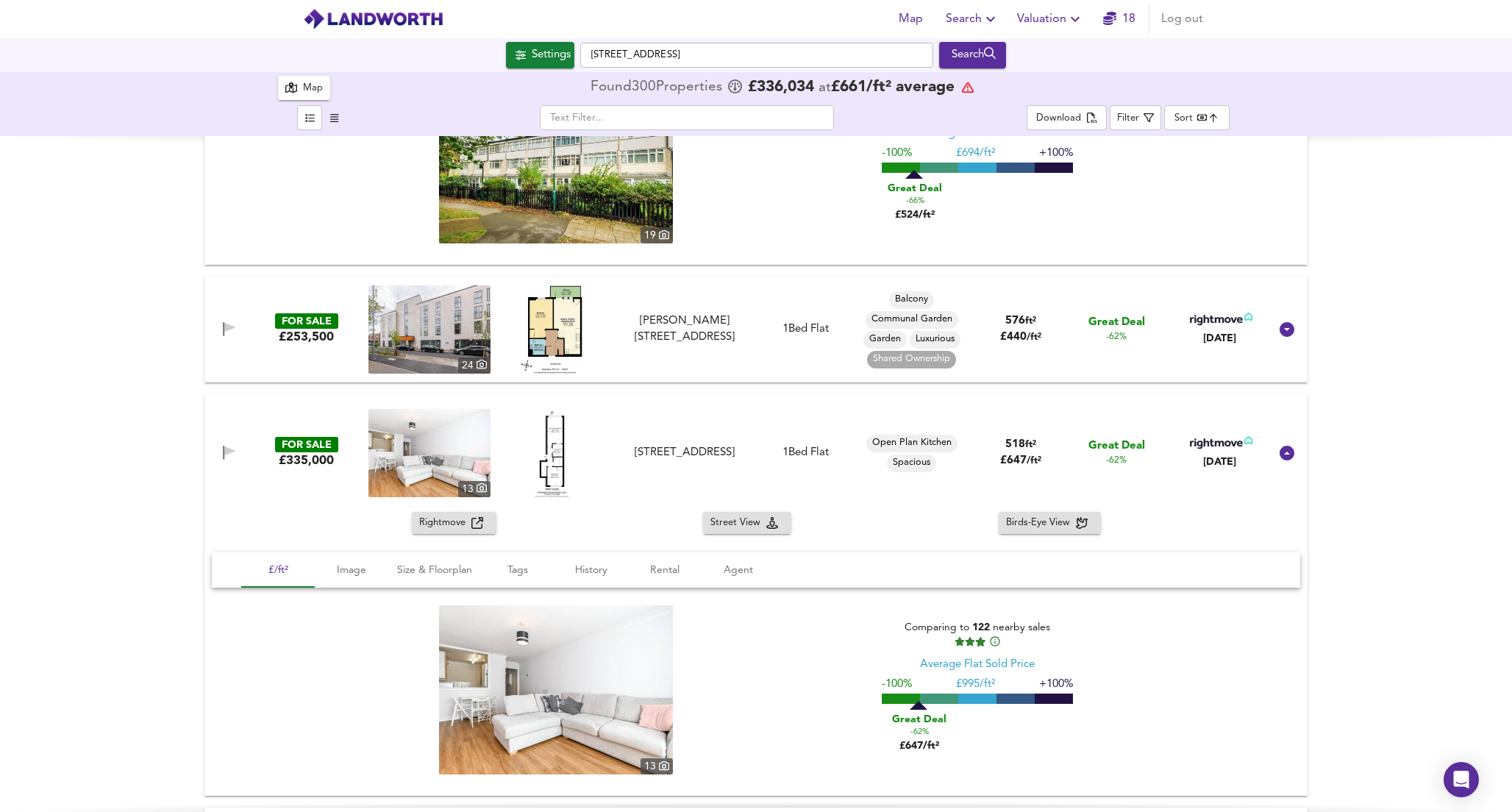
scroll to position [2292, 0]
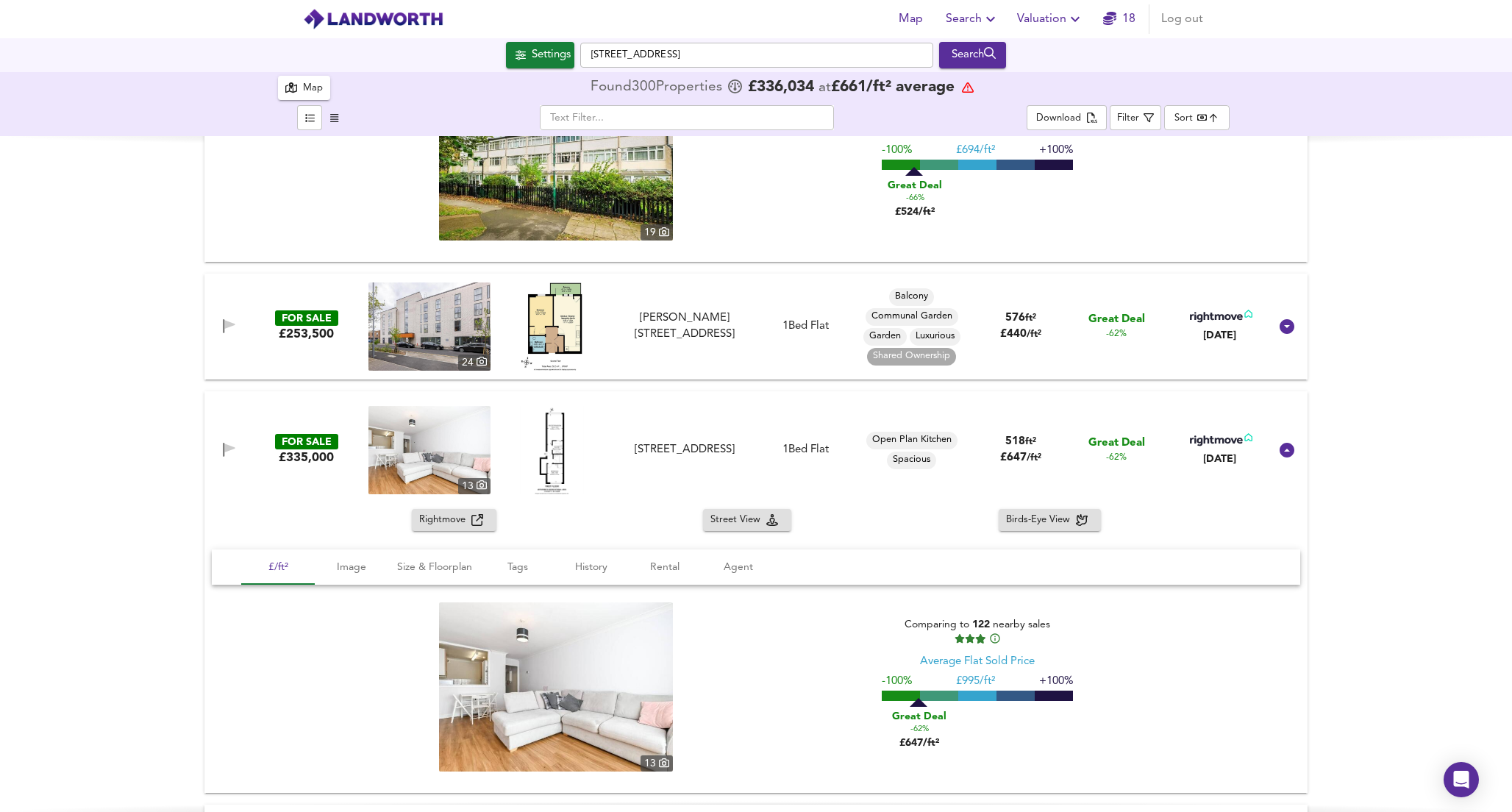
click at [433, 518] on span "Rightmove" at bounding box center [445, 520] width 52 height 16
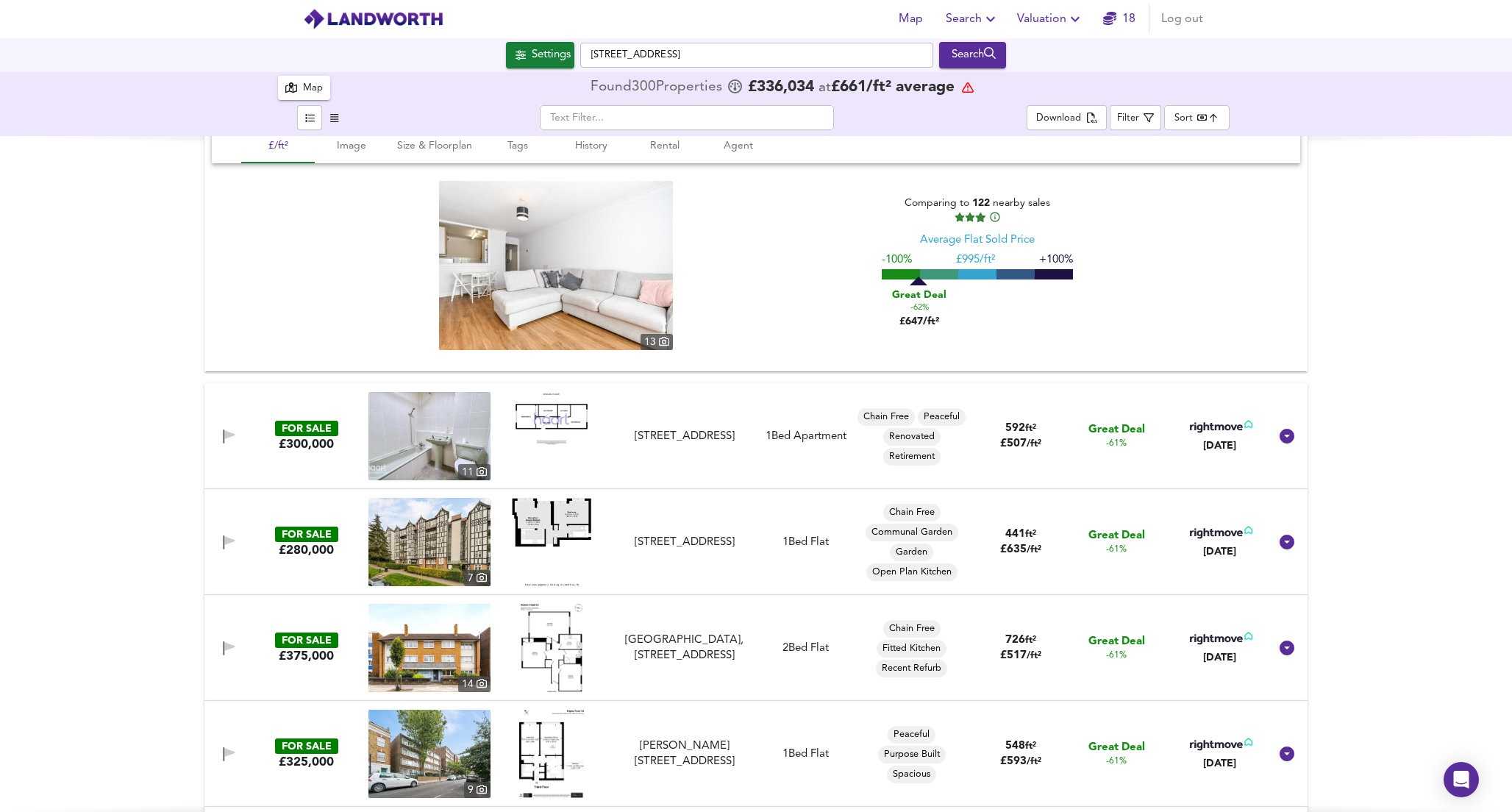
scroll to position [2716, 0]
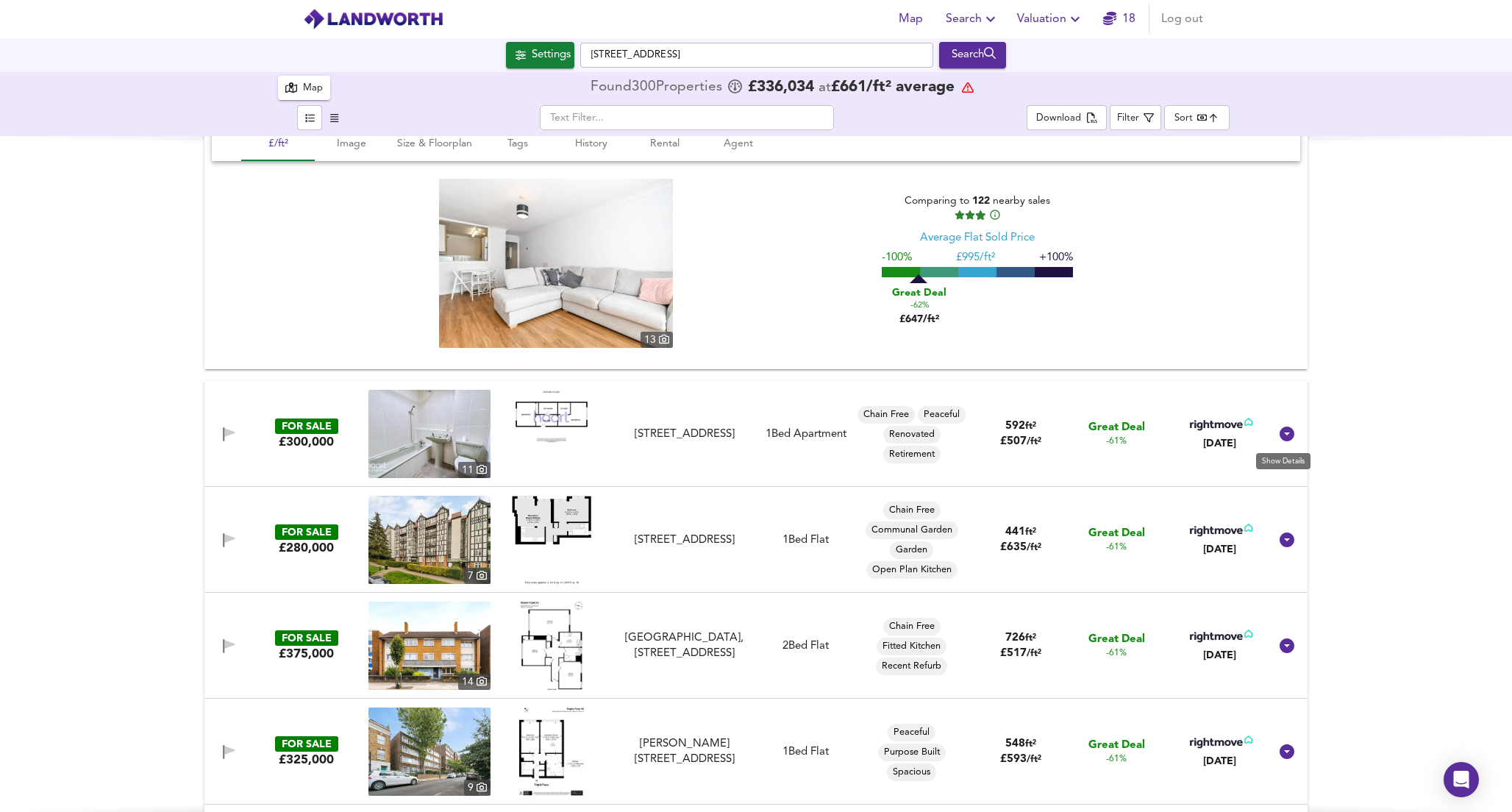
click at [1285, 431] on icon at bounding box center [1287, 434] width 15 height 15
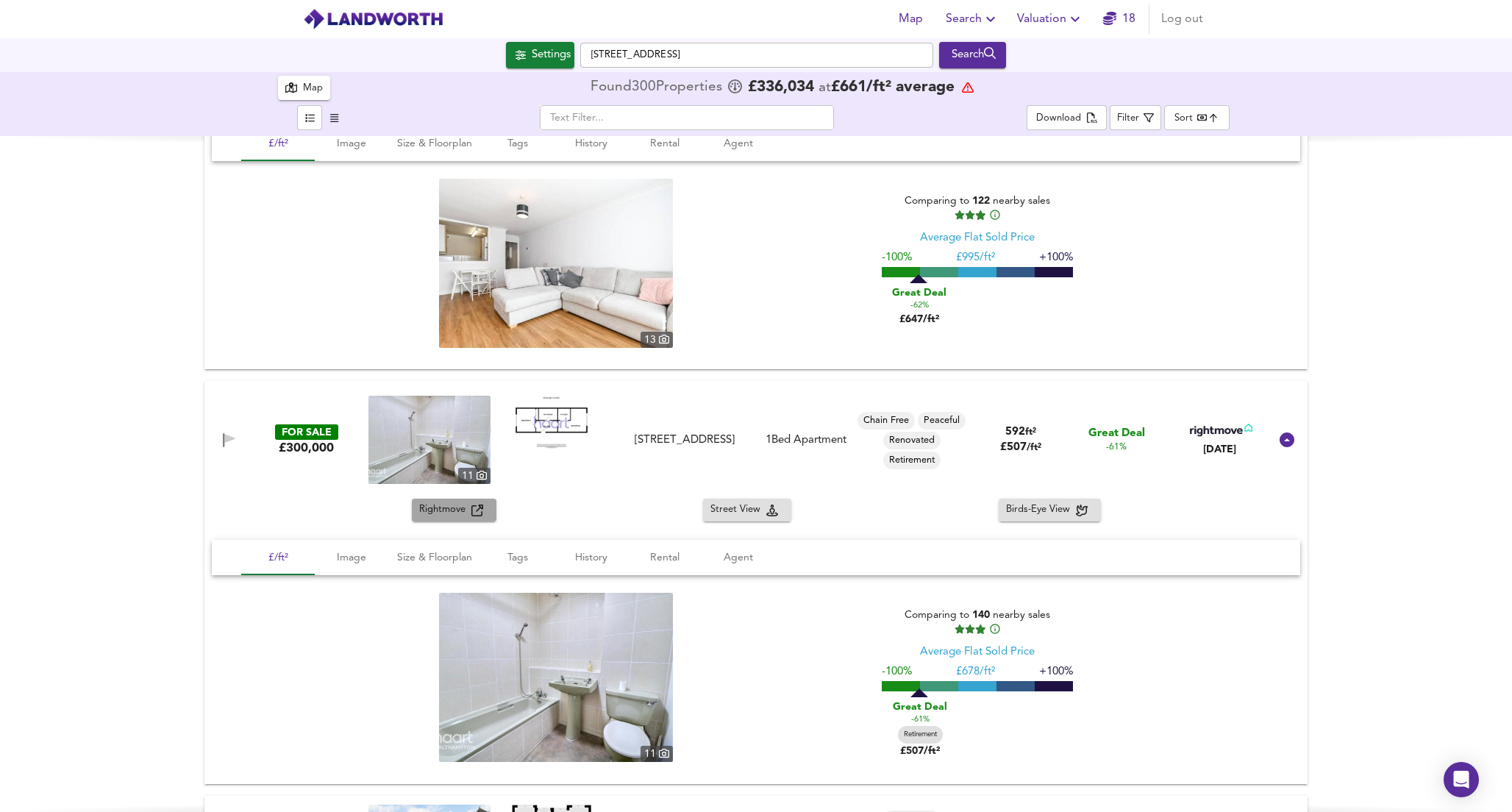
click at [442, 513] on span "Rightmove" at bounding box center [445, 509] width 52 height 16
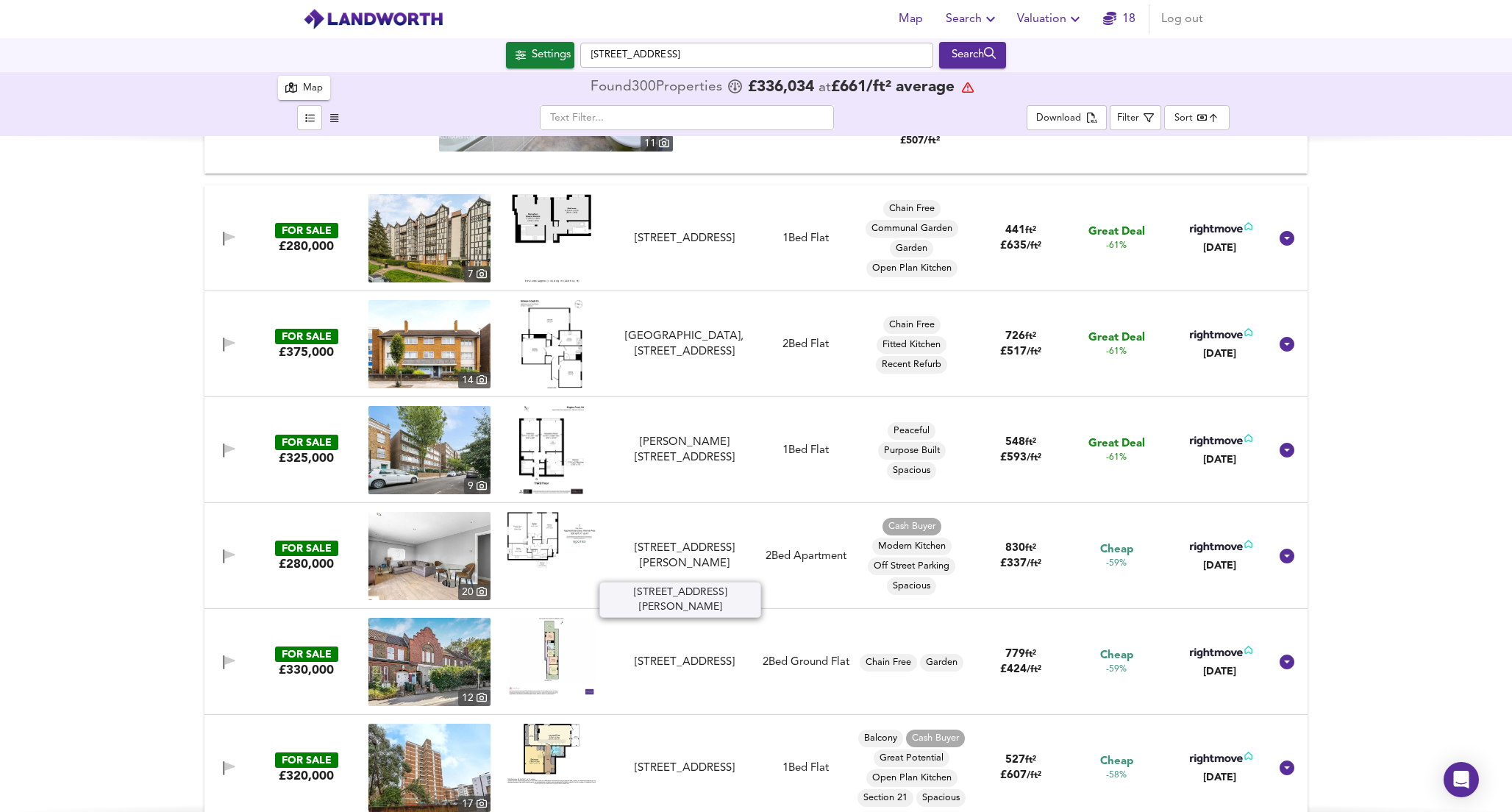
scroll to position [3331, 0]
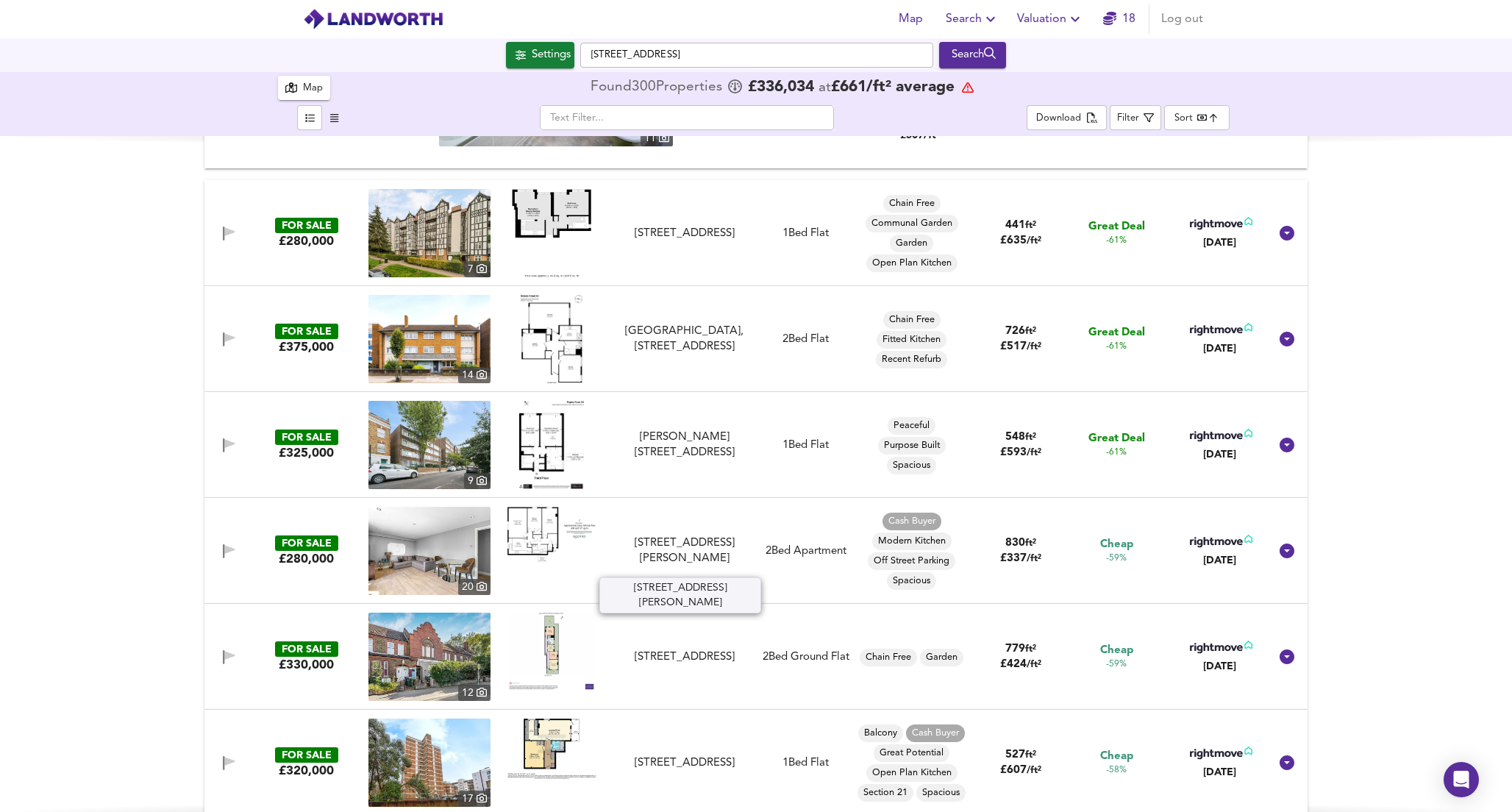
click at [657, 539] on div "[STREET_ADDRESS][PERSON_NAME]" at bounding box center [685, 551] width 132 height 31
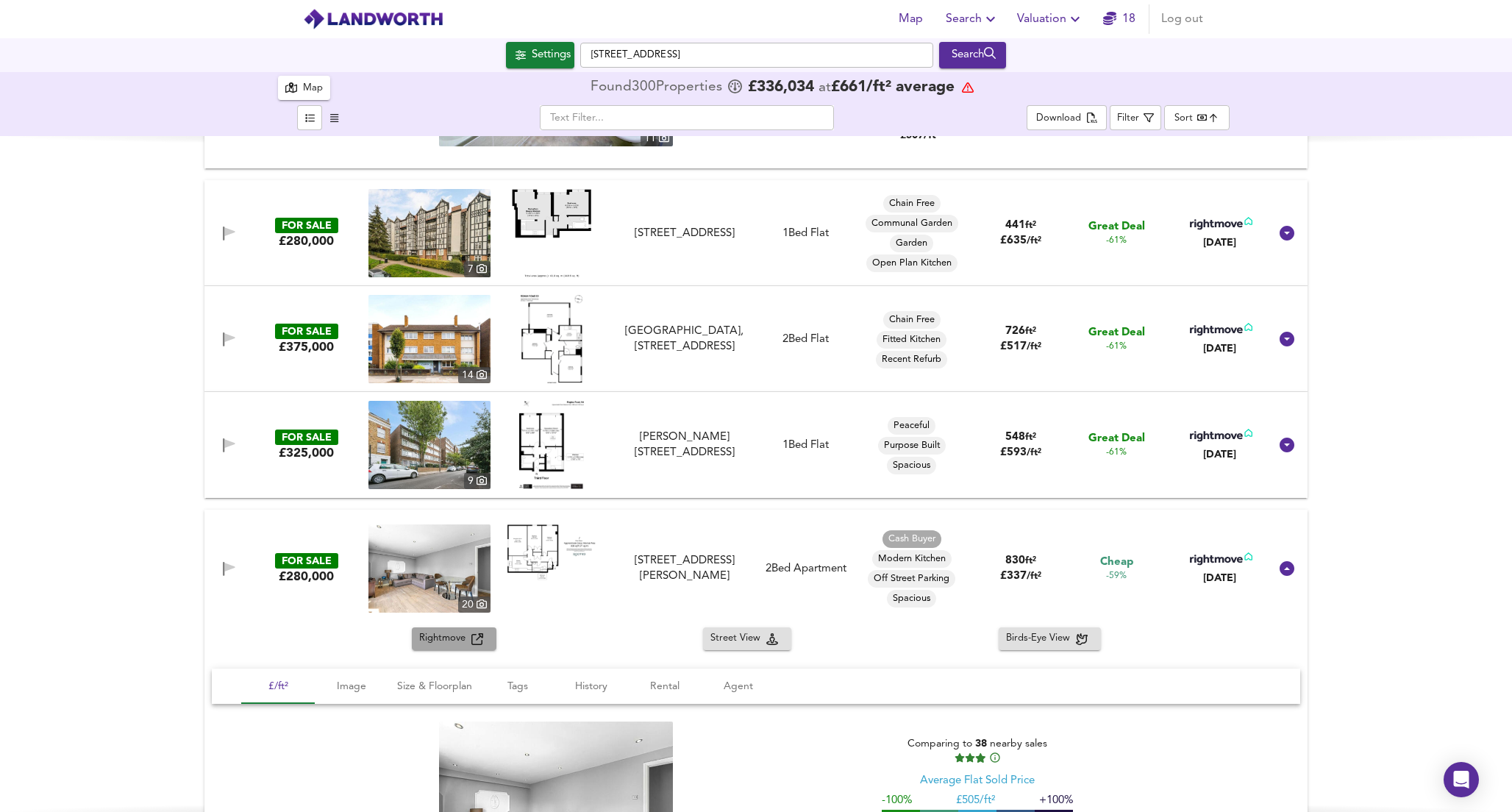
click at [444, 637] on span "Rightmove" at bounding box center [445, 638] width 52 height 16
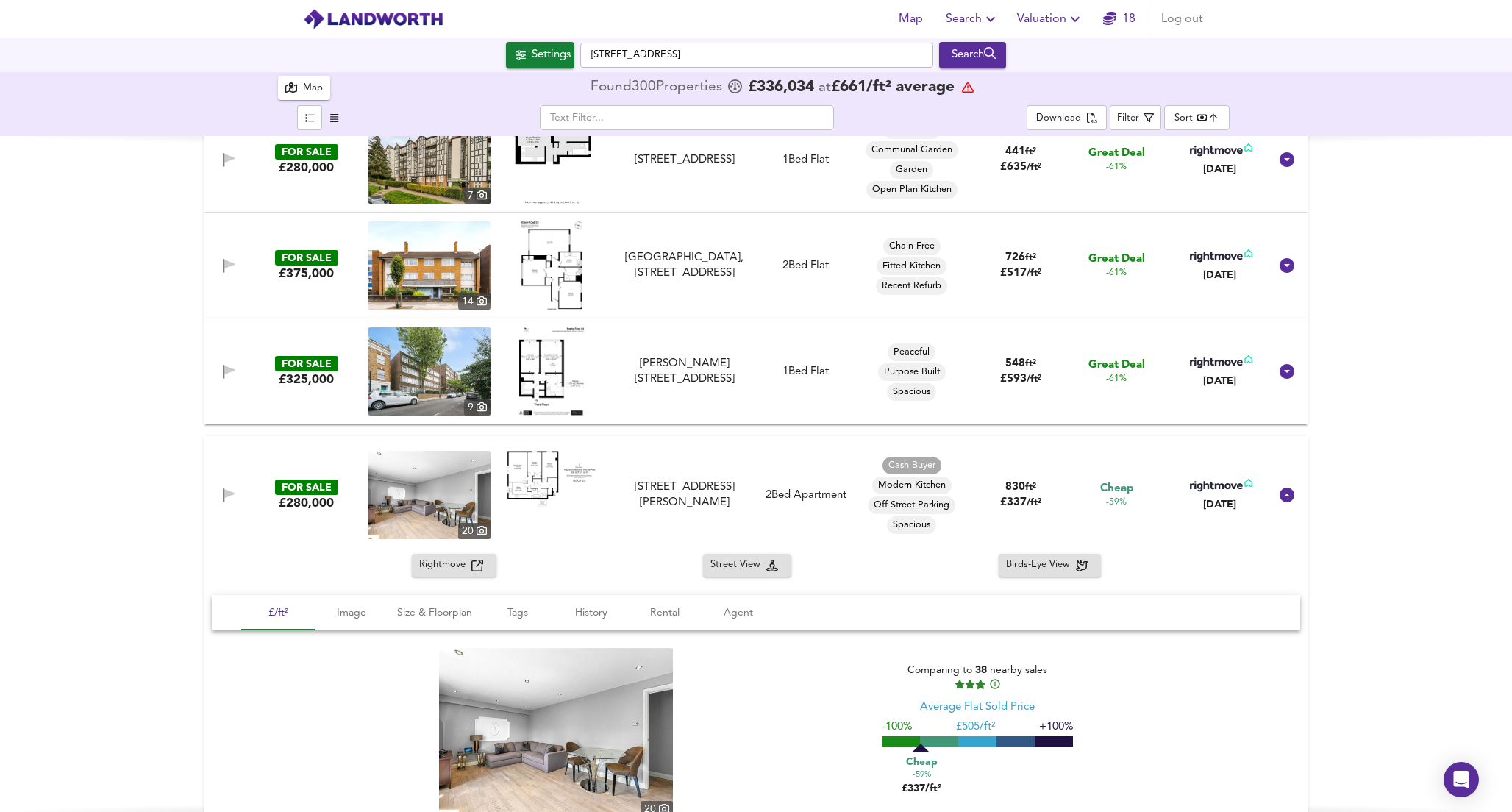
scroll to position [3406, 0]
click at [727, 384] on div "[PERSON_NAME][STREET_ADDRESS]" at bounding box center [685, 370] width 132 height 31
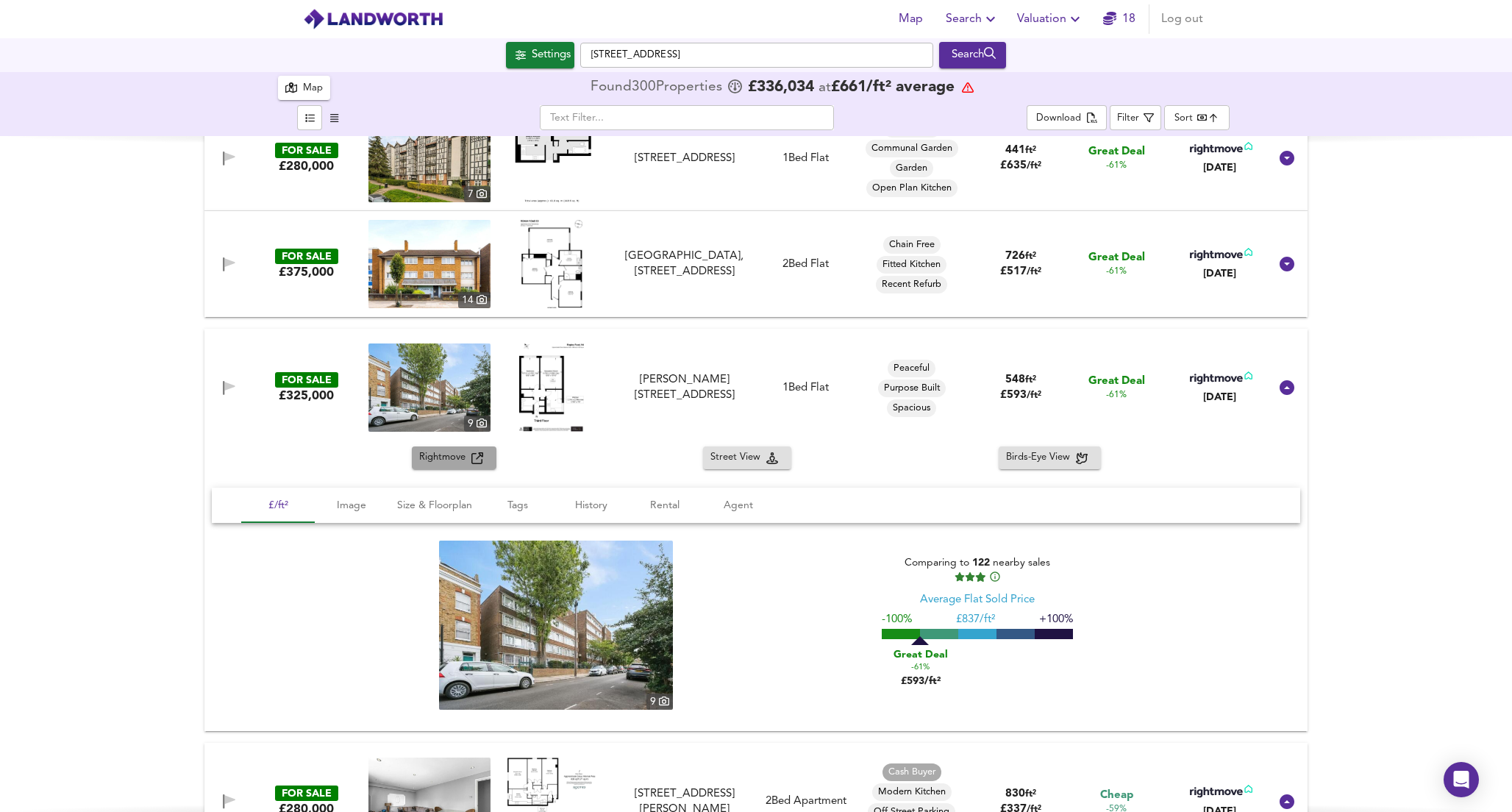
click at [462, 460] on span "Rightmove" at bounding box center [445, 457] width 52 height 16
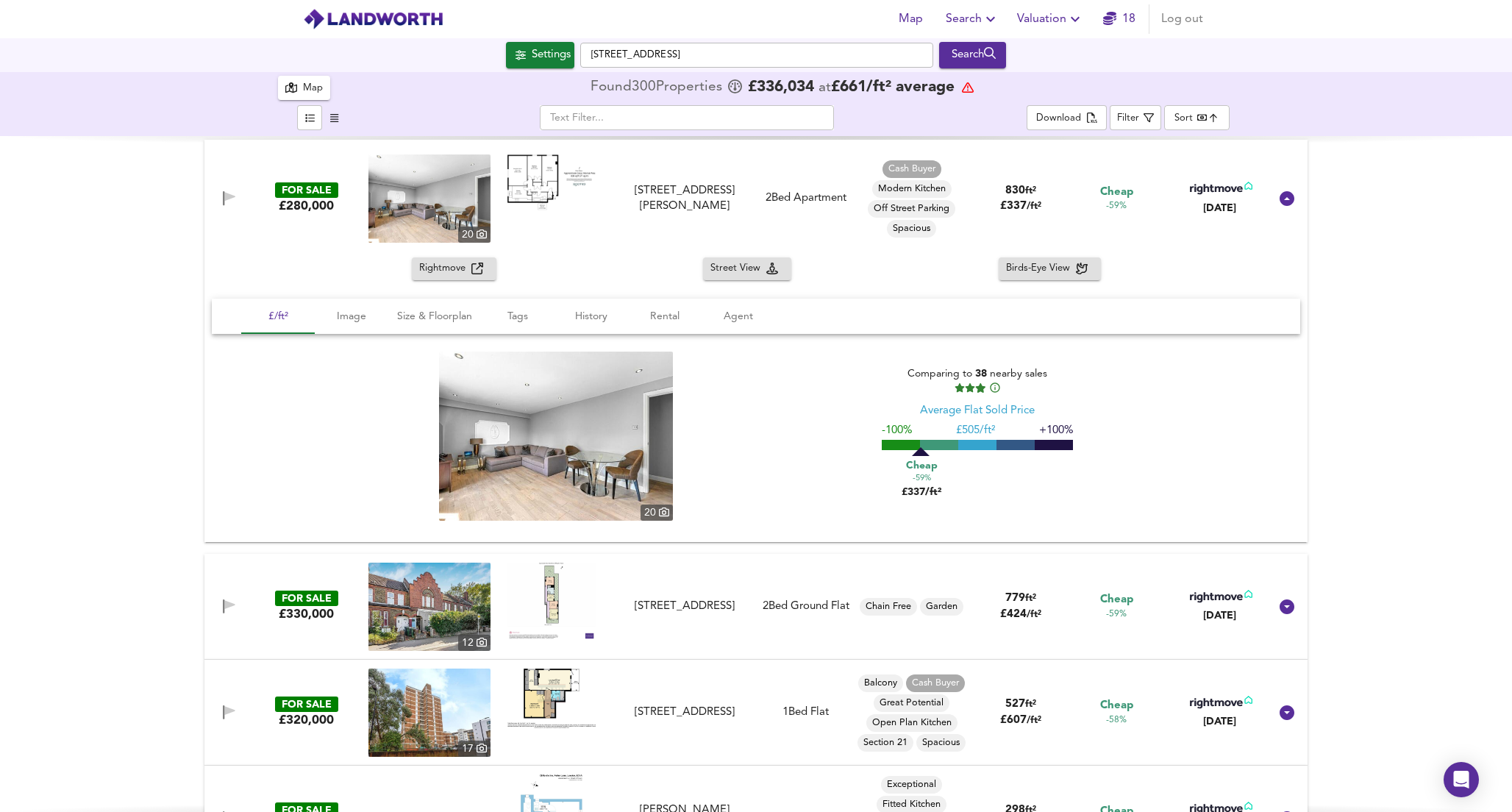
scroll to position [4065, 0]
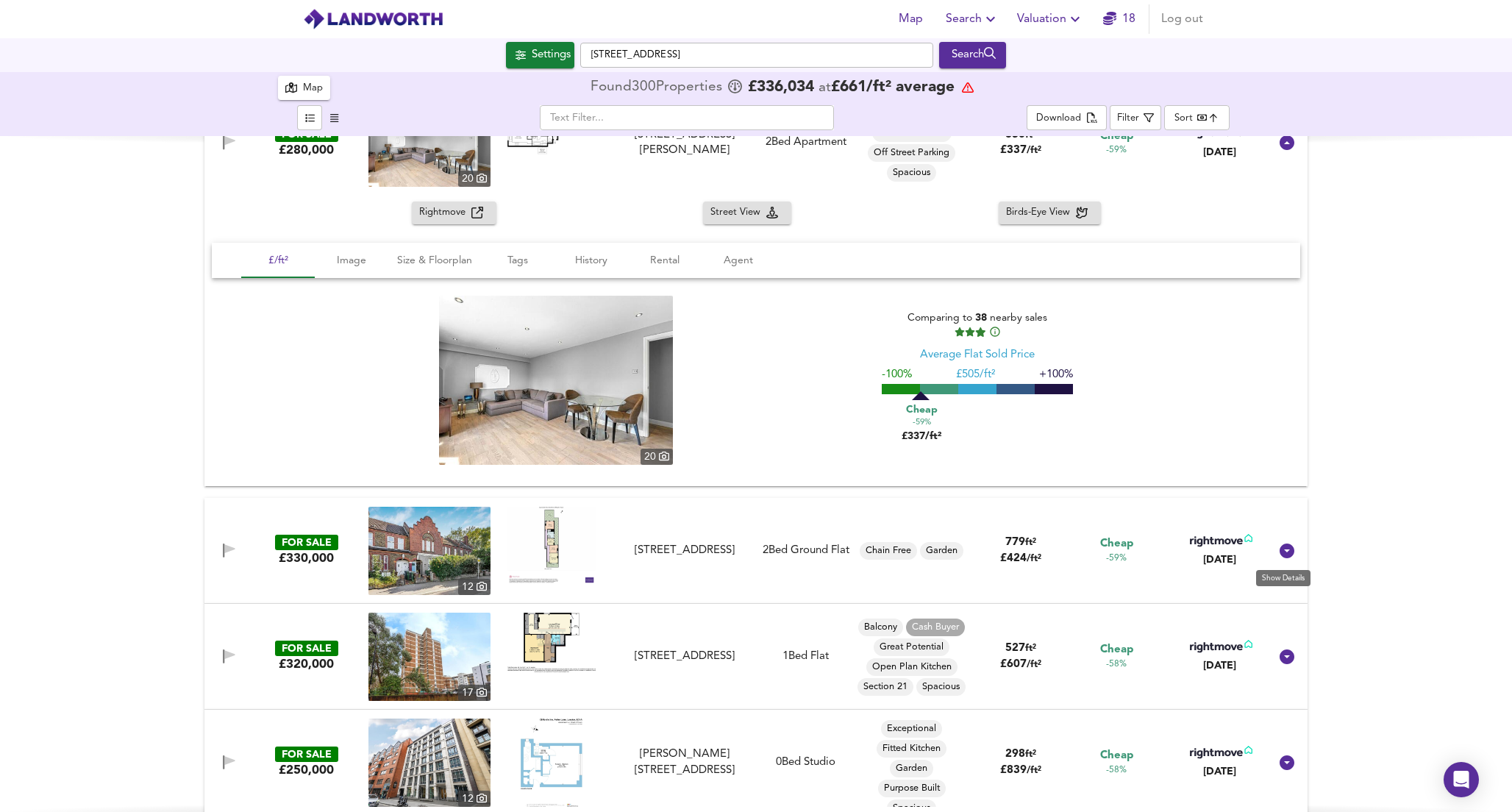
click at [1280, 553] on icon at bounding box center [1287, 550] width 15 height 15
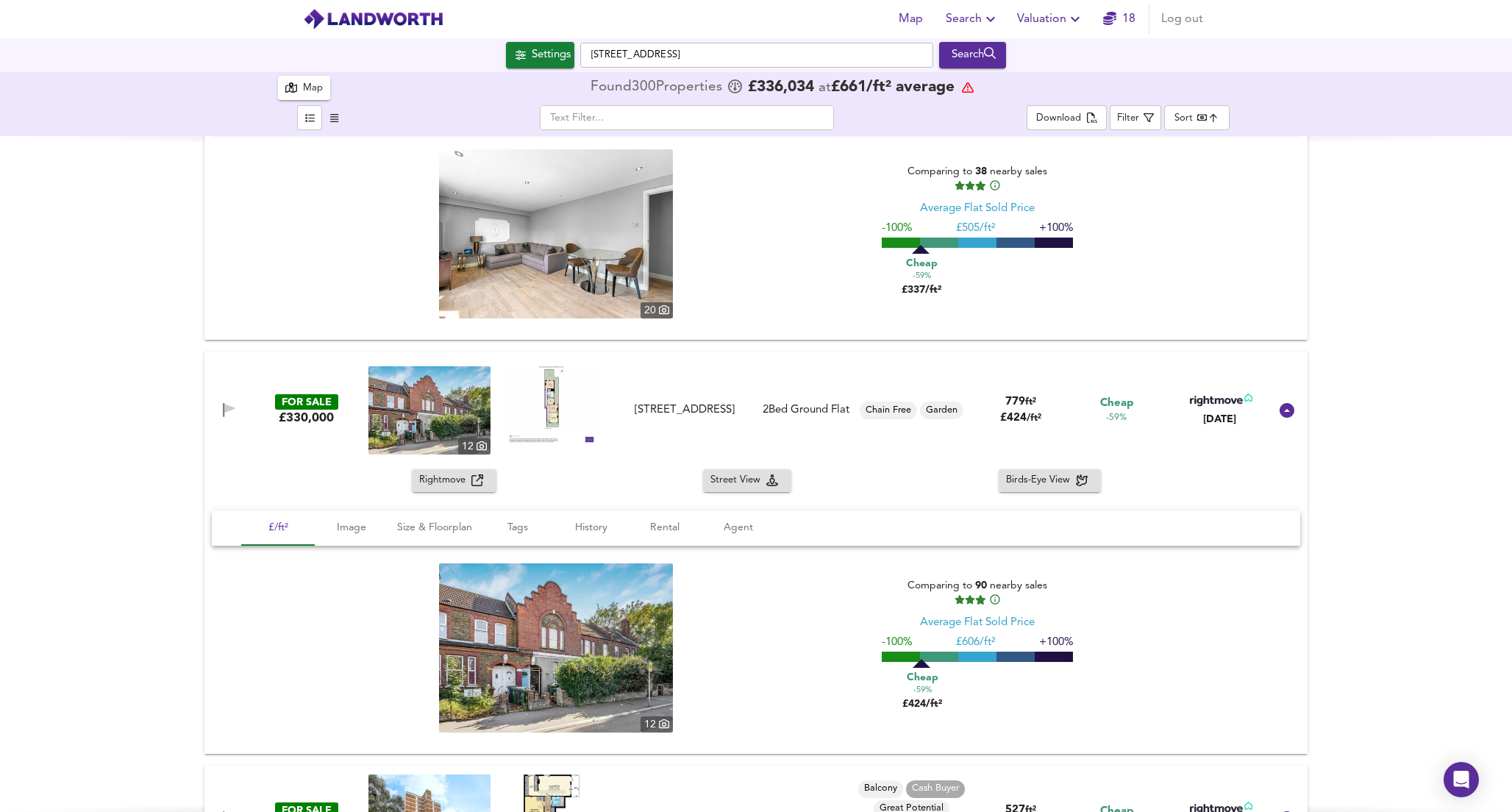
scroll to position [4220, 0]
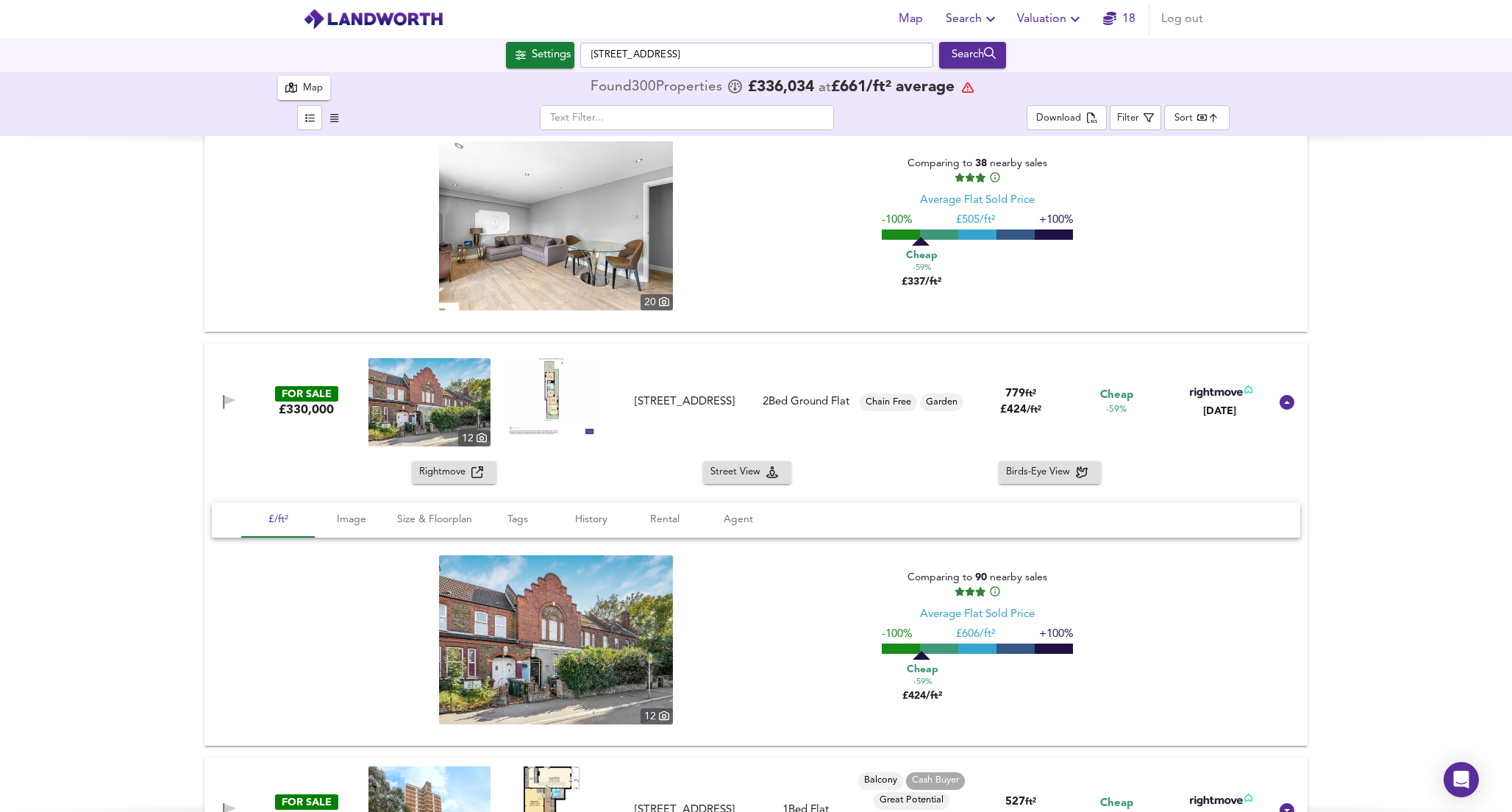
click at [450, 472] on span "Rightmove" at bounding box center [445, 472] width 52 height 16
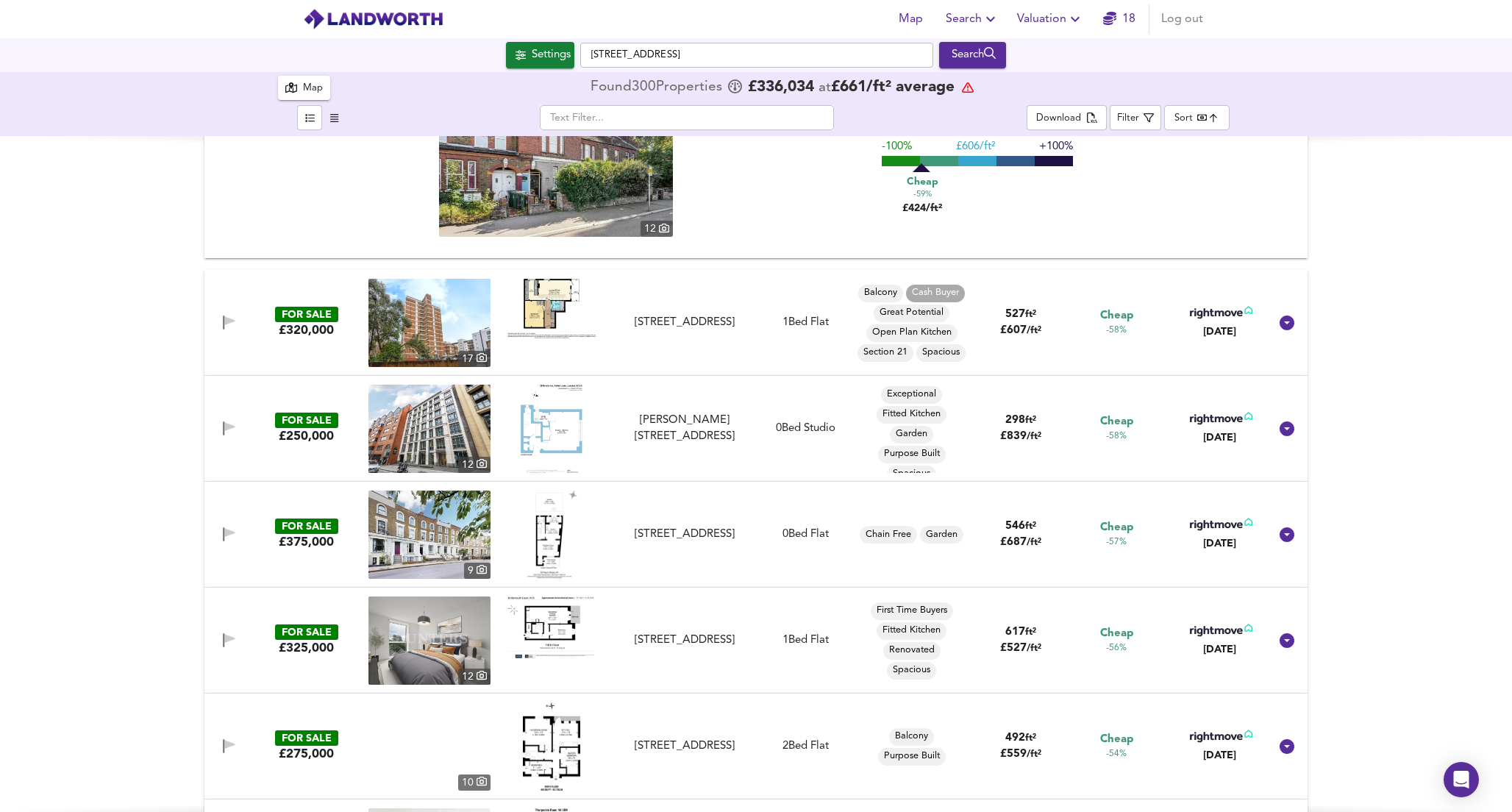
scroll to position [4718, 0]
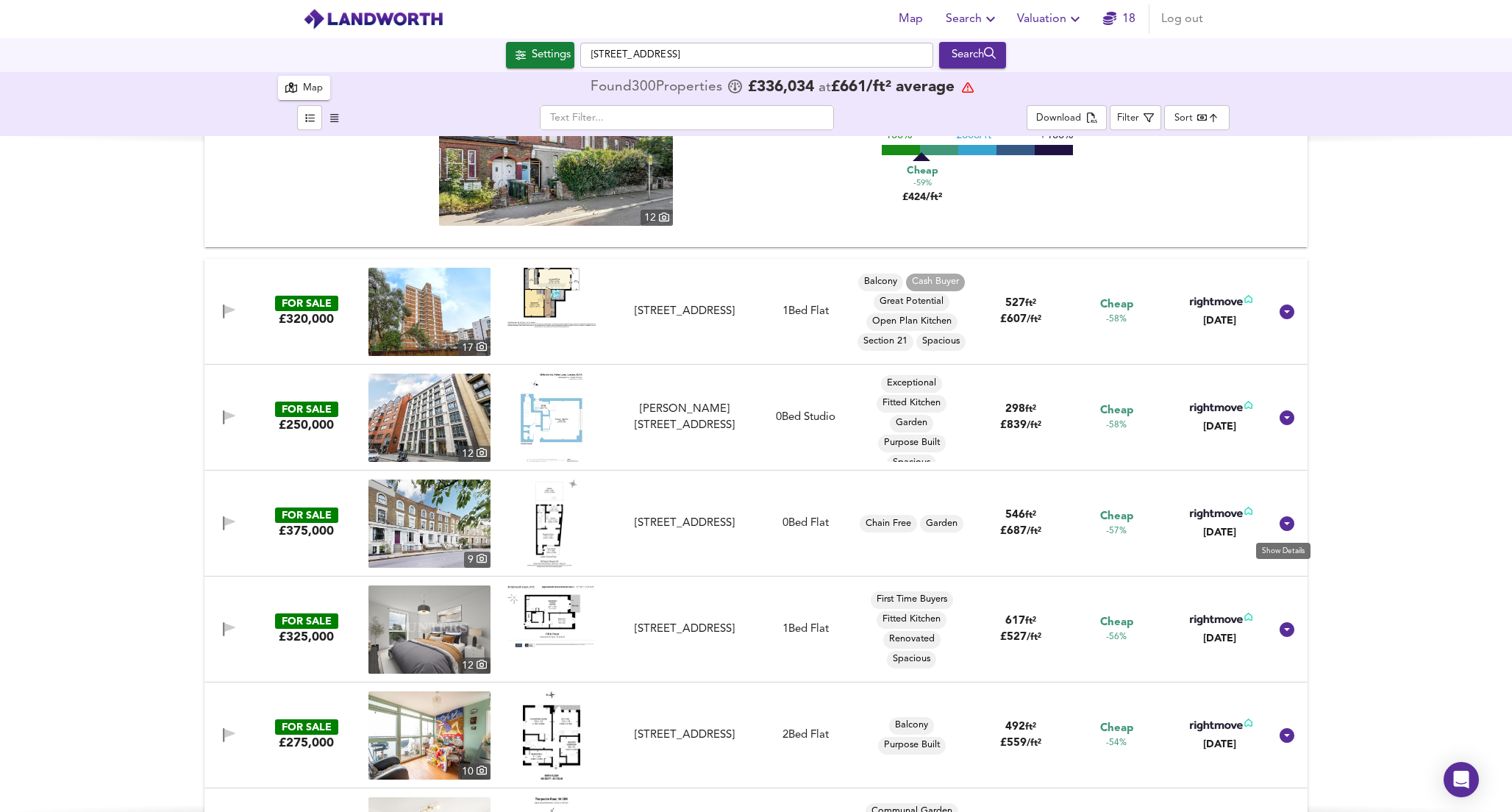
click at [1280, 527] on icon at bounding box center [1287, 523] width 15 height 15
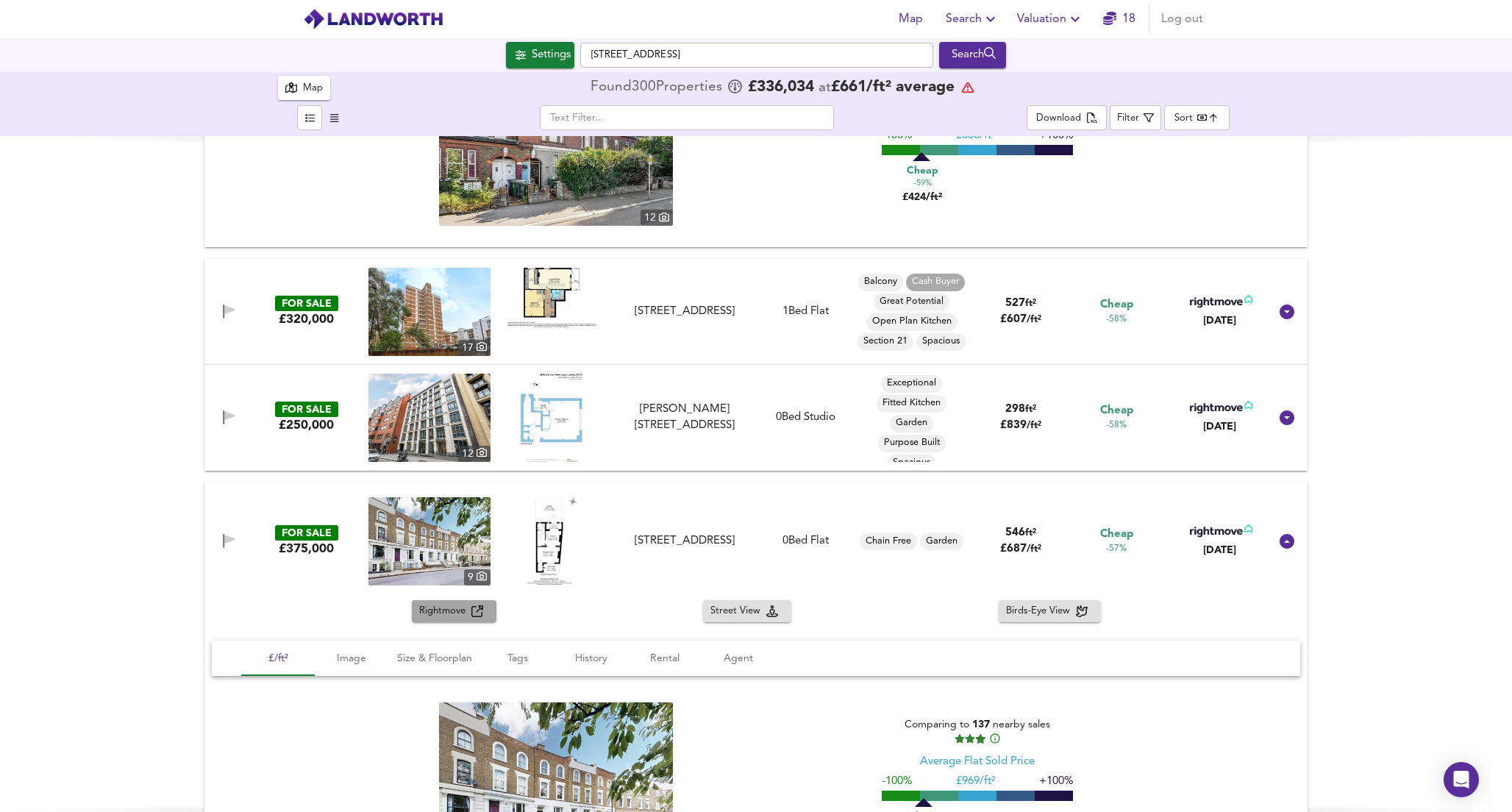
click at [446, 617] on span "Rightmove" at bounding box center [445, 611] width 52 height 16
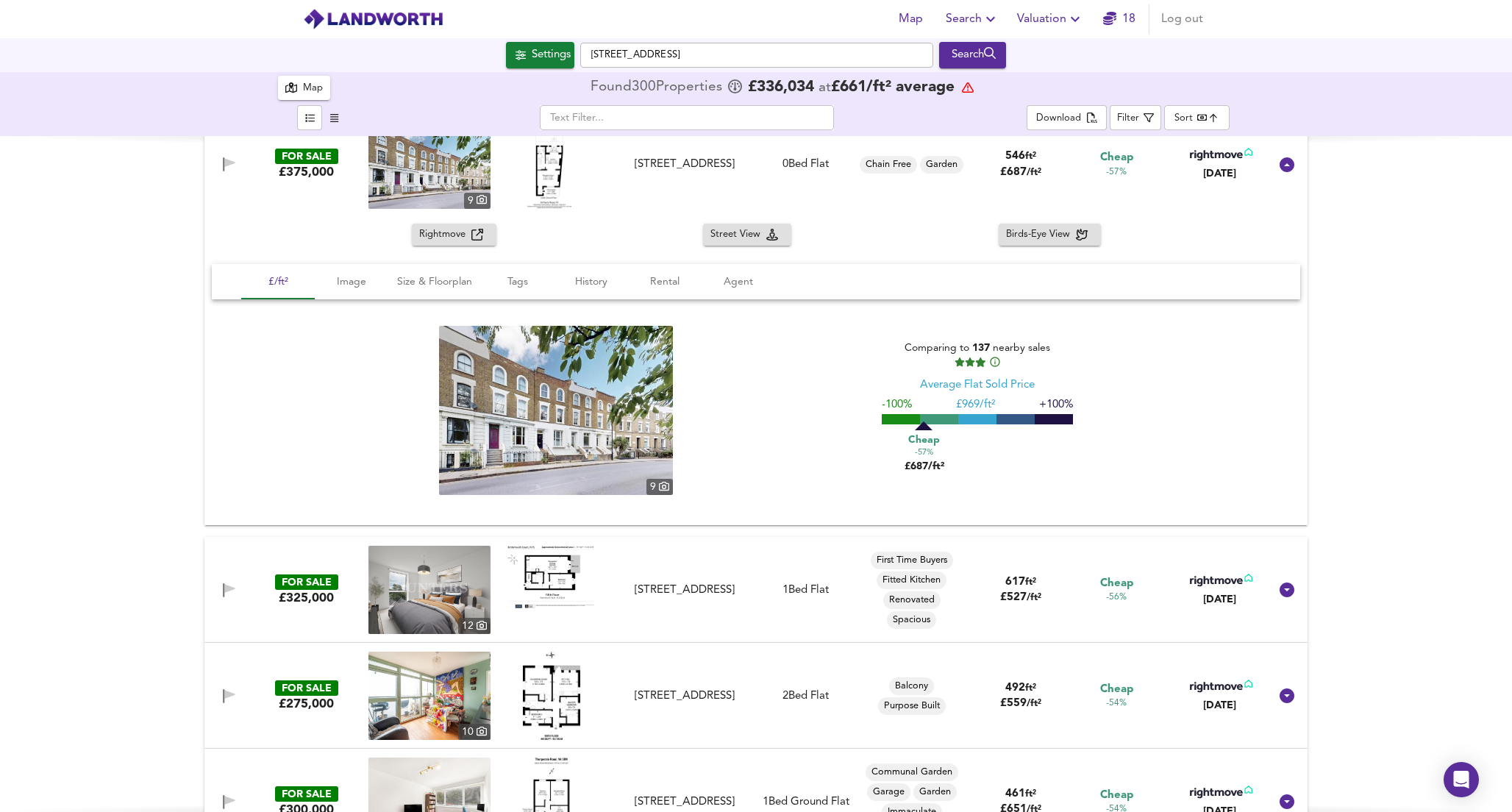
scroll to position [5125, 0]
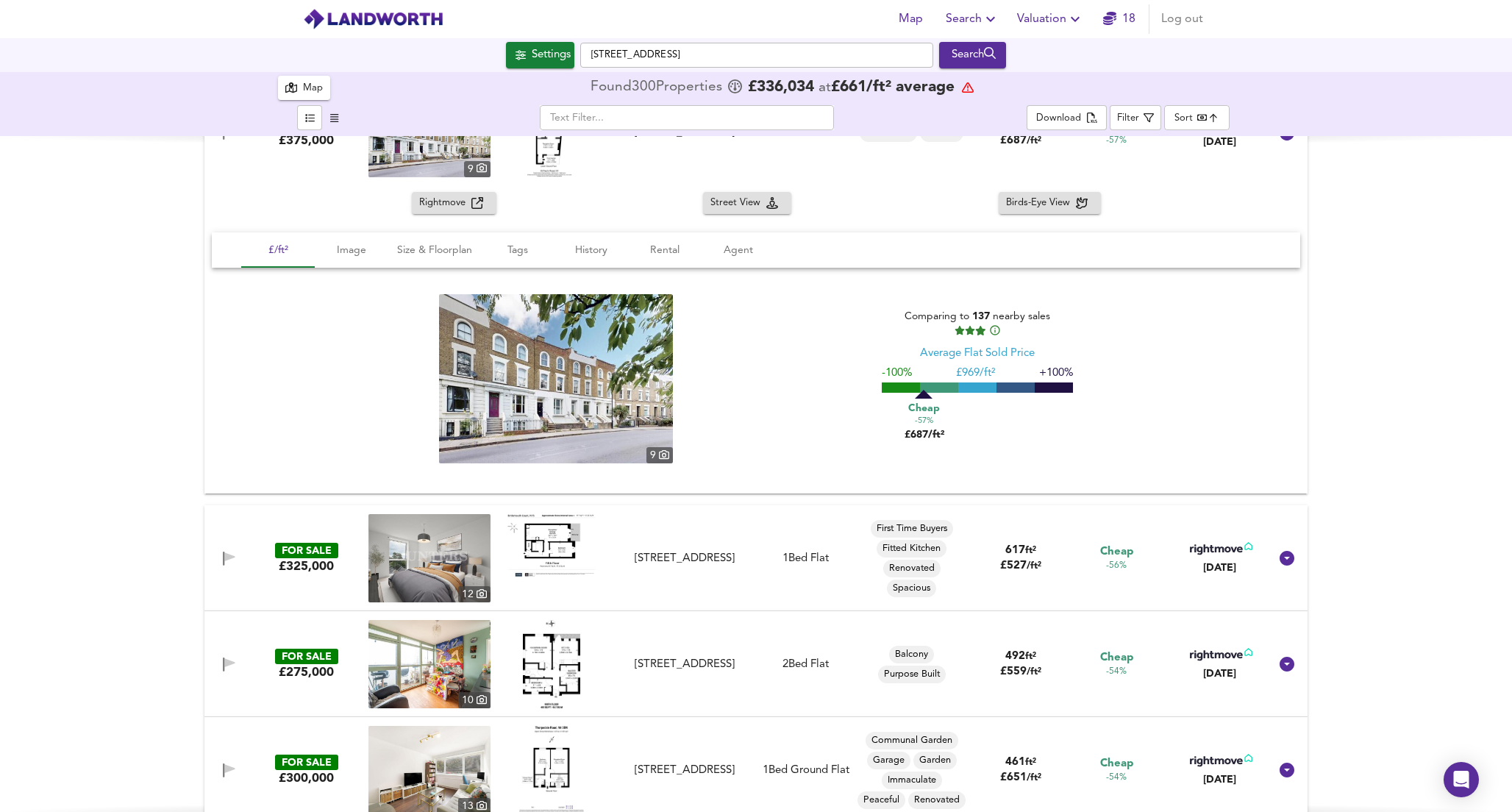
click at [552, 666] on img at bounding box center [552, 664] width 57 height 88
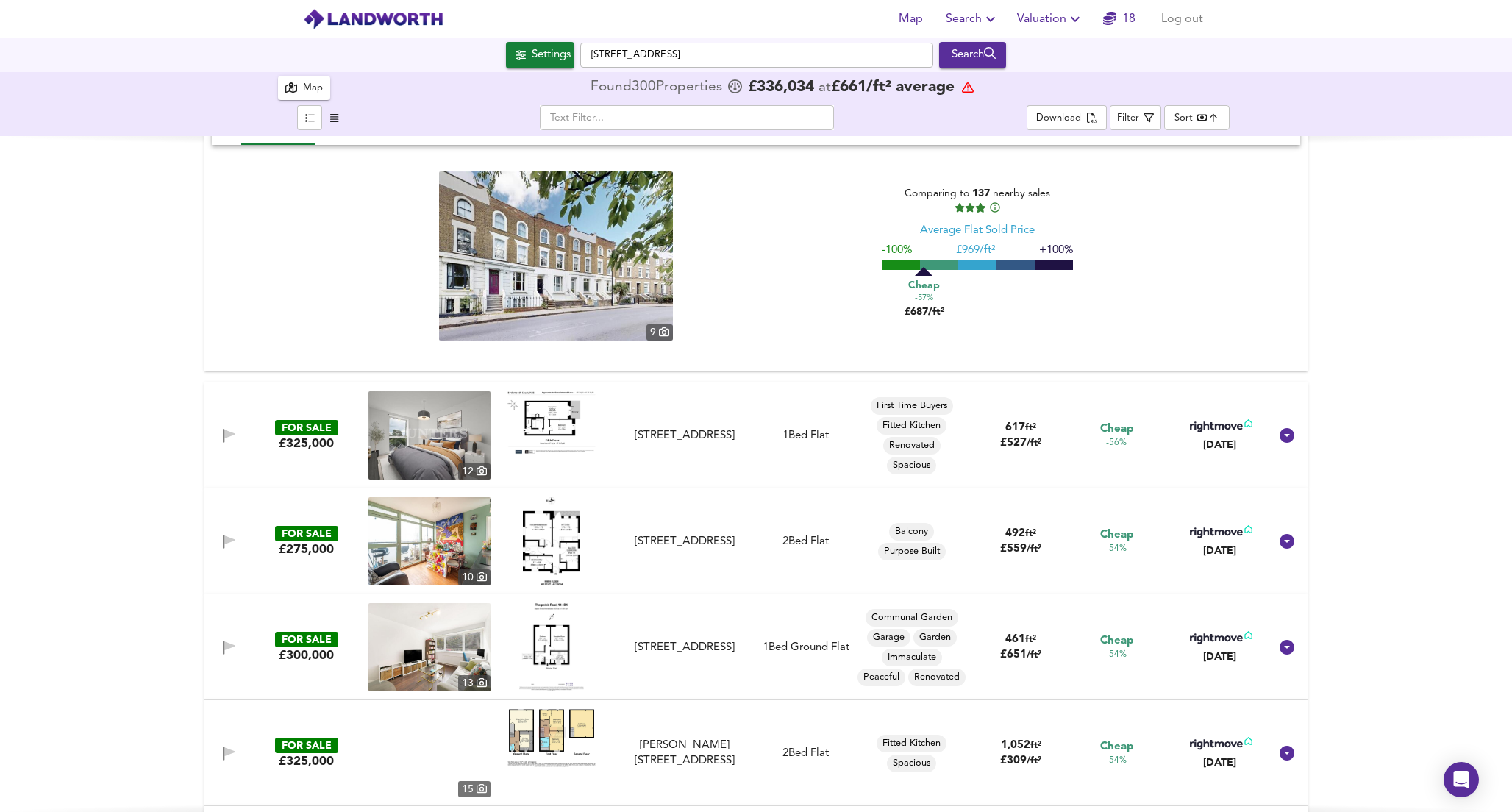
scroll to position [5255, 0]
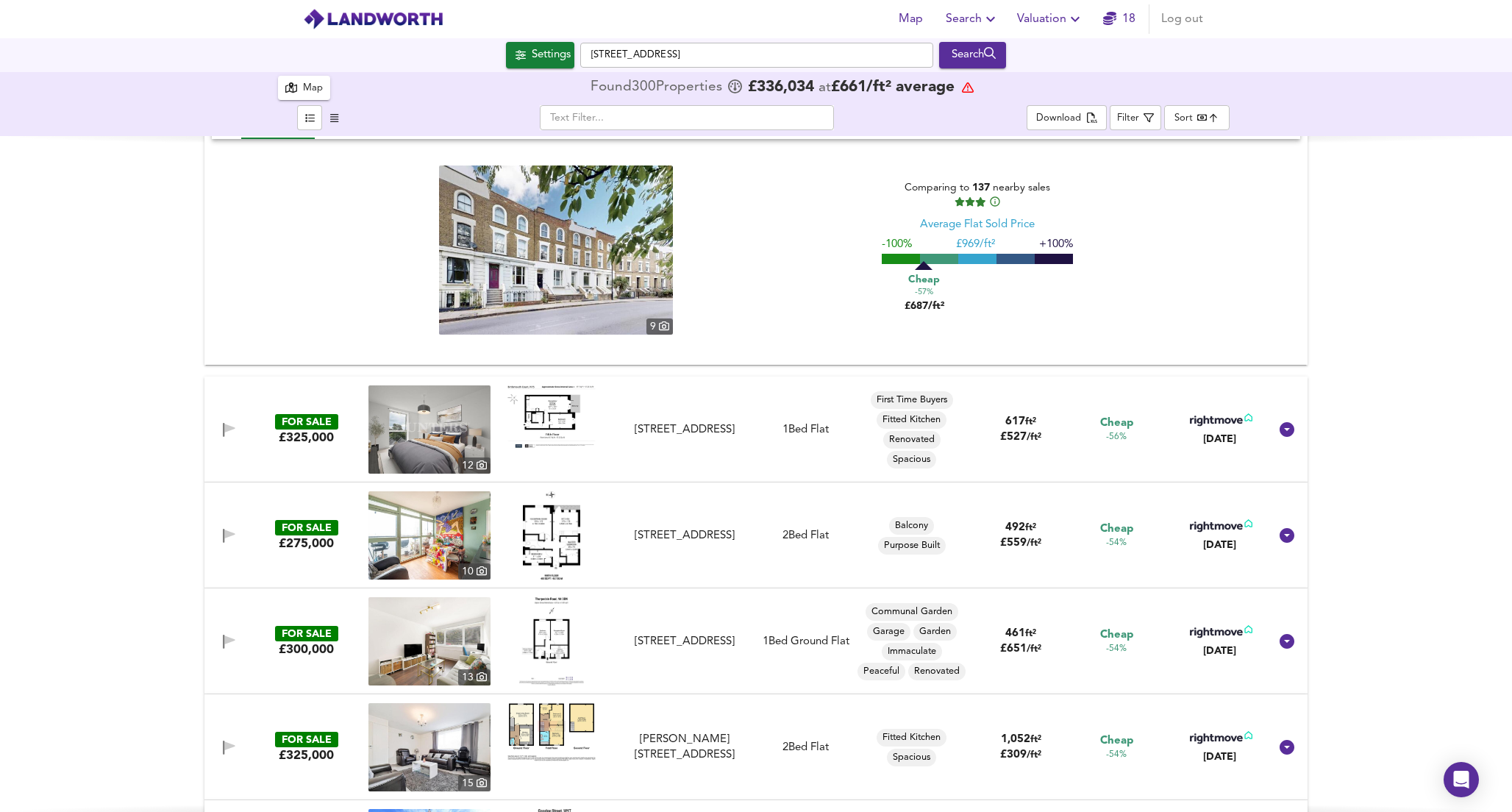
click at [559, 534] on img at bounding box center [552, 535] width 57 height 88
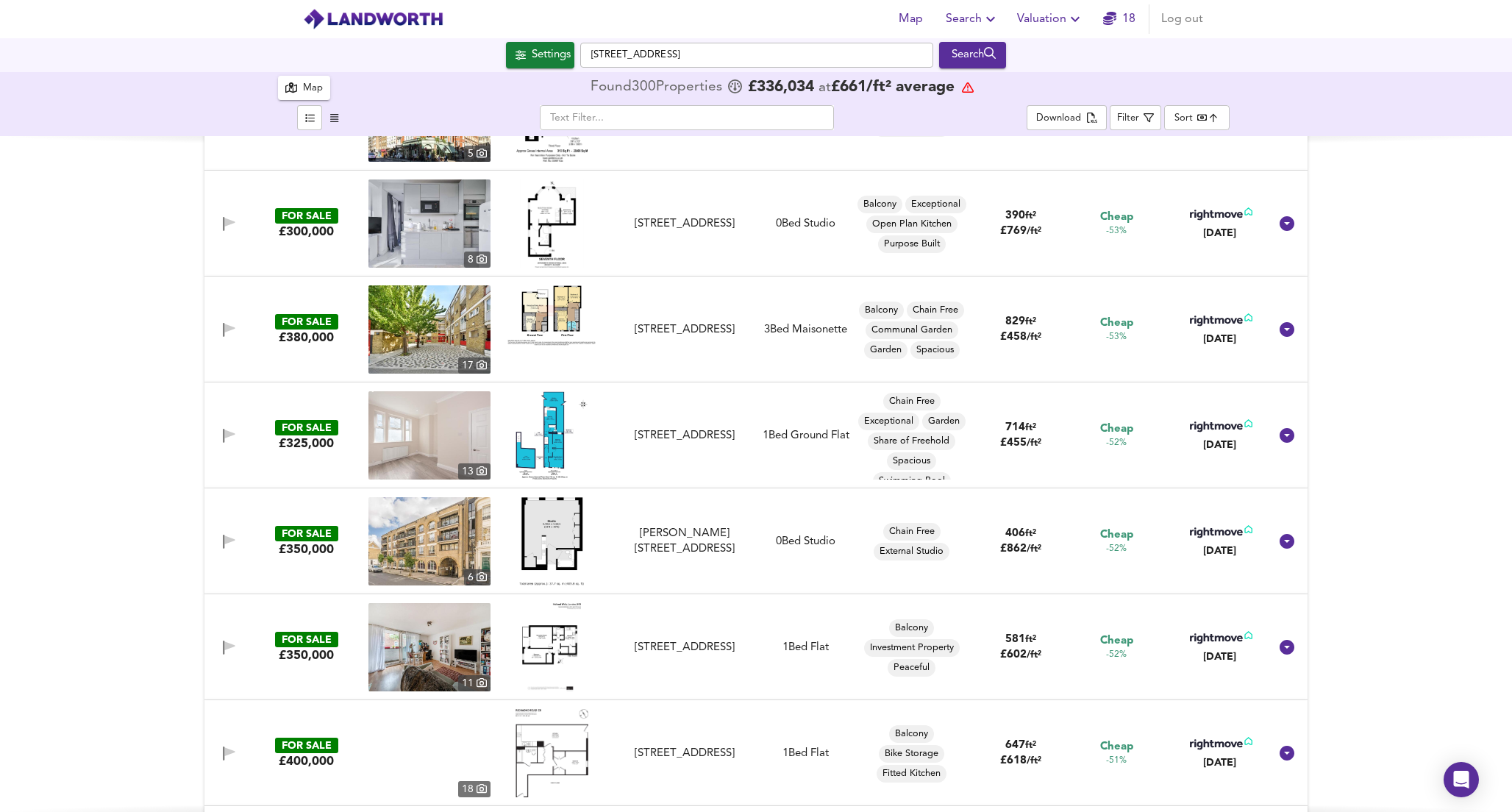
scroll to position [5991, 0]
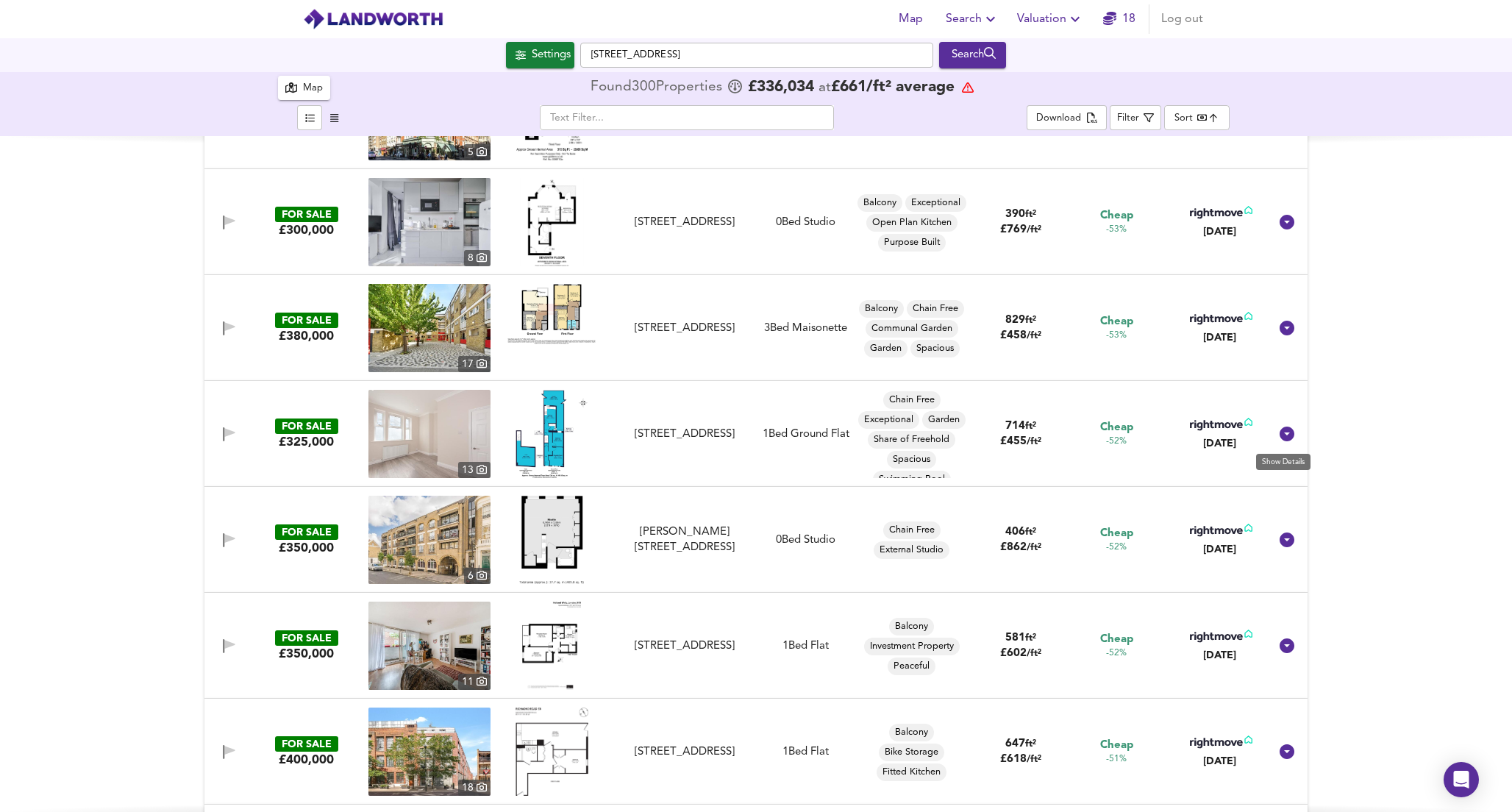
click at [1285, 438] on icon at bounding box center [1287, 434] width 15 height 15
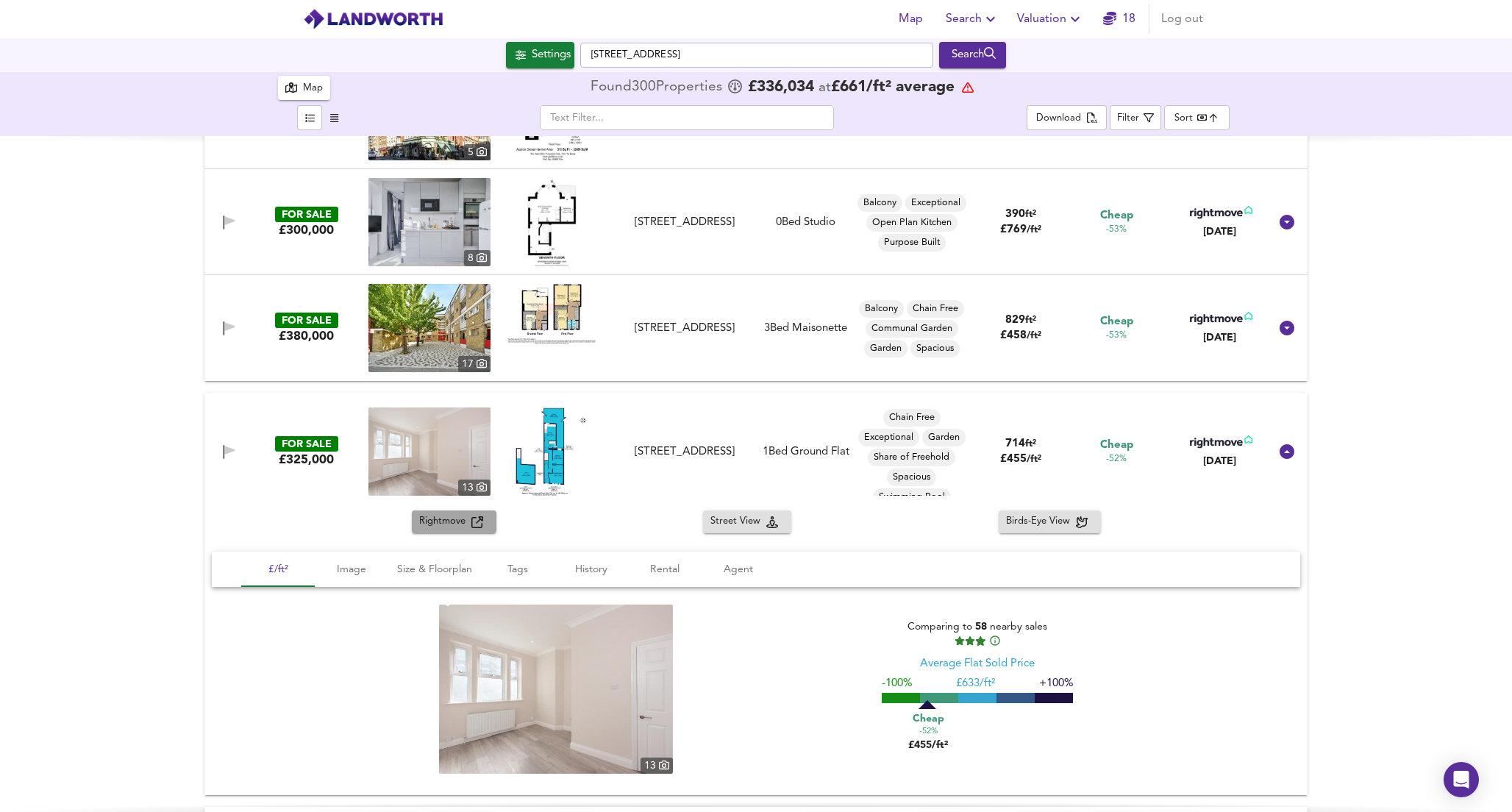
click at [438, 523] on span "Rightmove" at bounding box center [445, 521] width 52 height 16
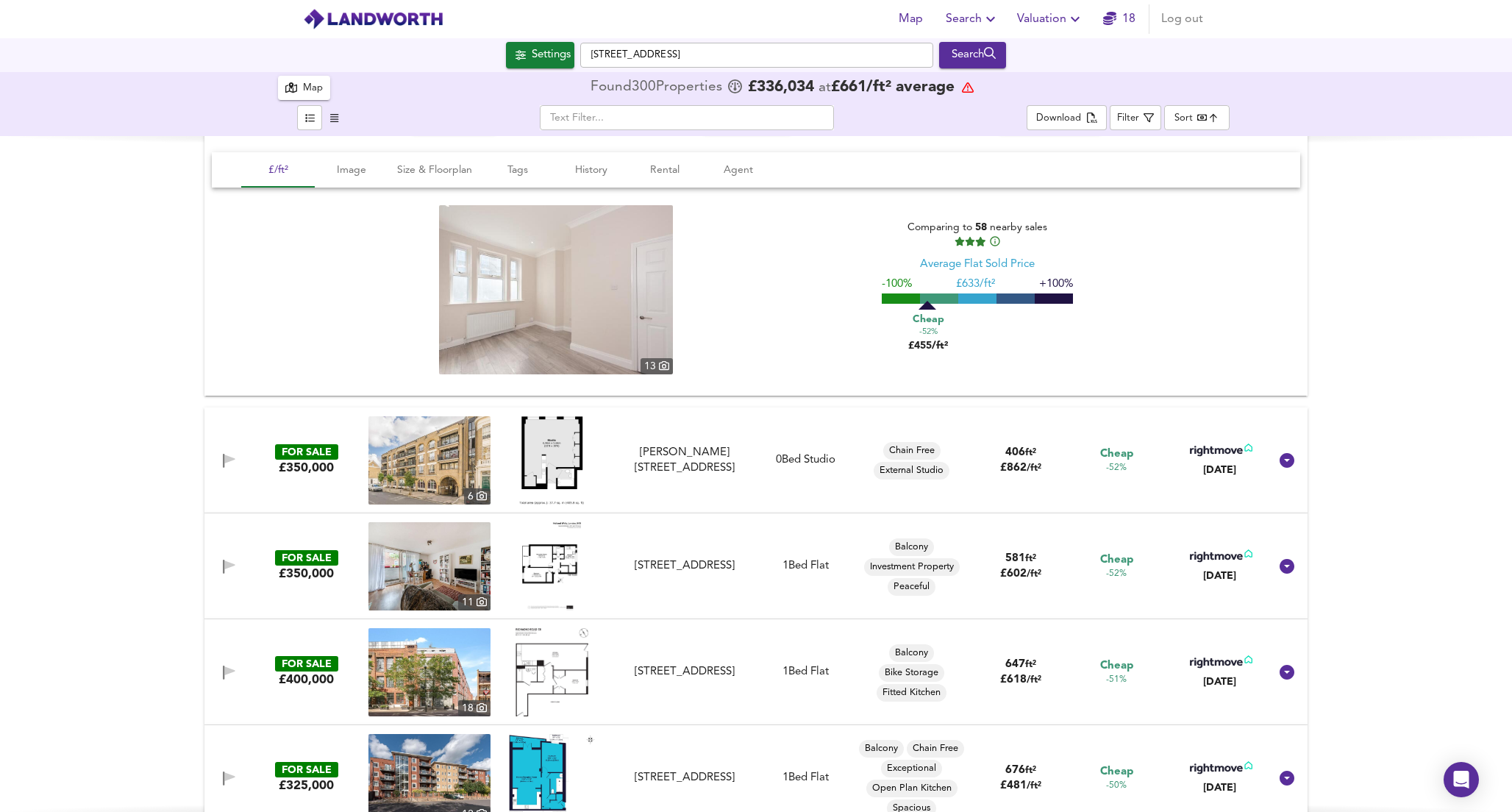
scroll to position [6396, 0]
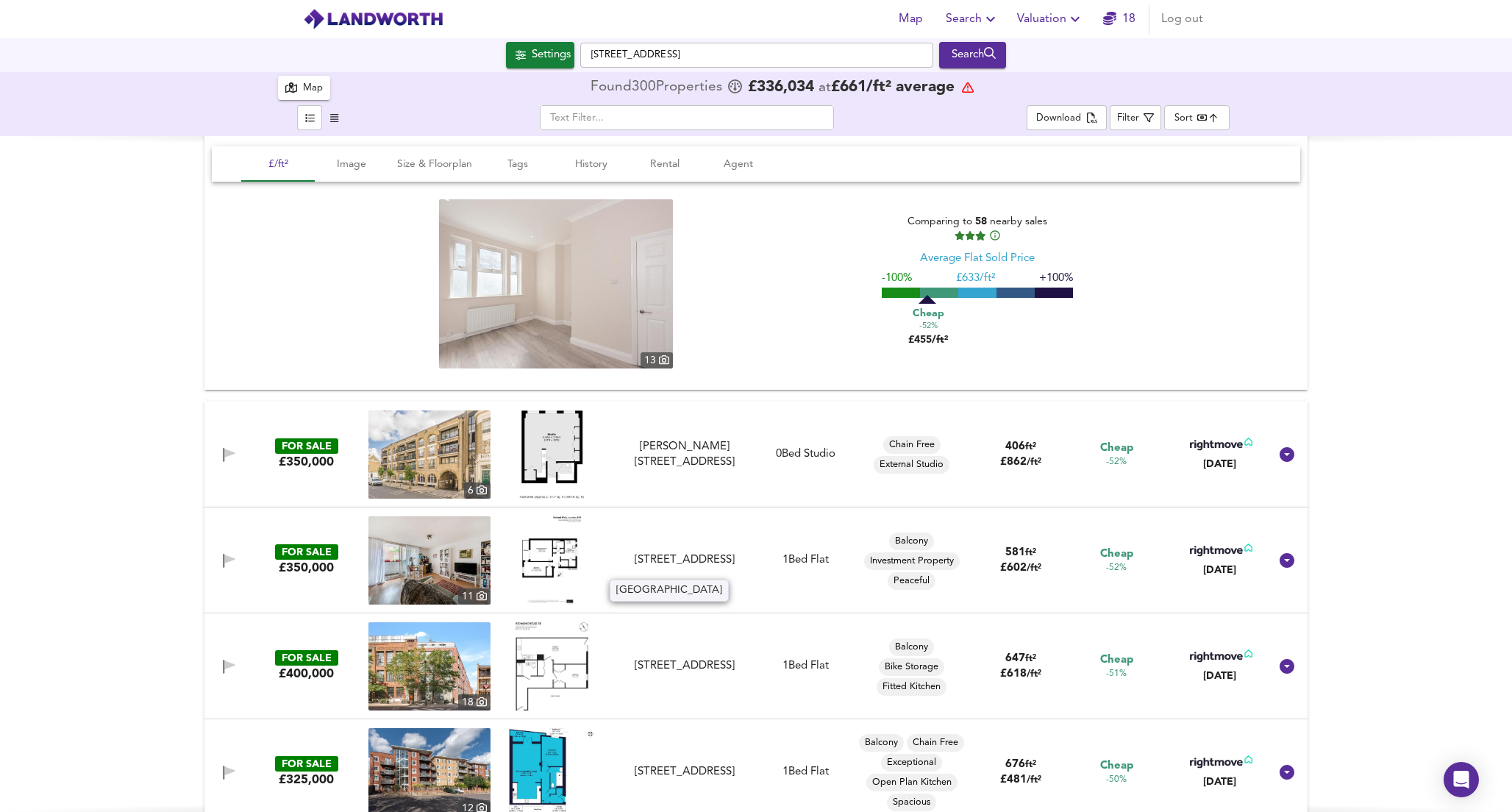
click at [674, 556] on div "[STREET_ADDRESS]" at bounding box center [685, 560] width 132 height 16
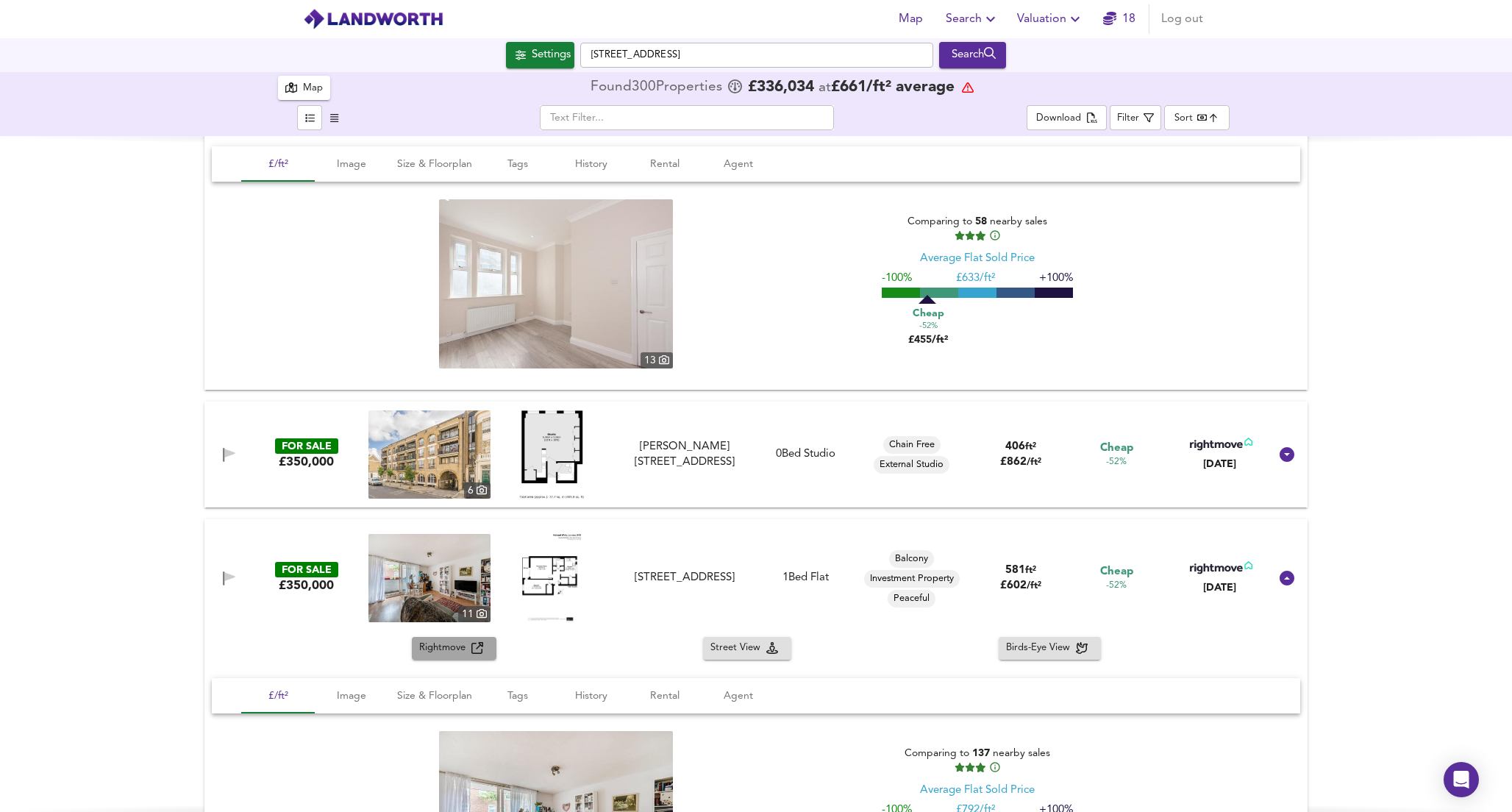
click at [457, 642] on span "Rightmove" at bounding box center [445, 647] width 52 height 16
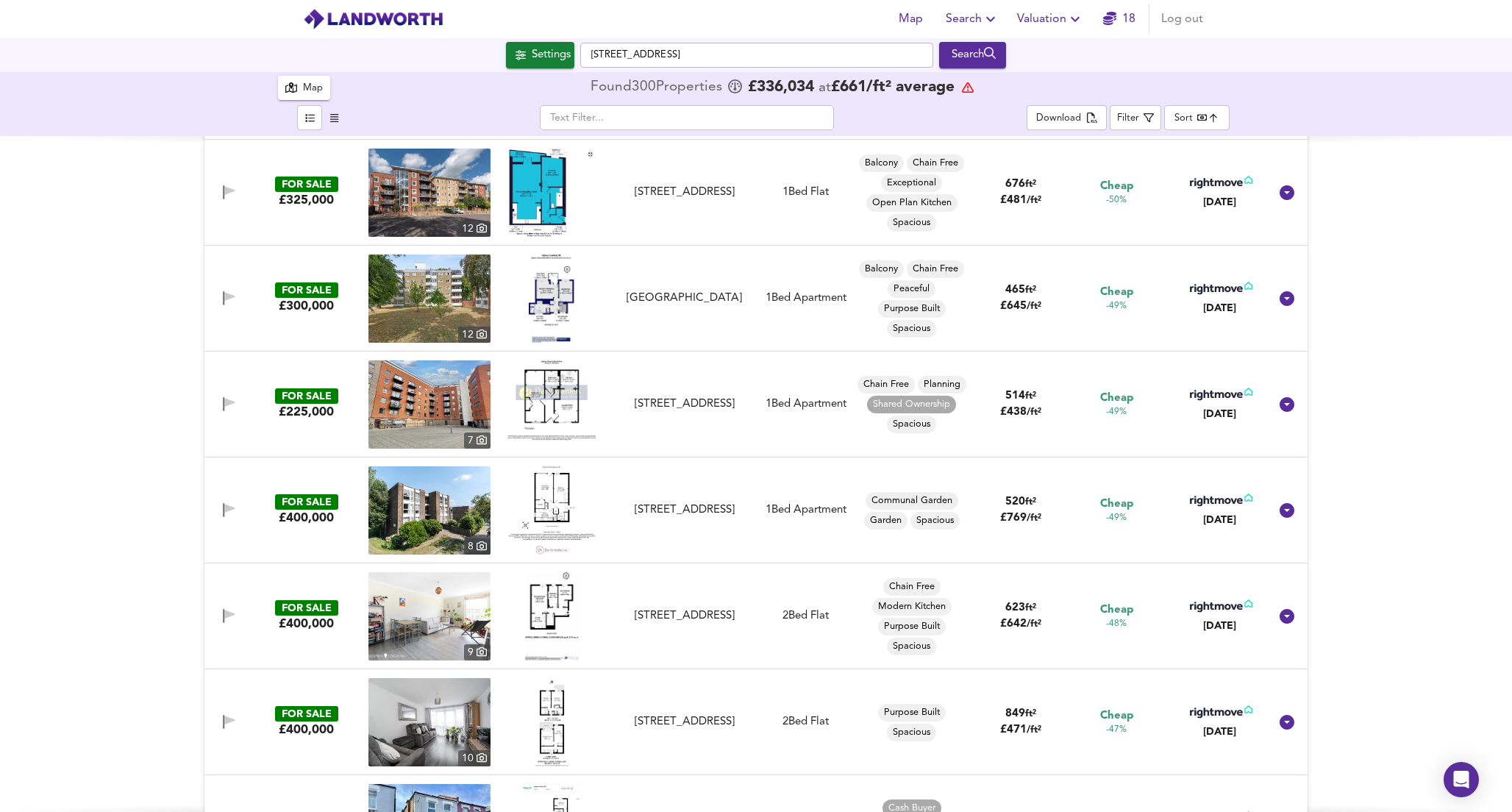
scroll to position [7299, 0]
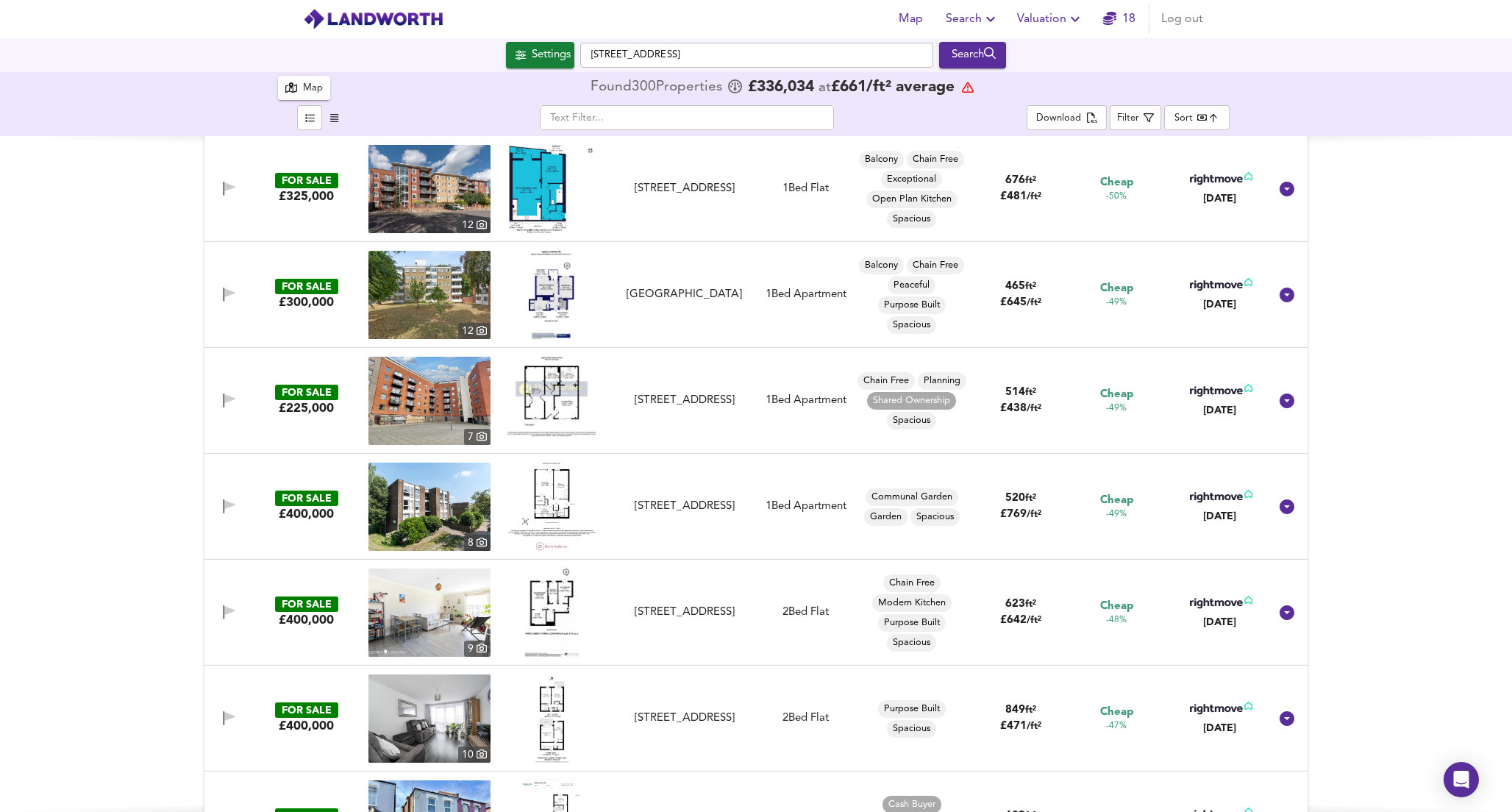
click at [537, 598] on img at bounding box center [552, 612] width 54 height 88
click at [651, 615] on div "[STREET_ADDRESS]" at bounding box center [685, 612] width 132 height 16
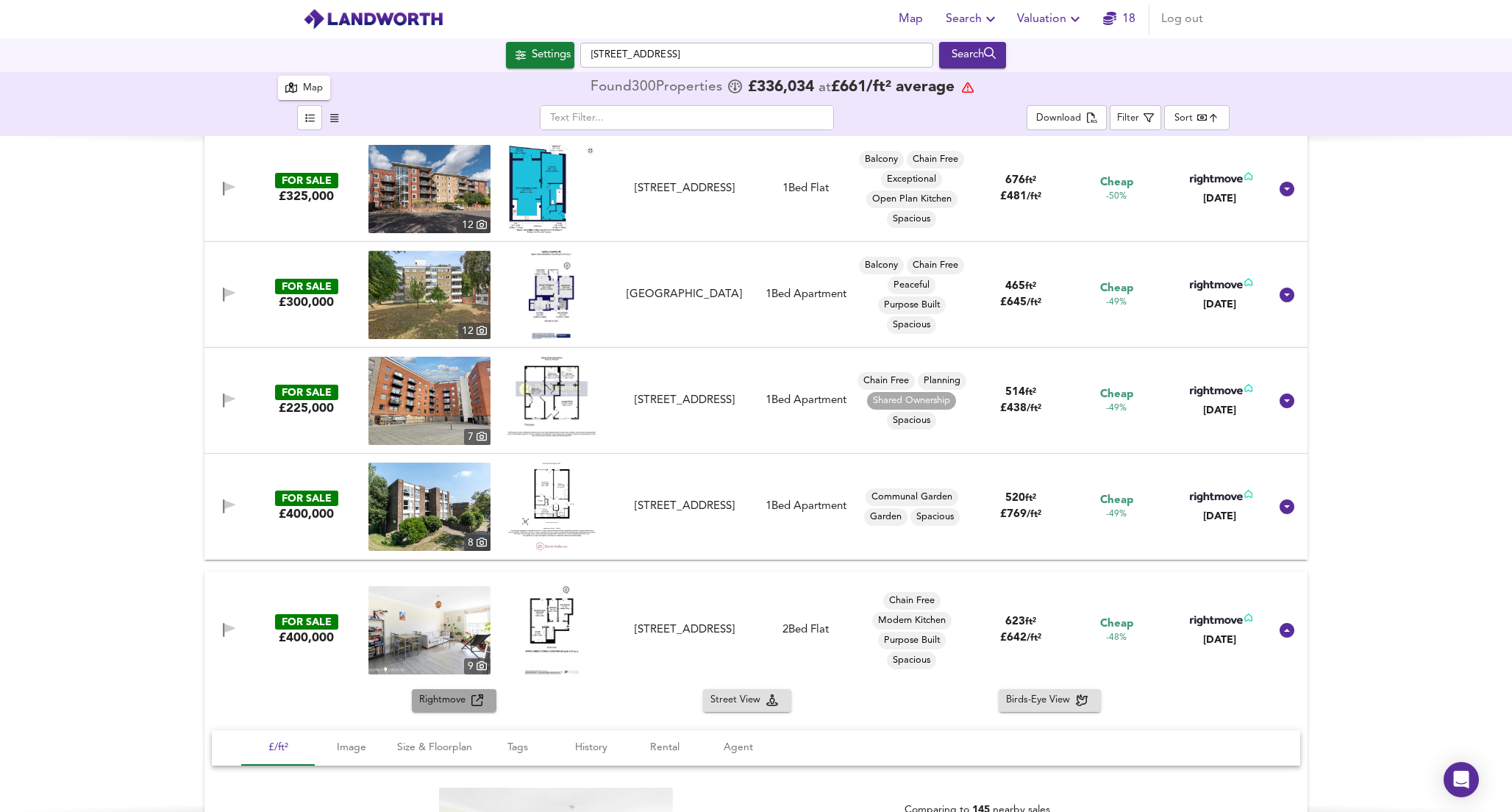
click at [462, 698] on span "Rightmove" at bounding box center [445, 699] width 52 height 16
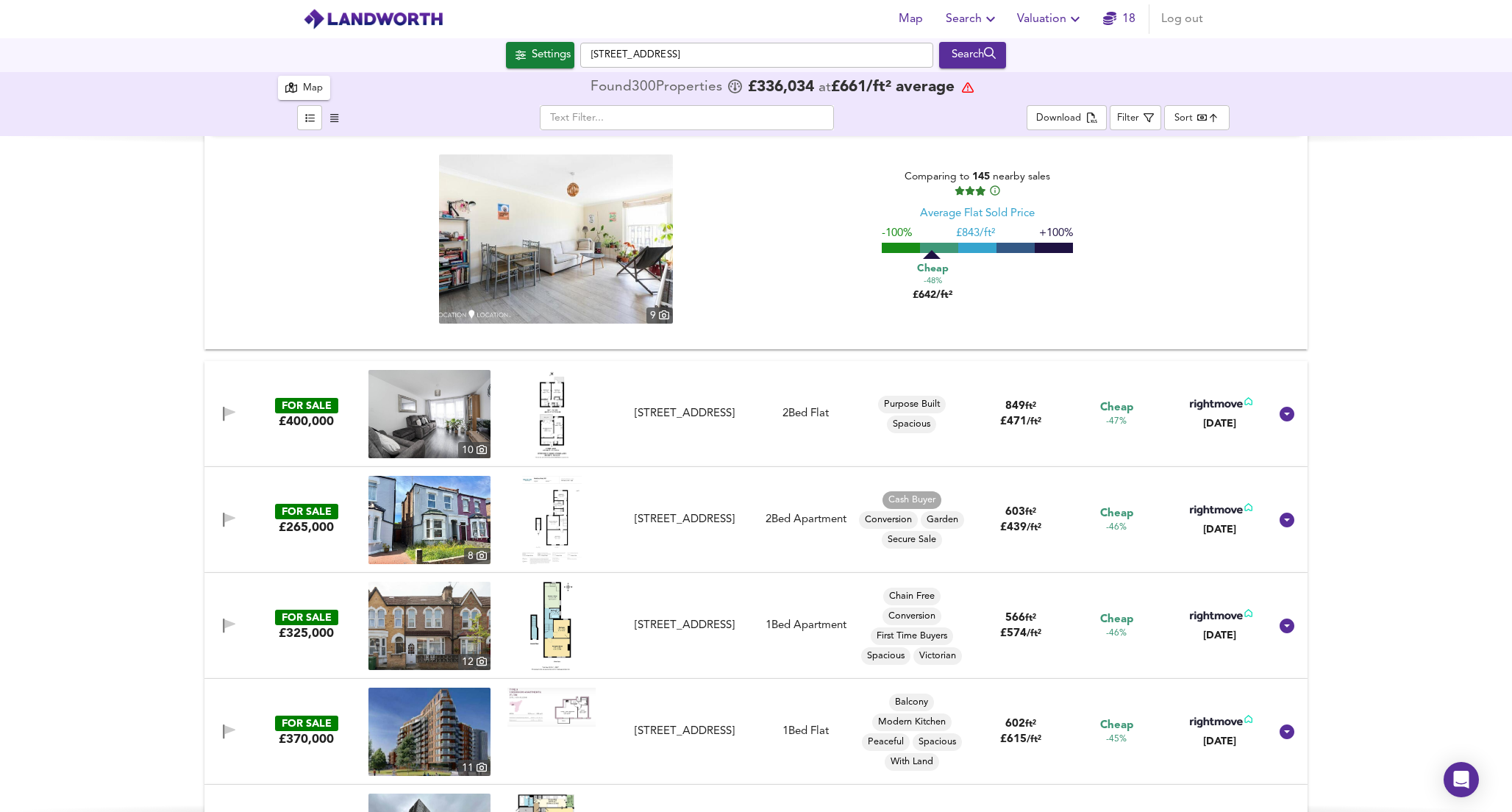
scroll to position [7933, 0]
click at [750, 517] on div "[STREET_ADDRESS]" at bounding box center [684, 519] width 143 height 16
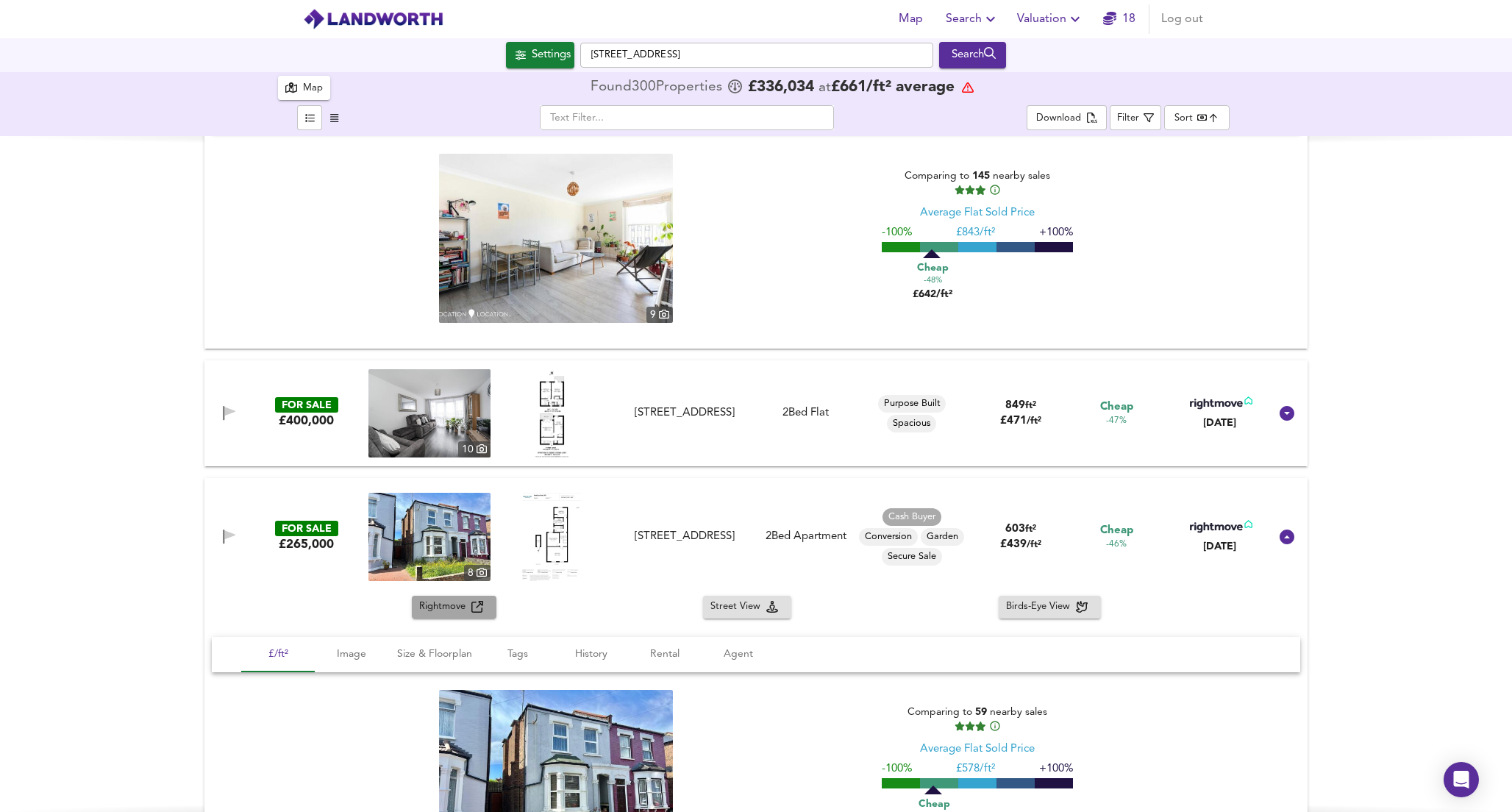
click at [438, 611] on span "Rightmove" at bounding box center [445, 606] width 52 height 16
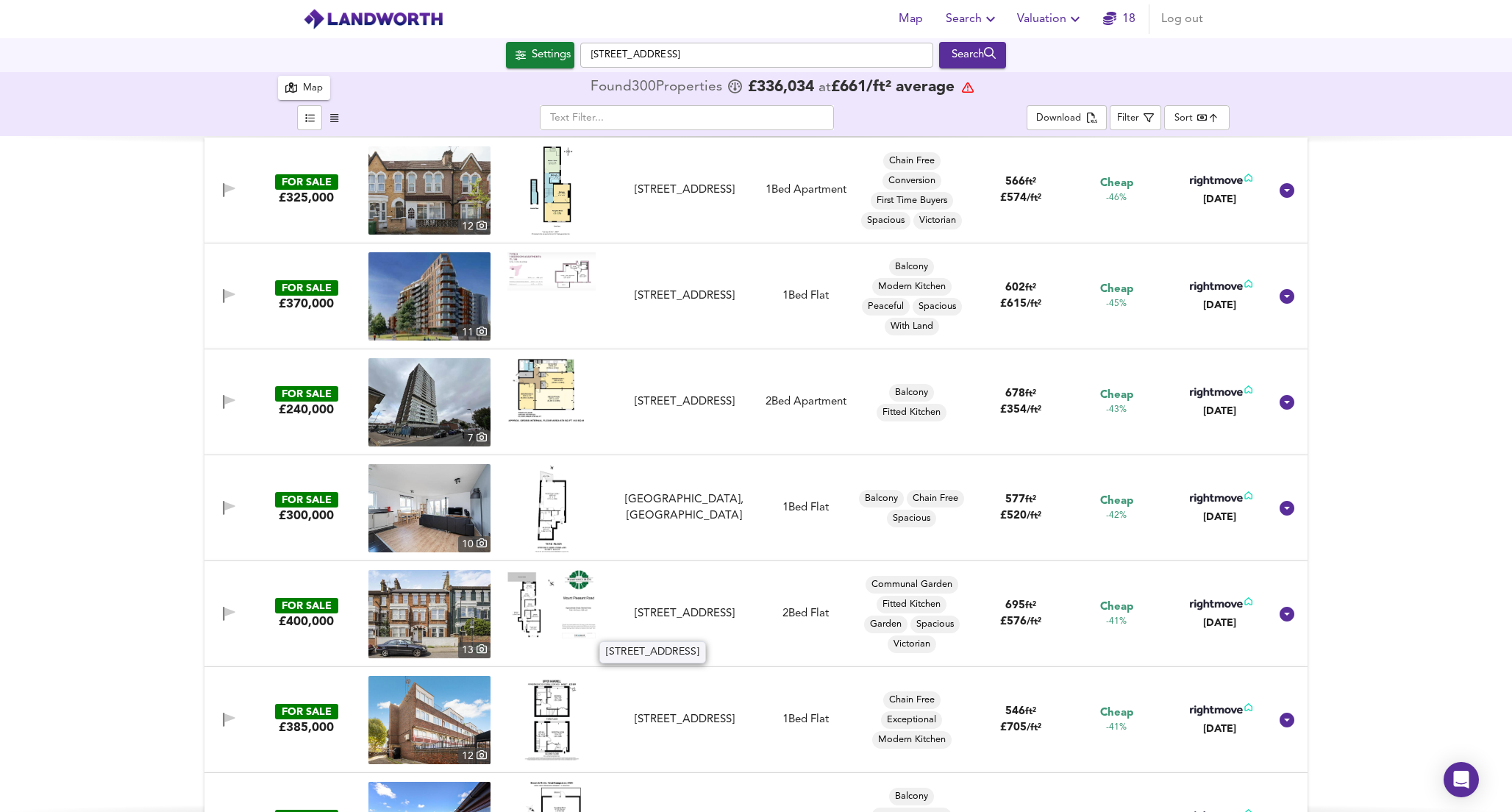
scroll to position [8688, 0]
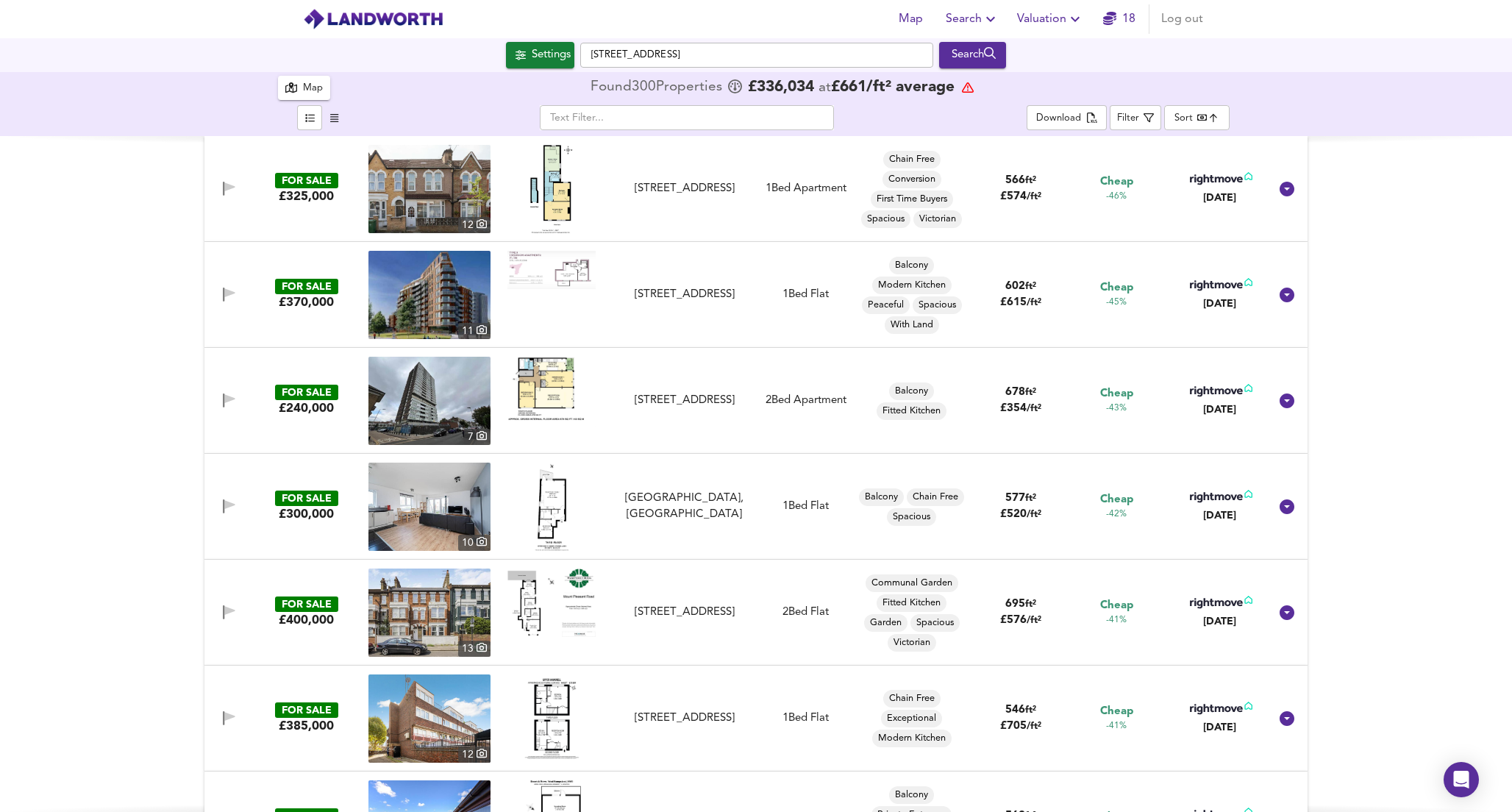
click at [648, 632] on div "FOR SALE £400,000 [STREET_ADDRESS] 2 Bed Flat Communal Garden Fitted Kitchen Ga…" at bounding box center [739, 612] width 1062 height 88
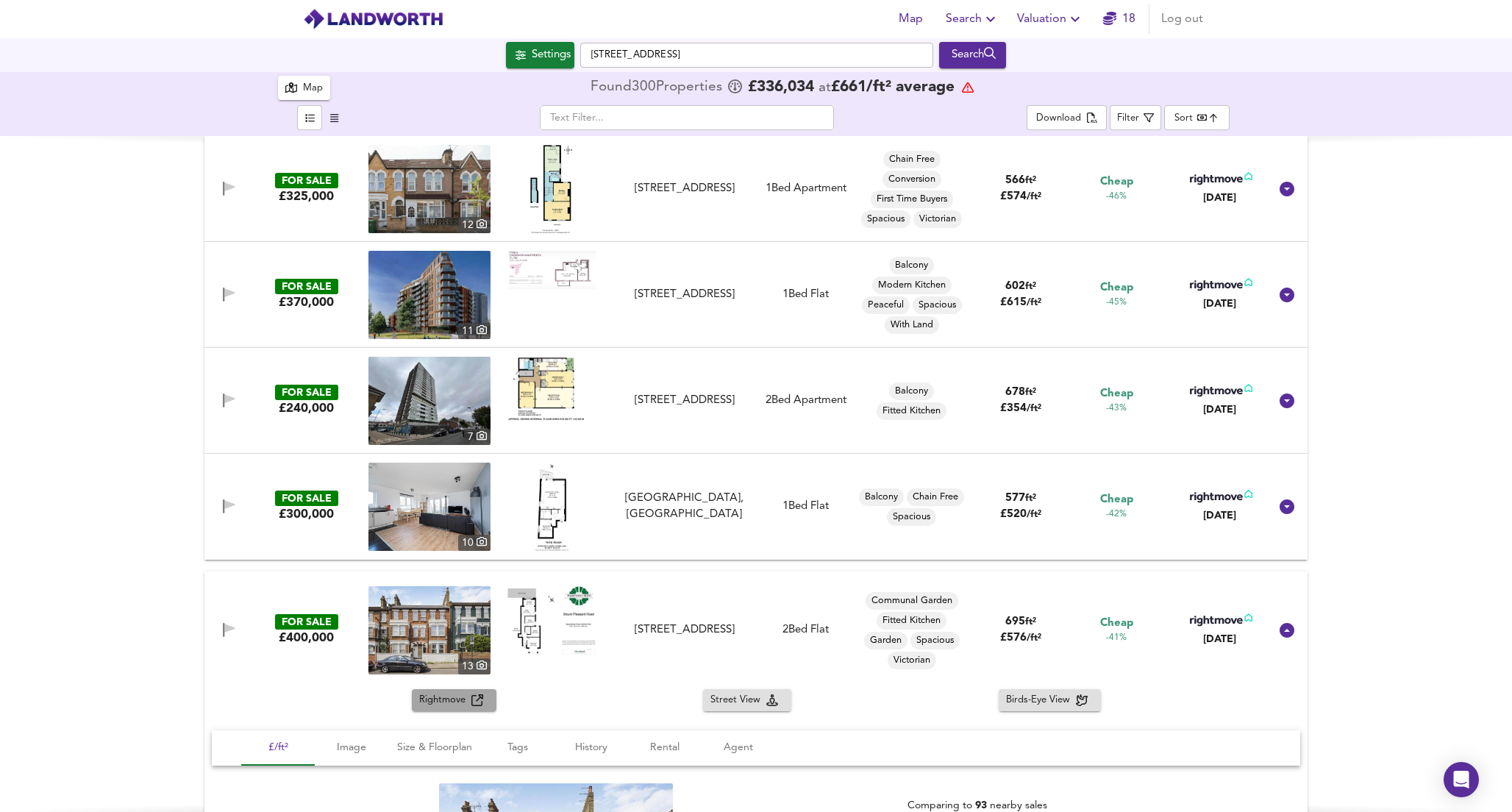
click at [453, 701] on span "Rightmove" at bounding box center [445, 699] width 52 height 16
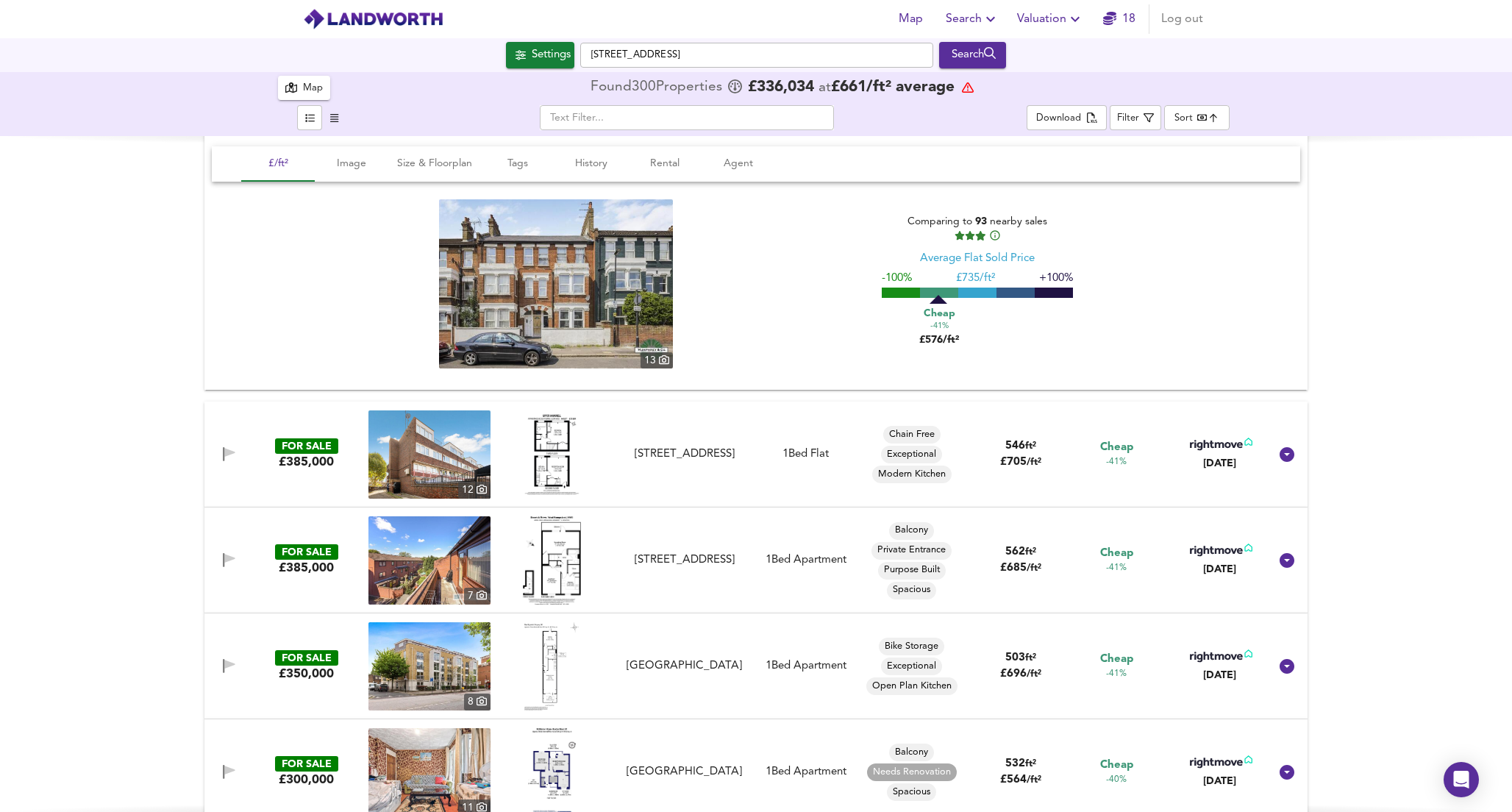
scroll to position [9271, 0]
click at [555, 566] on img at bounding box center [552, 561] width 58 height 88
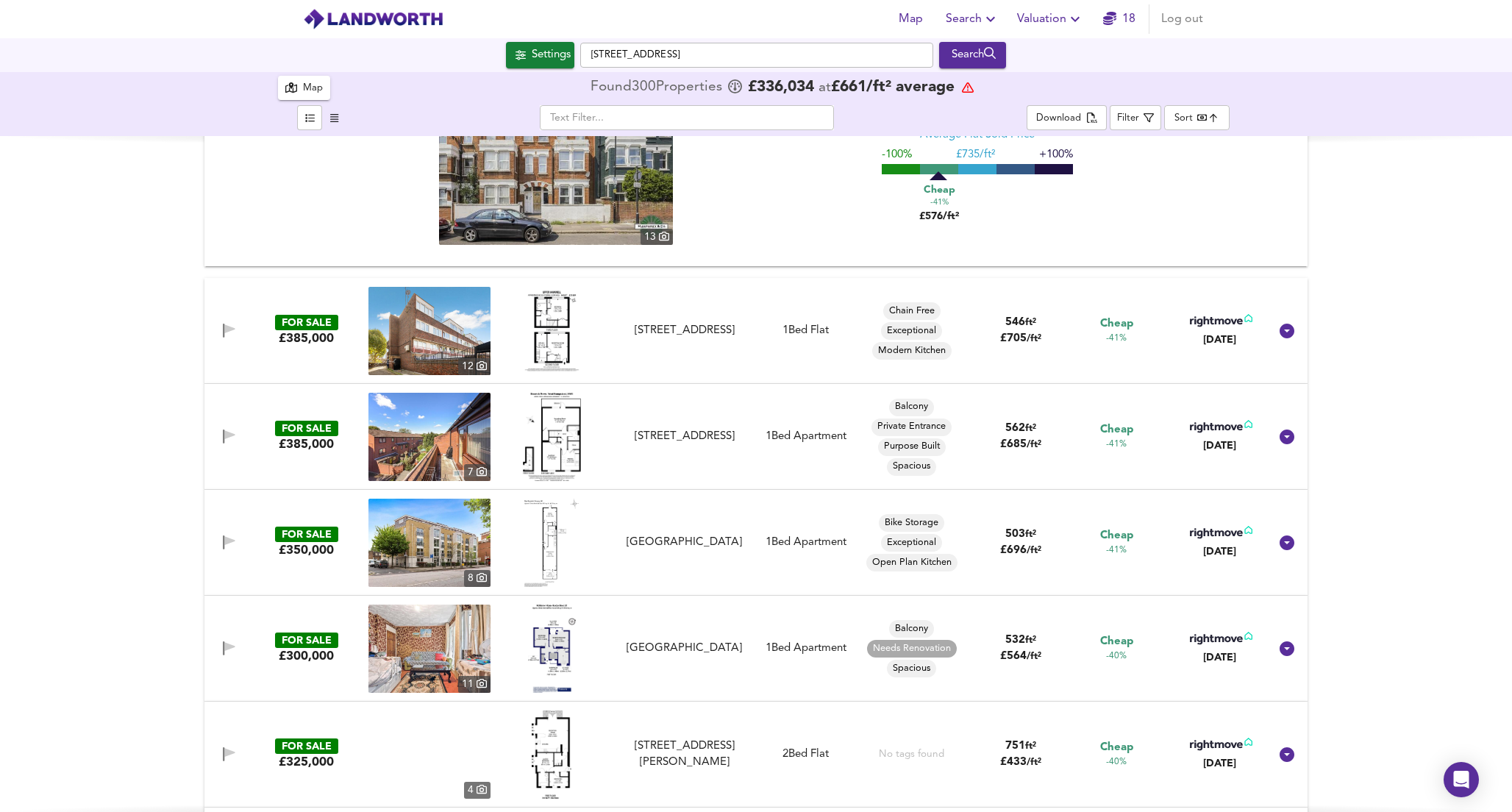
scroll to position [9424, 0]
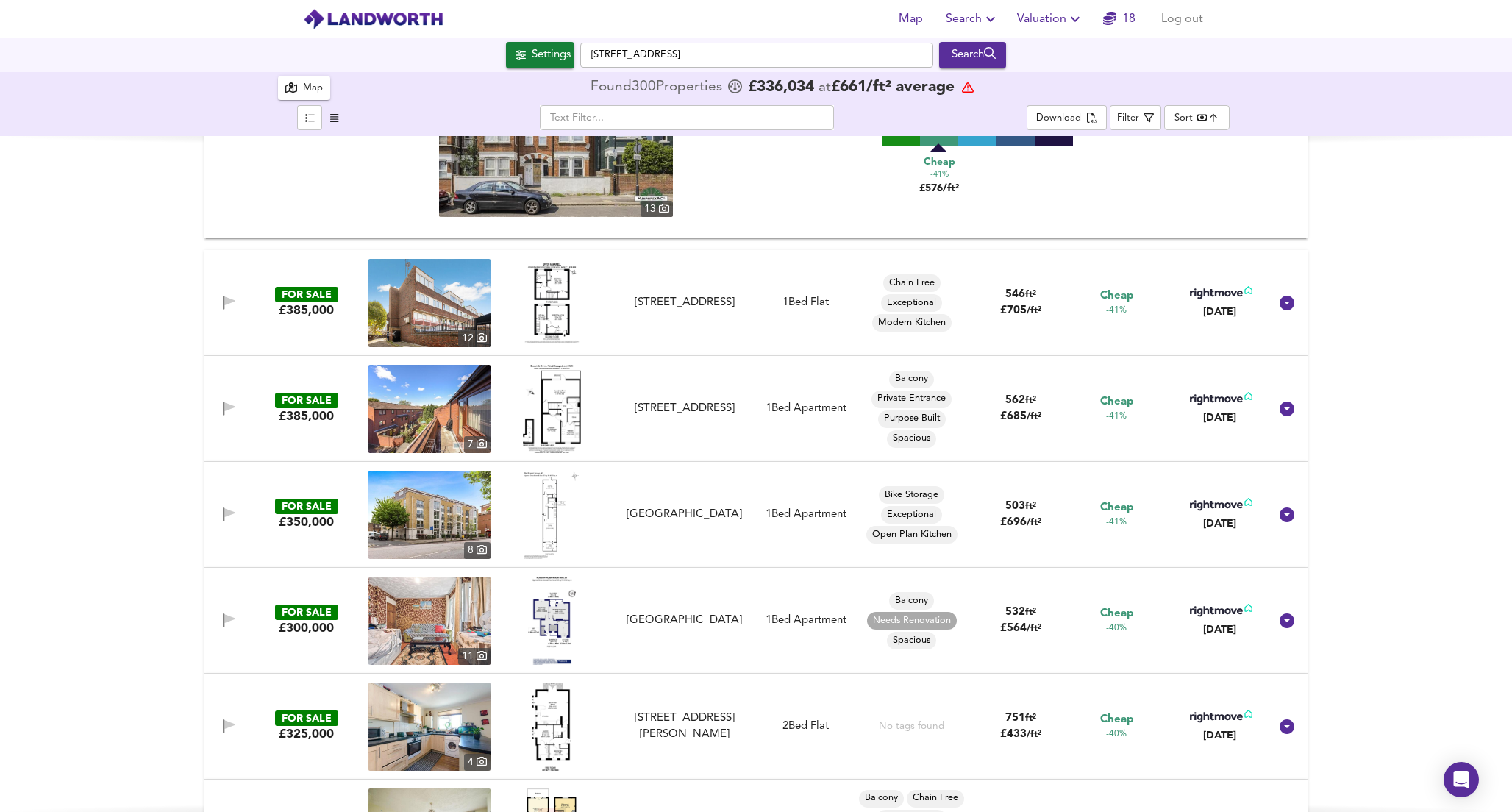
click at [553, 618] on img at bounding box center [551, 620] width 48 height 88
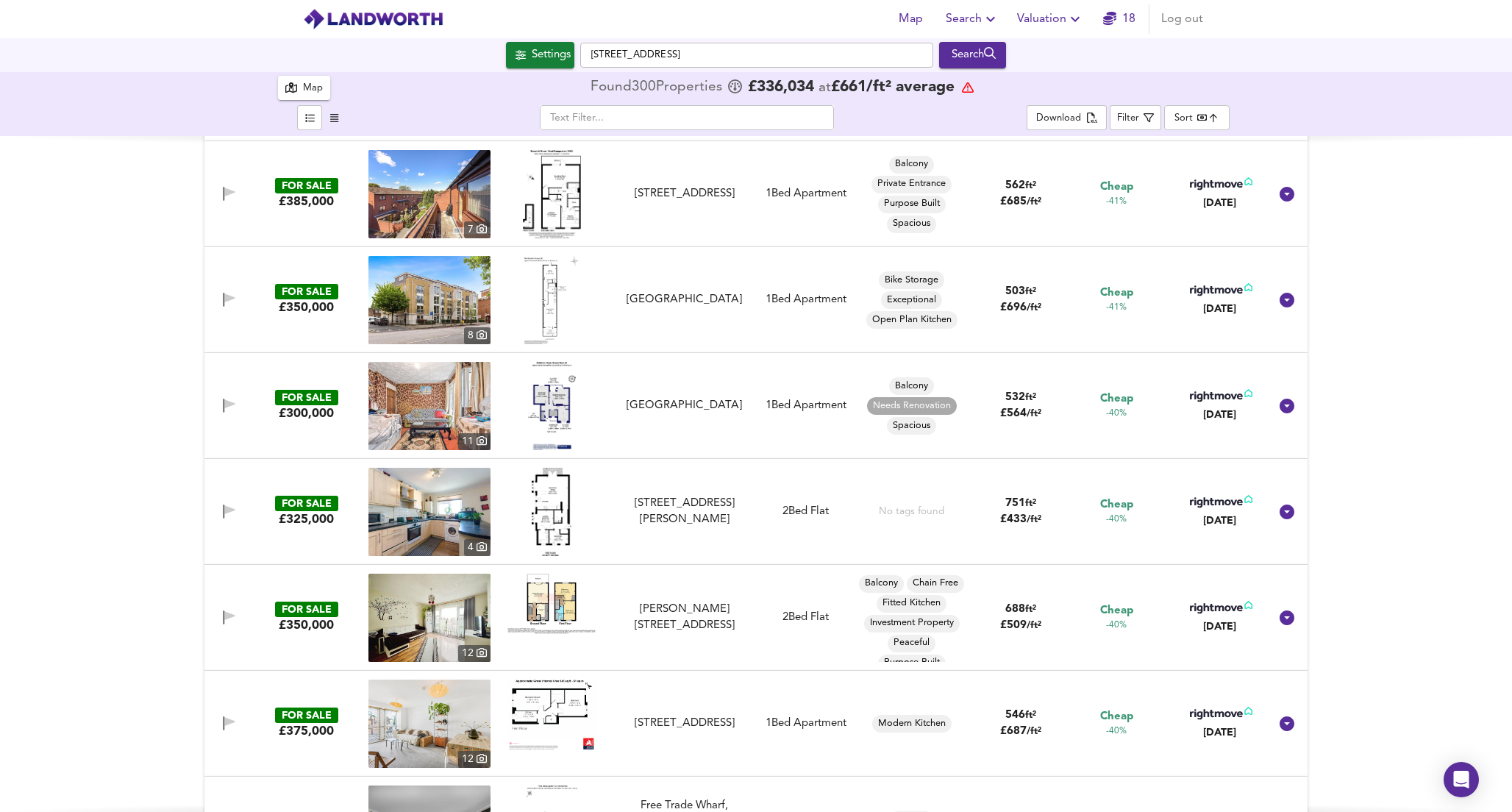
scroll to position [9639, 0]
click at [561, 604] on img at bounding box center [552, 602] width 89 height 60
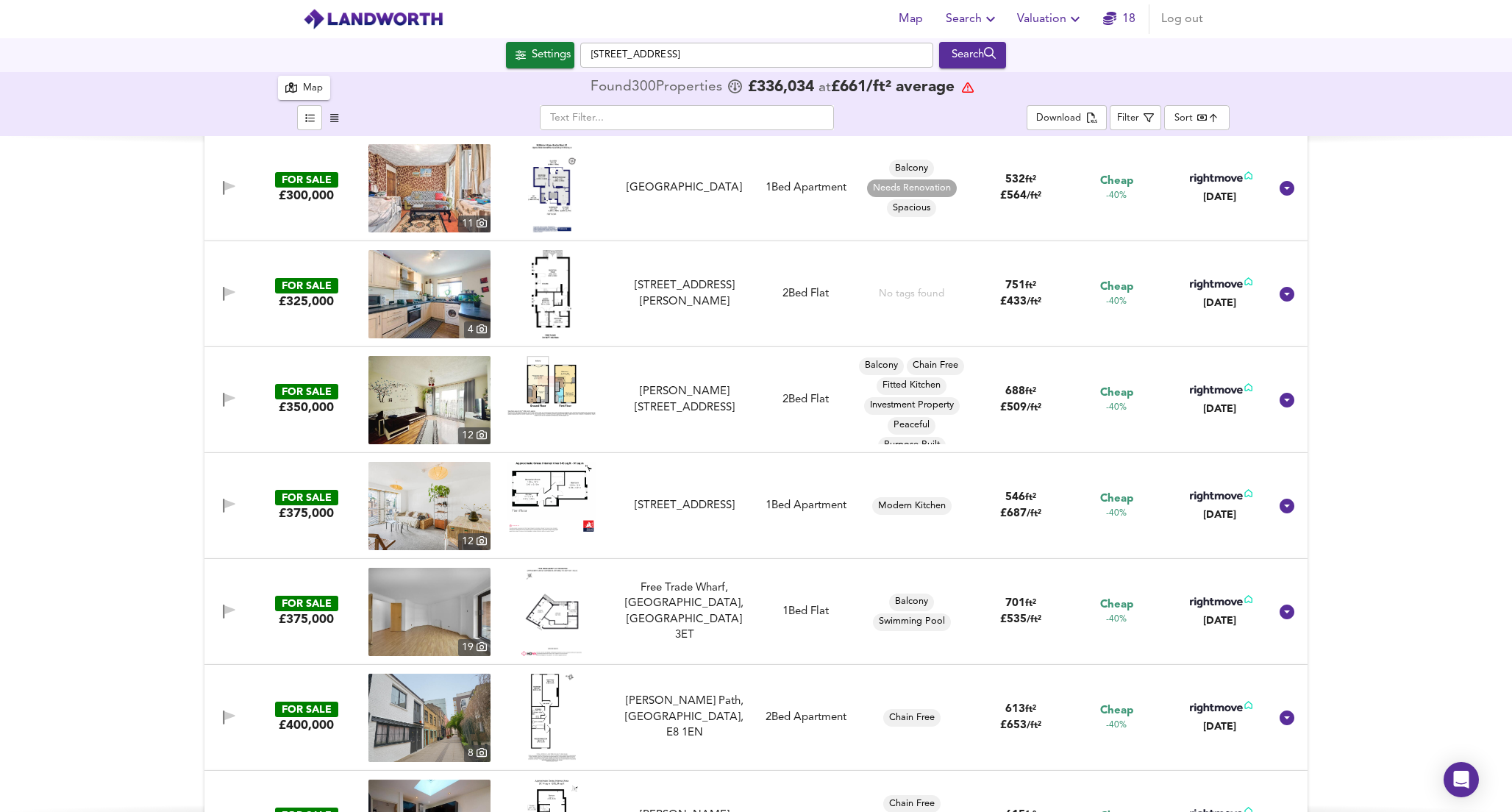
scroll to position [9872, 0]
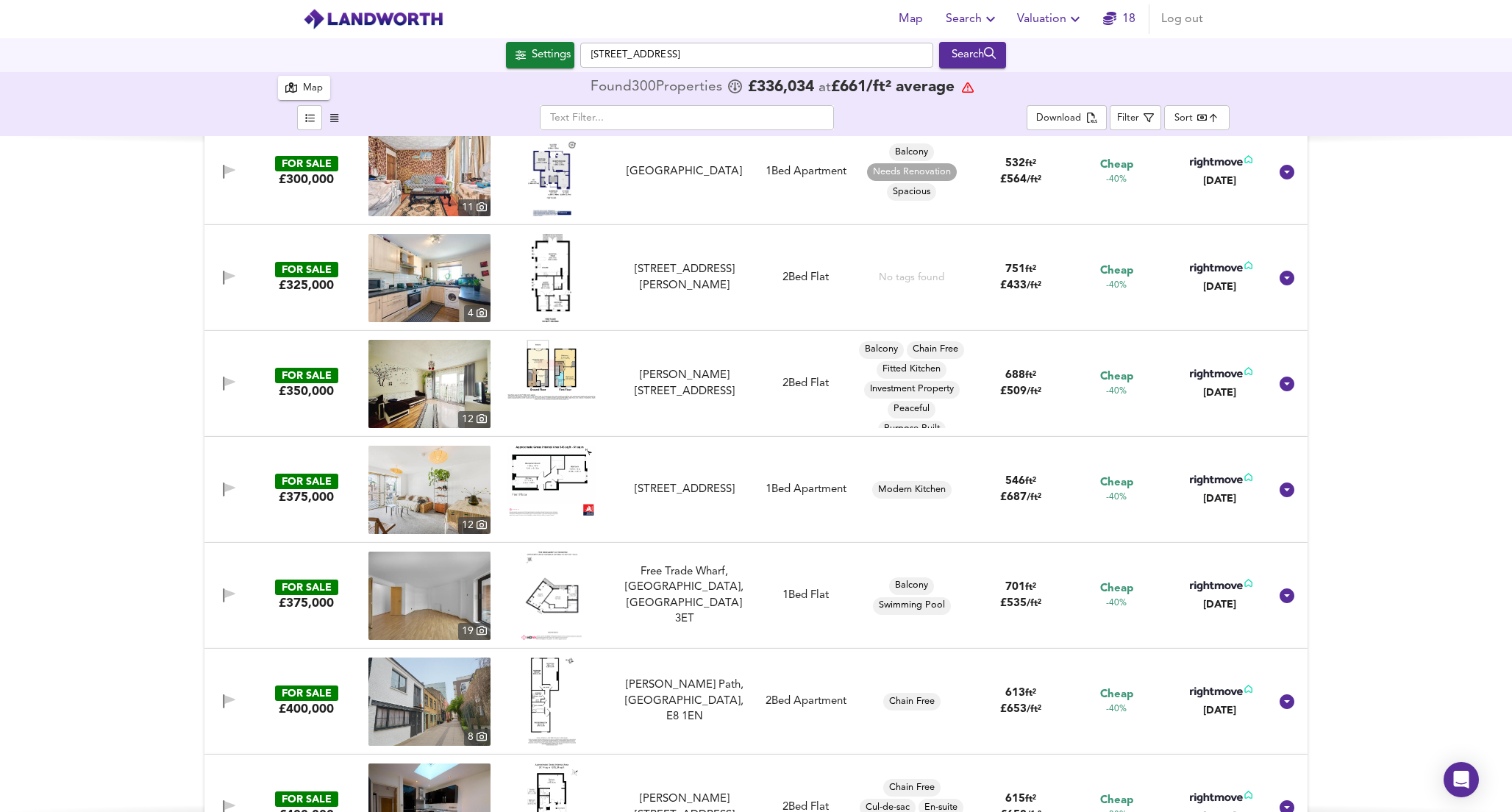
drag, startPoint x: 555, startPoint y: 483, endPoint x: 1014, endPoint y: 31, distance: 644.2
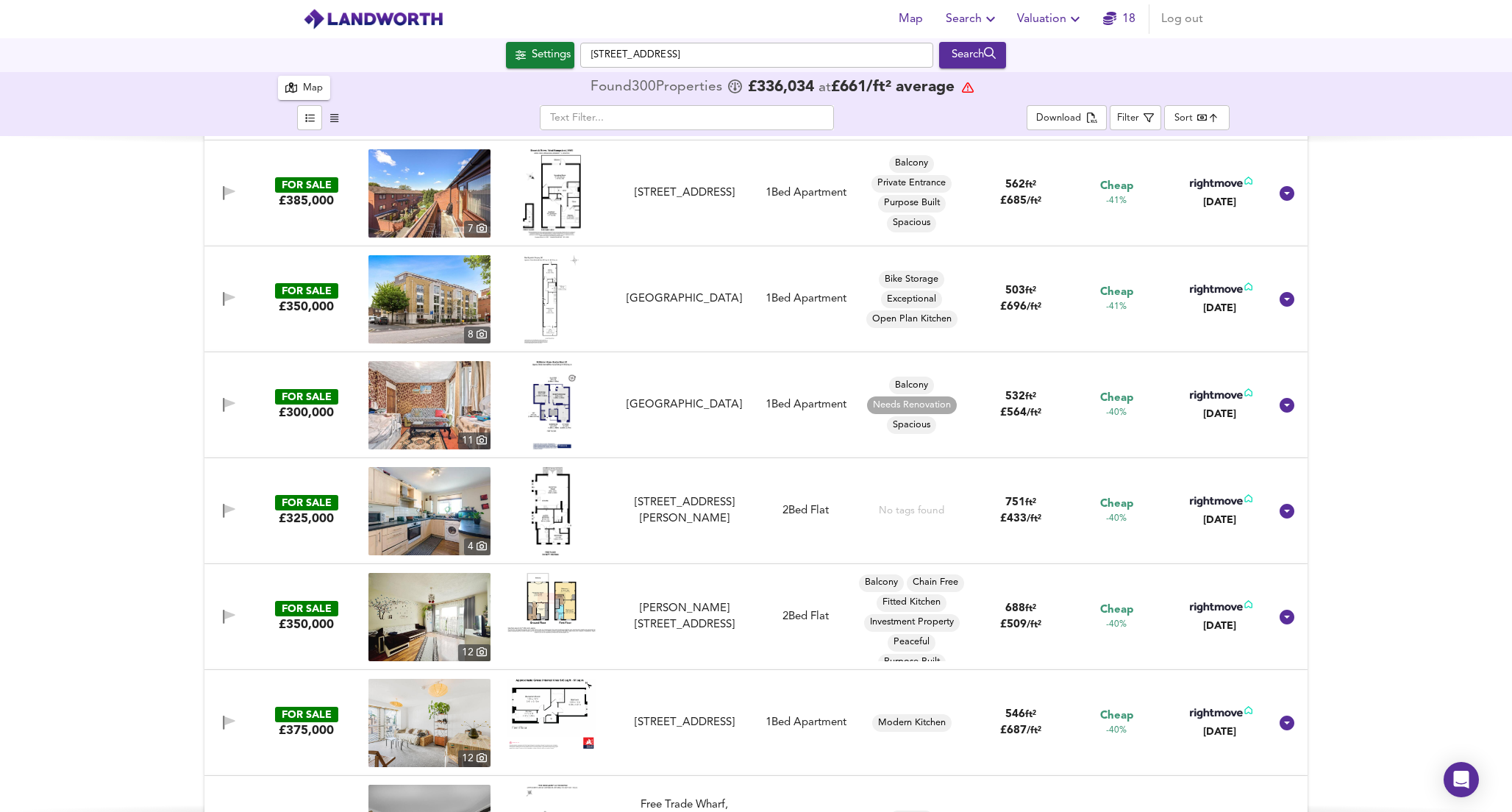
scroll to position [9638, 0]
click at [430, 383] on img at bounding box center [430, 406] width 122 height 88
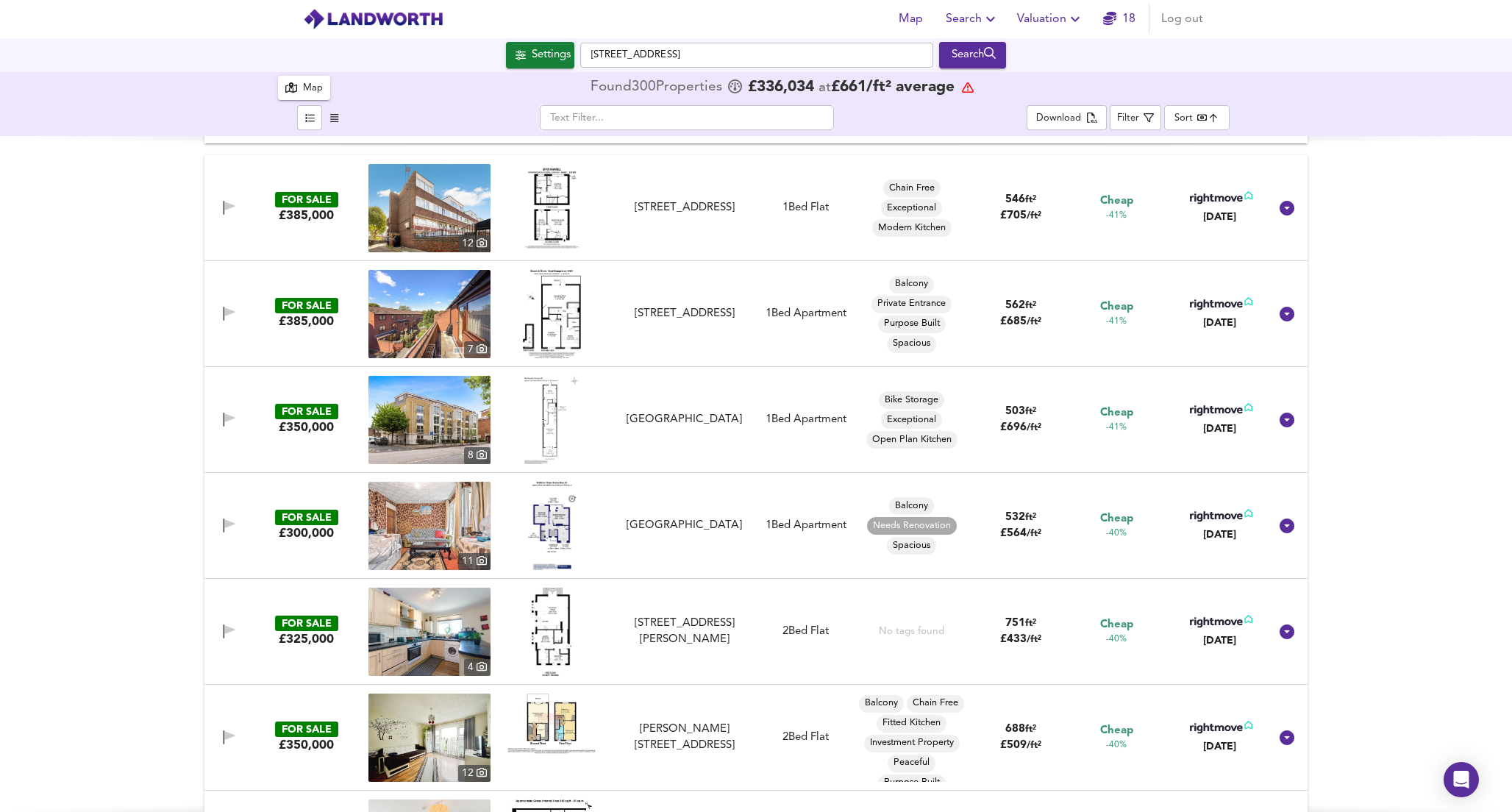
scroll to position [9509, 0]
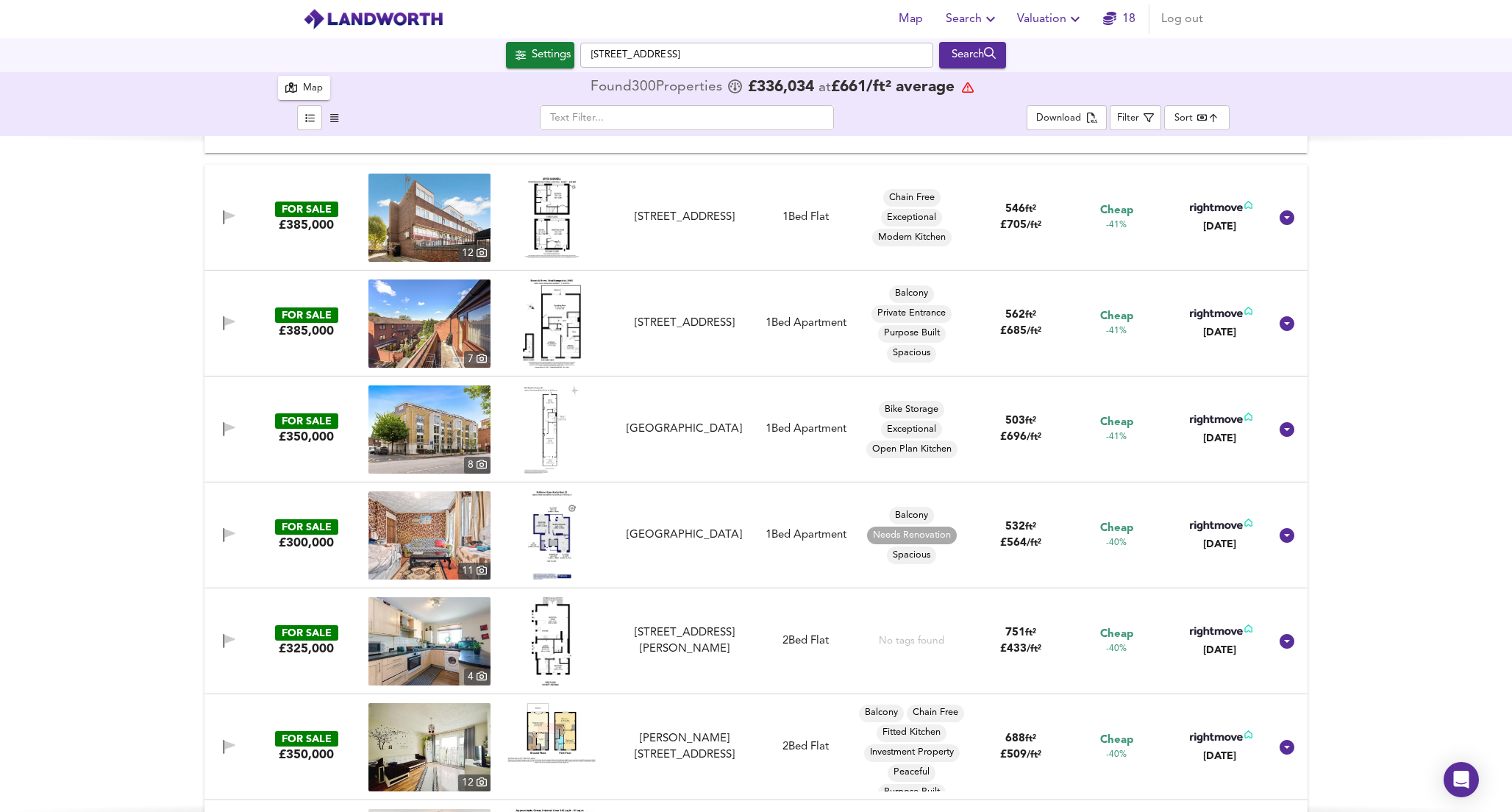
click at [438, 331] on img at bounding box center [430, 324] width 122 height 88
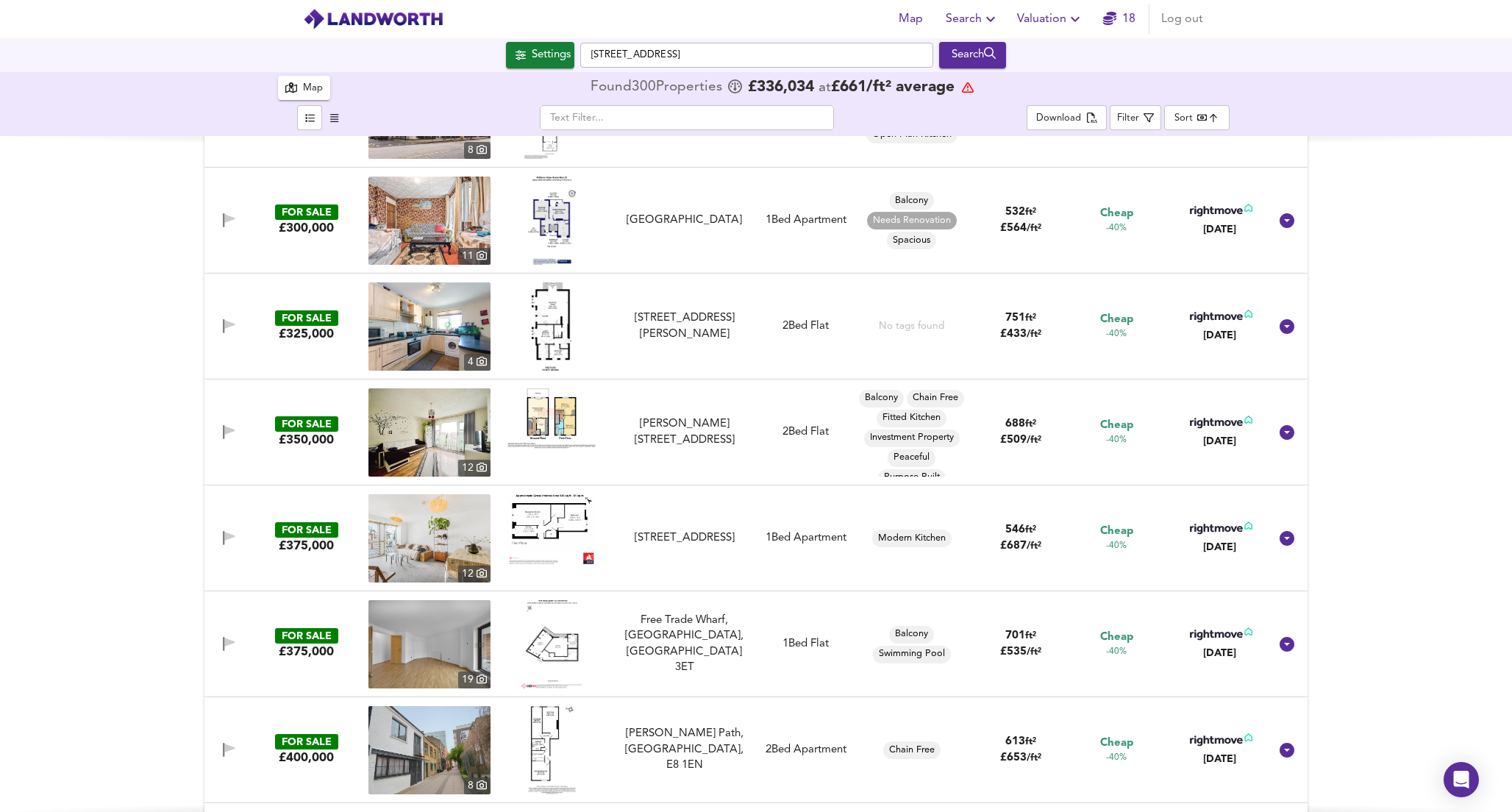
scroll to position [9835, 0]
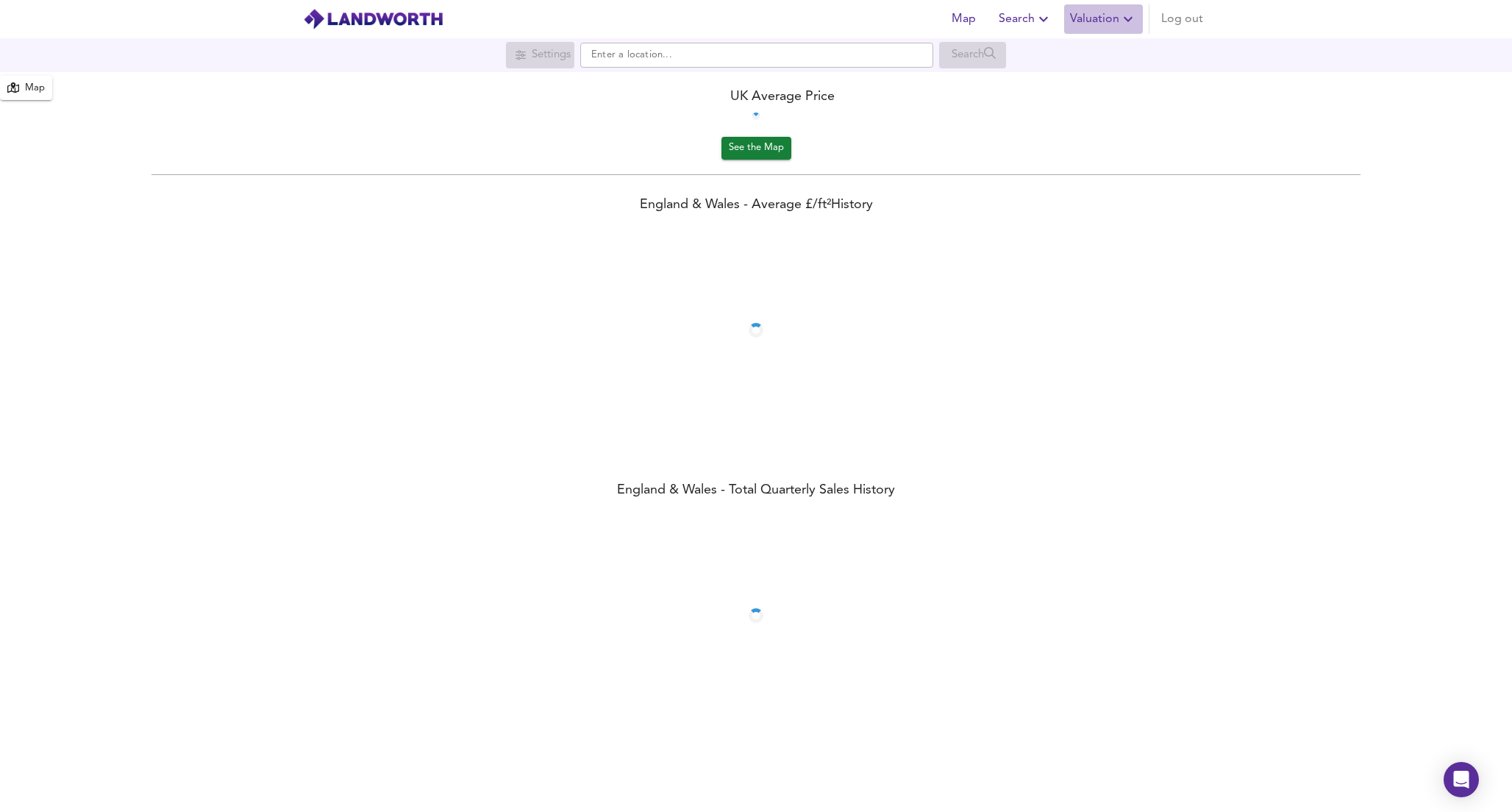
click at [1095, 23] on span "Valuation" at bounding box center [1103, 19] width 67 height 21
click at [1092, 80] on li "Valuation Report History" at bounding box center [1050, 79] width 176 height 27
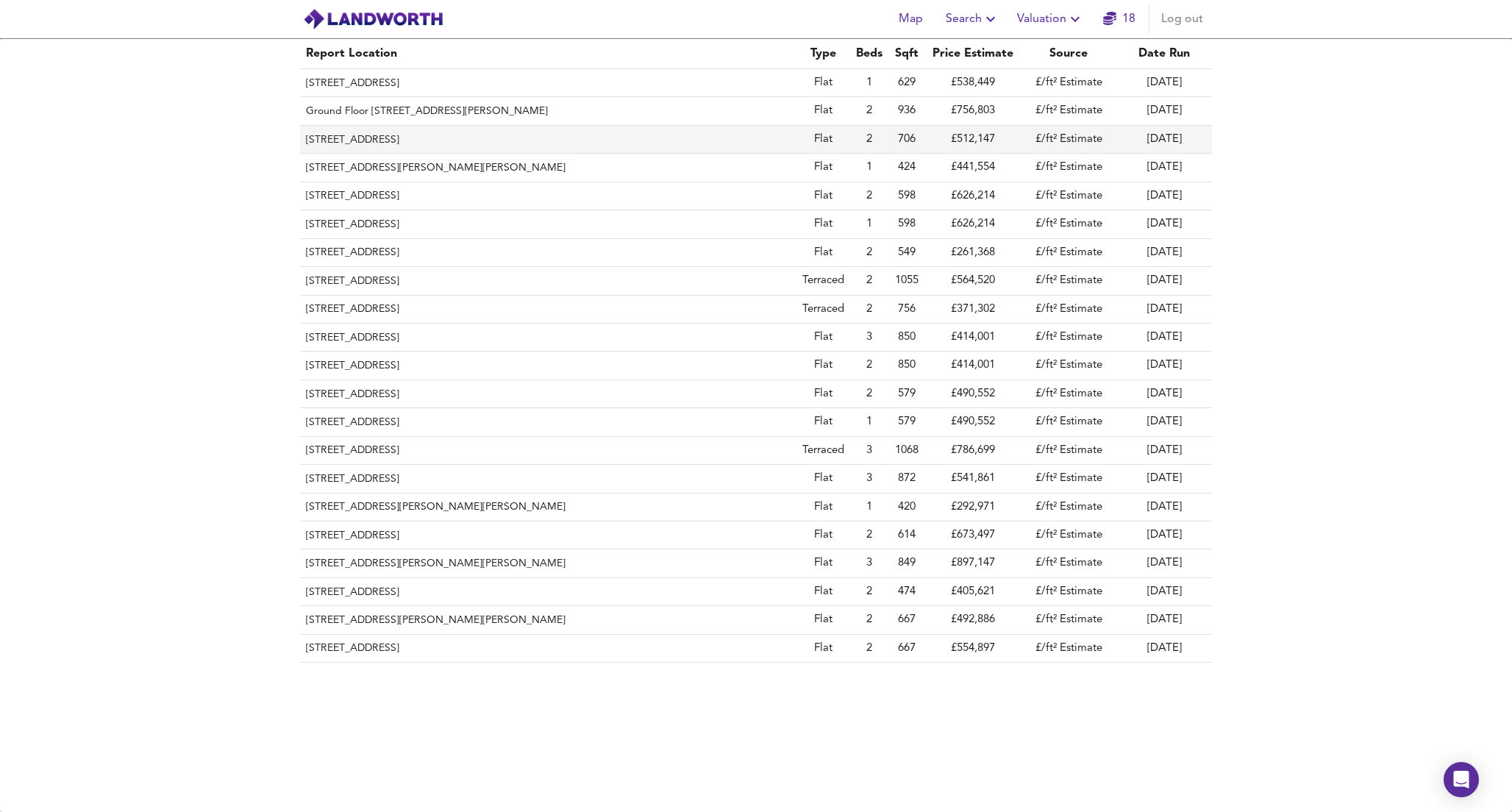
click at [494, 141] on th "Flat 7, Ravenet Court, Ravenet Street, London, Wandsworth, SW11 5HE" at bounding box center [549, 140] width 496 height 28
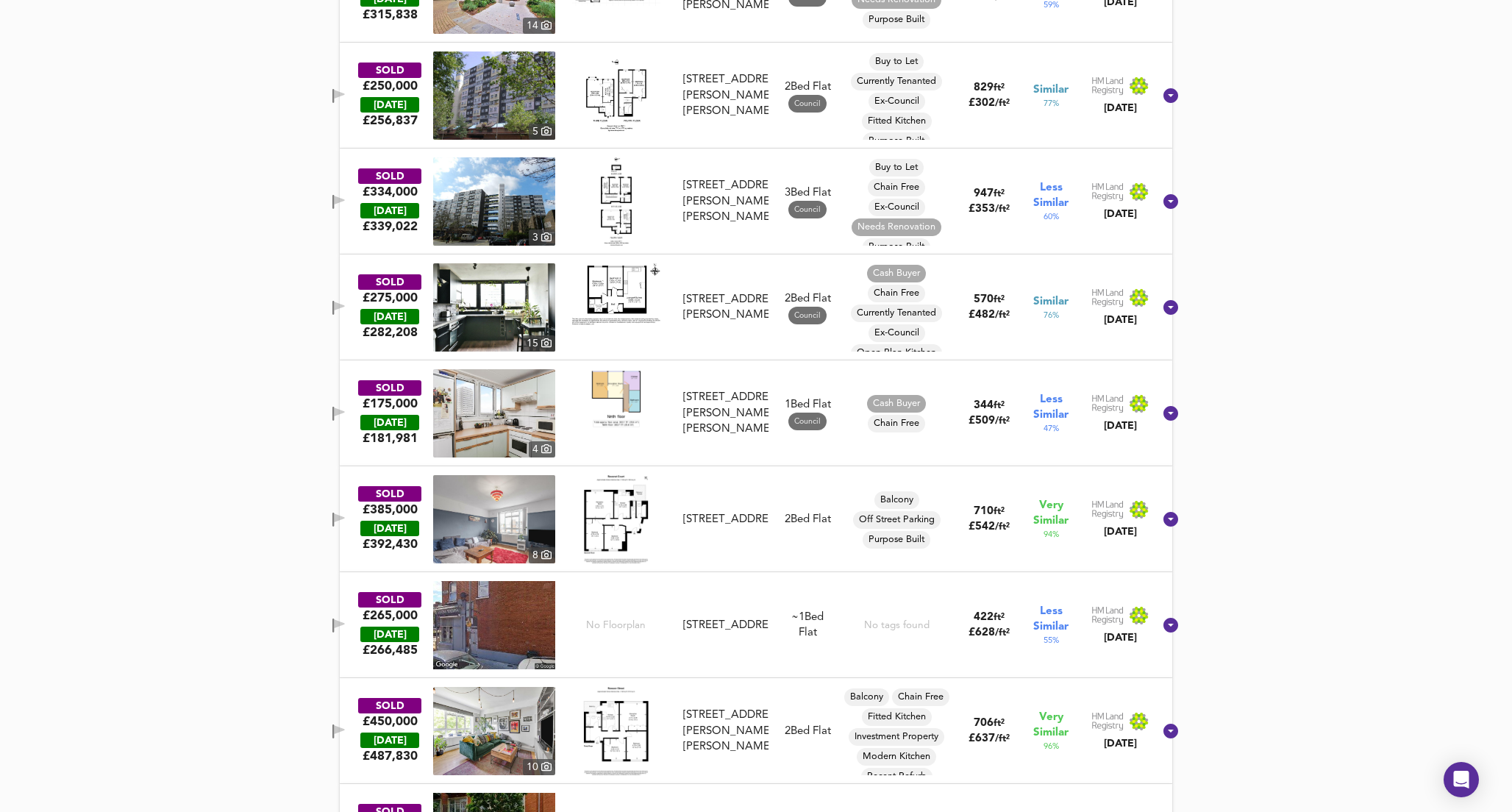
scroll to position [942, 0]
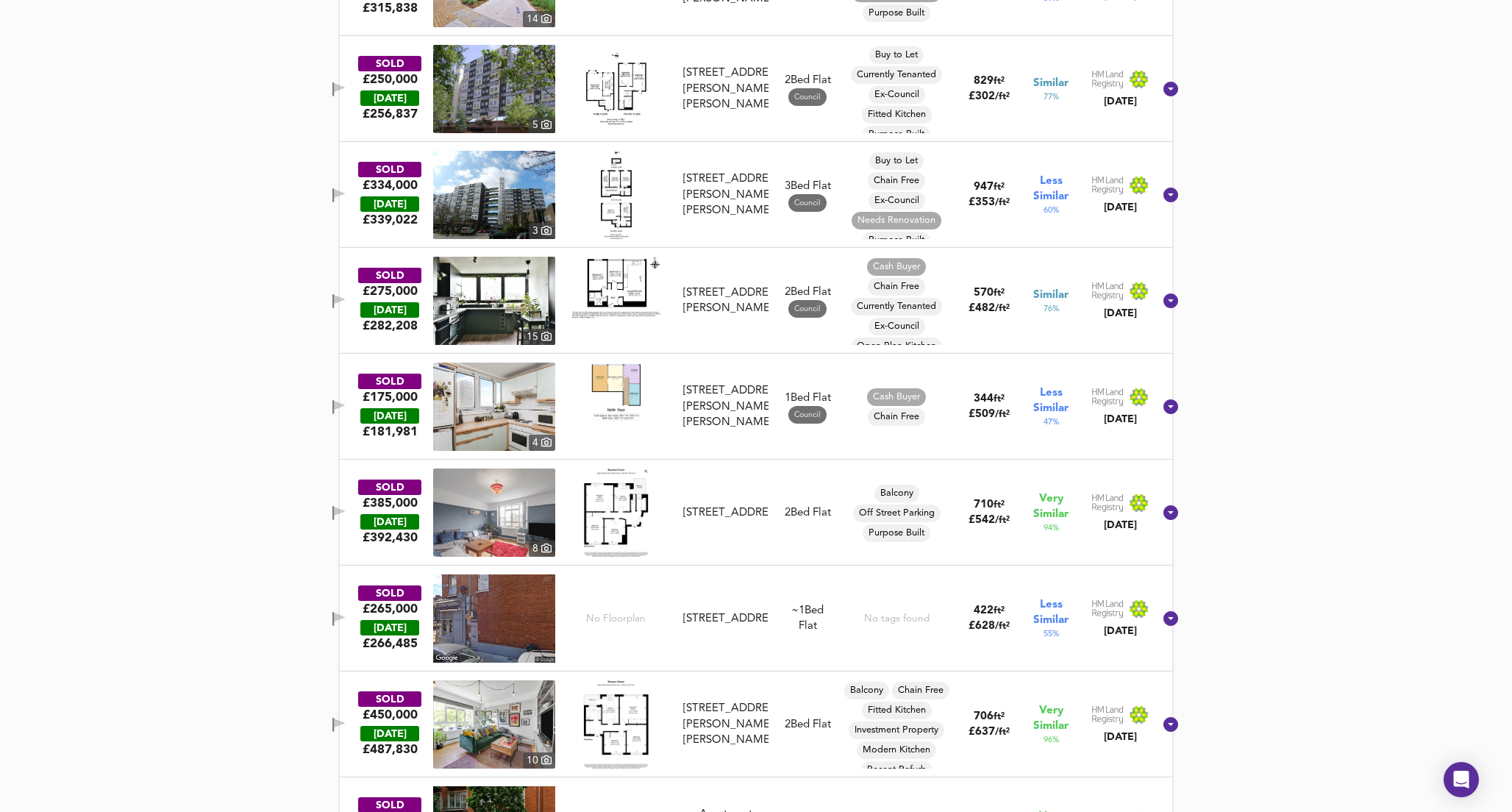
click at [513, 516] on img at bounding box center [494, 513] width 122 height 88
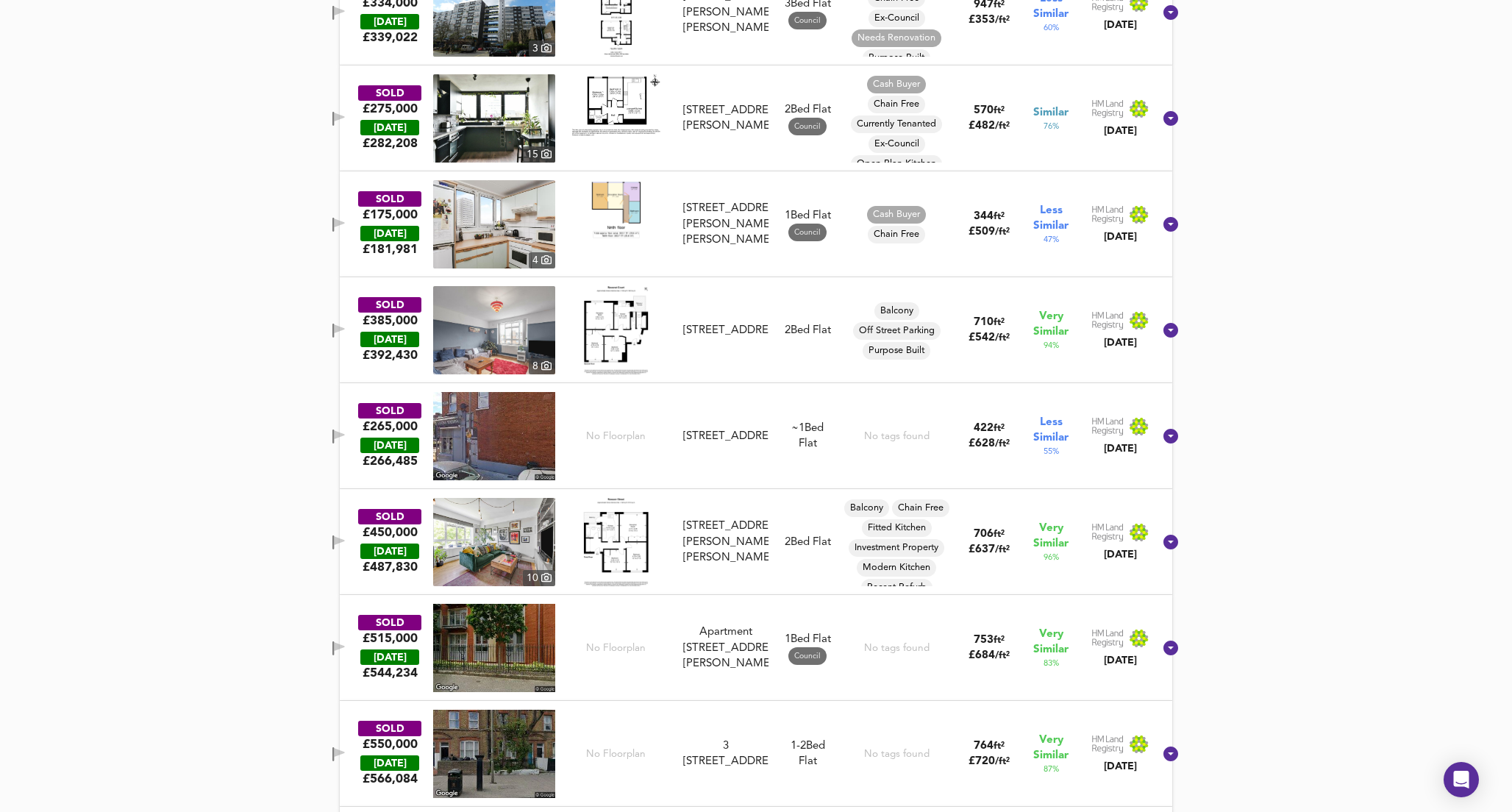
scroll to position [1130, 0]
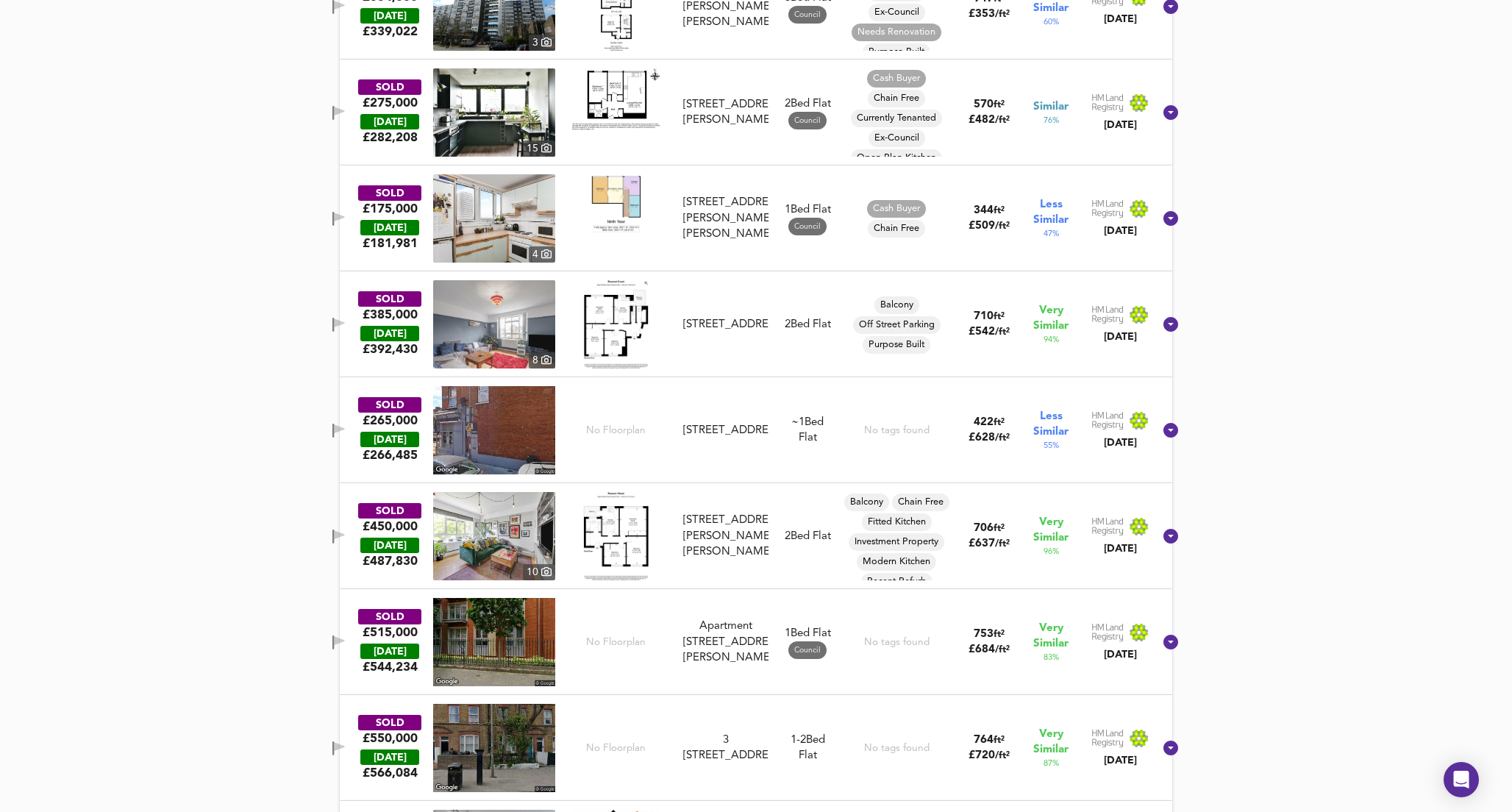
click at [639, 548] on img at bounding box center [615, 536] width 65 height 88
